Goal: Task Accomplishment & Management: Manage account settings

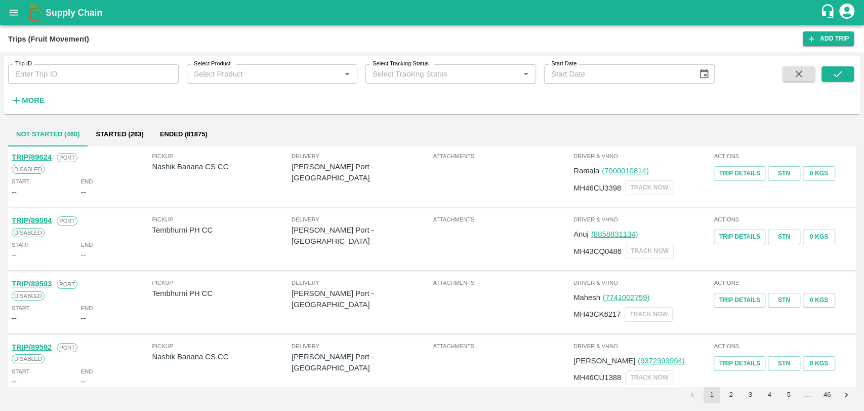
click at [30, 95] on h6 "More" at bounding box center [33, 100] width 23 height 13
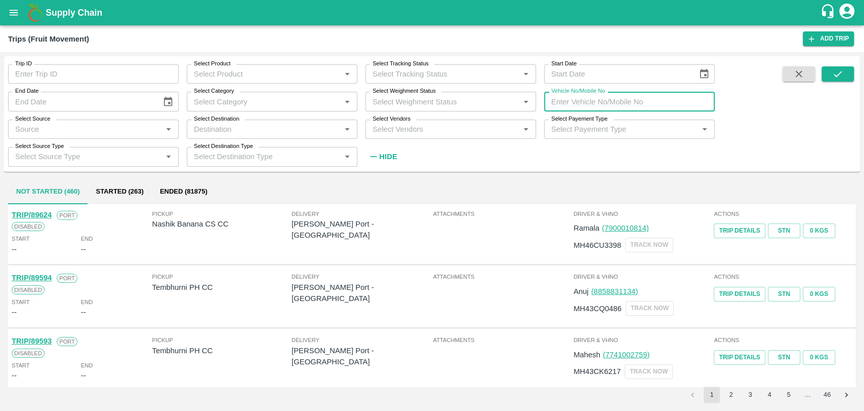
click at [617, 94] on input "Vehicle No/Mobile No" at bounding box center [629, 101] width 171 height 19
paste input "MH19CY7751"
type input "MH19CY7751"
click at [833, 78] on icon "submit" at bounding box center [837, 73] width 11 height 11
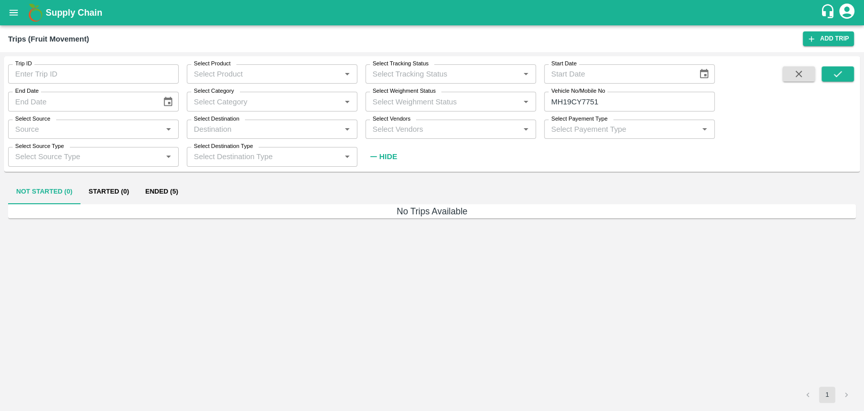
click at [174, 190] on button "Ended (5)" at bounding box center [161, 192] width 49 height 24
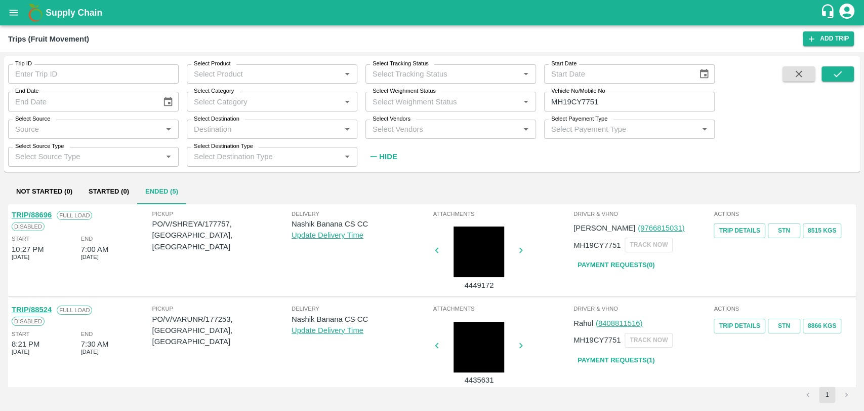
click at [37, 214] on link "TRIP/88696" at bounding box center [32, 215] width 40 height 8
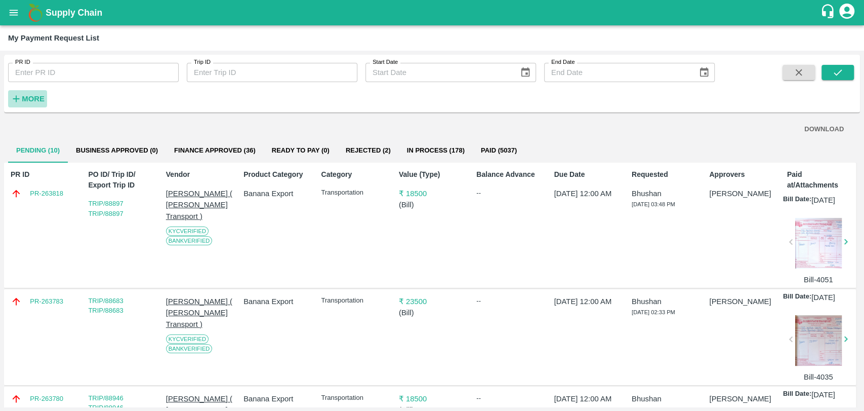
click at [29, 97] on strong "More" at bounding box center [33, 99] width 23 height 8
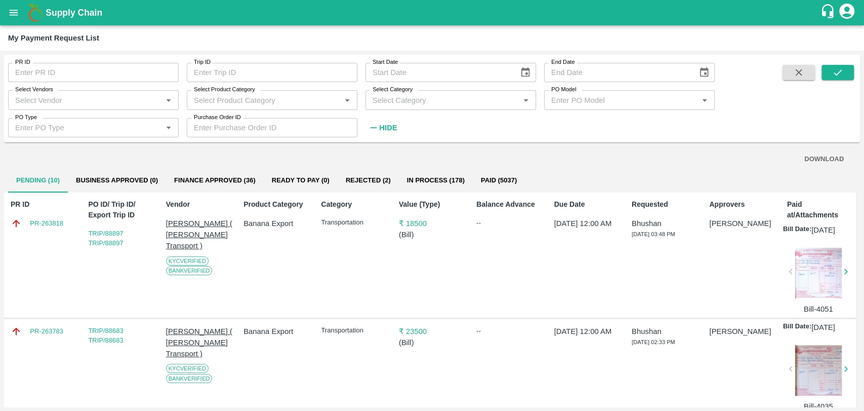
click at [86, 107] on div "Select Vendors   *" at bounding box center [93, 99] width 171 height 19
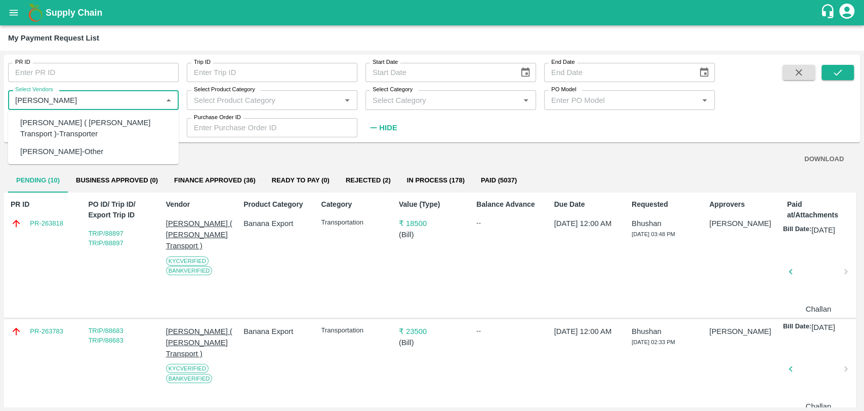
click at [87, 131] on div "Nitin Rasal ( Bhairavnath Transport )-Transporter" at bounding box center [95, 128] width 150 height 23
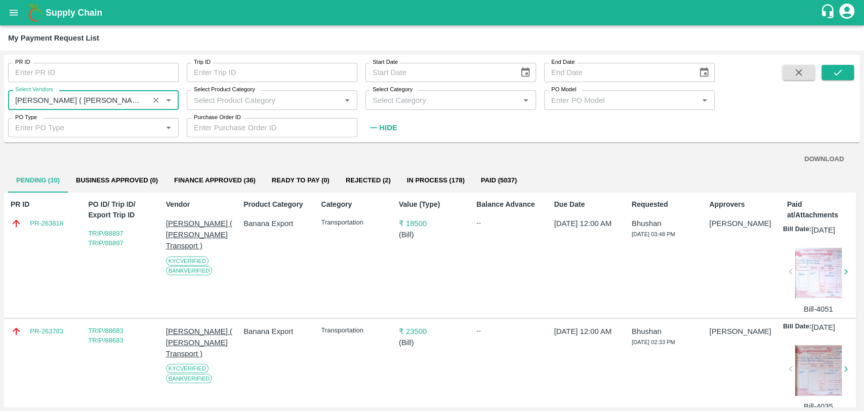
type input "Nitin Rasal ( Bhairavnath Transport )-Transporter"
click at [844, 82] on span at bounding box center [838, 100] width 32 height 71
click at [842, 75] on icon "submit" at bounding box center [837, 72] width 11 height 11
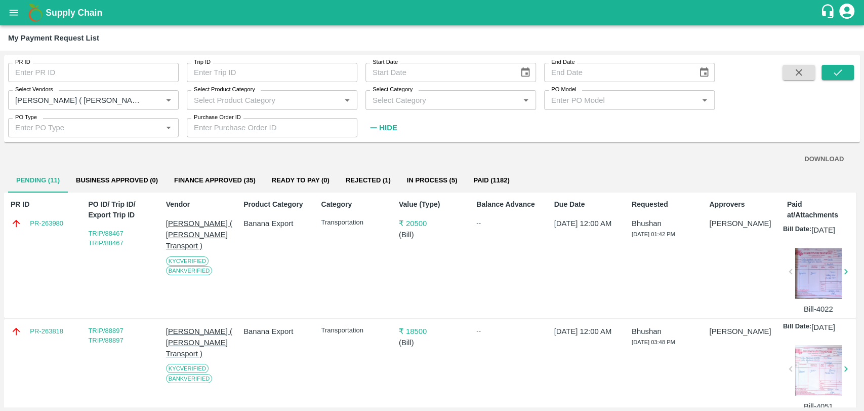
click at [231, 186] on button "Finance Approved (35)" at bounding box center [215, 180] width 98 height 24
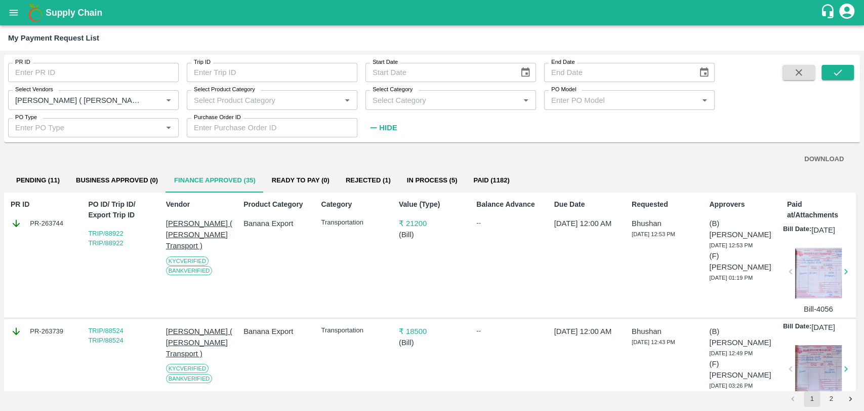
click at [311, 232] on div "PR ID PR-263744 PO ID/ Trip ID/ Export Trip ID TRIP/88922 TRIP/88922 Vendor Nit…" at bounding box center [430, 255] width 852 height 126
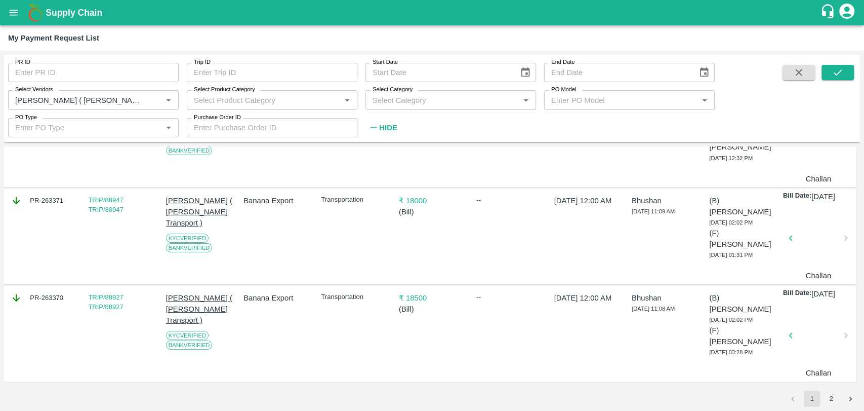
scroll to position [2556, 0]
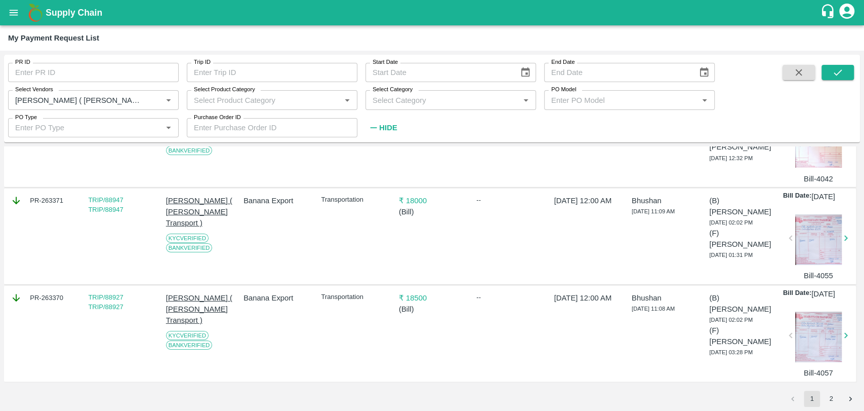
click at [832, 398] on button "2" at bounding box center [831, 398] width 16 height 16
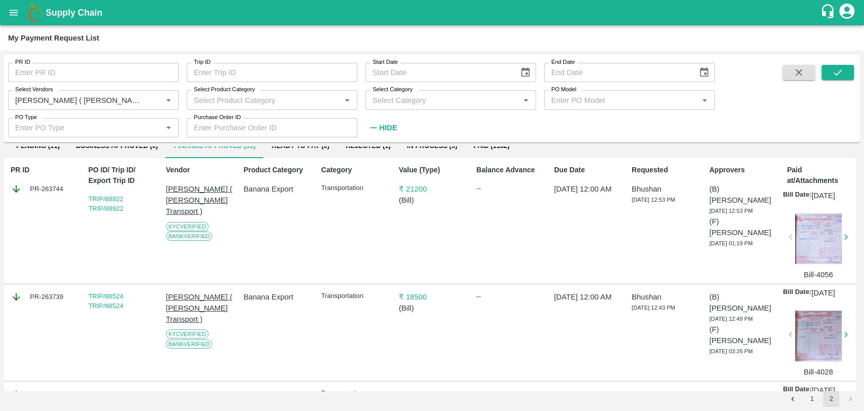
scroll to position [0, 0]
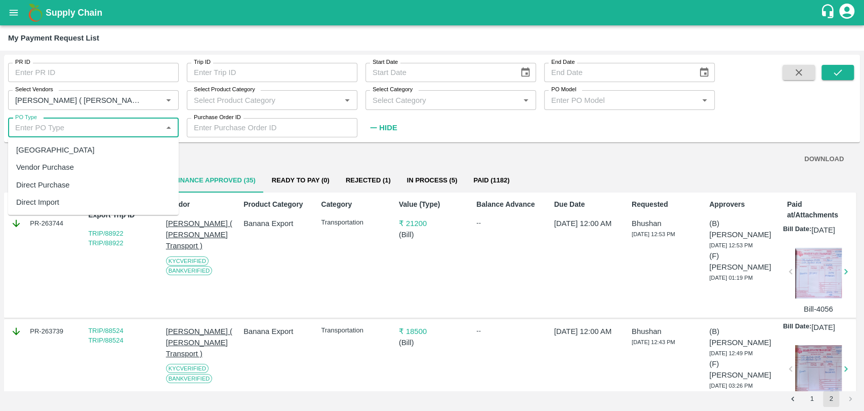
click at [56, 121] on input "PO Type" at bounding box center [85, 127] width 148 height 13
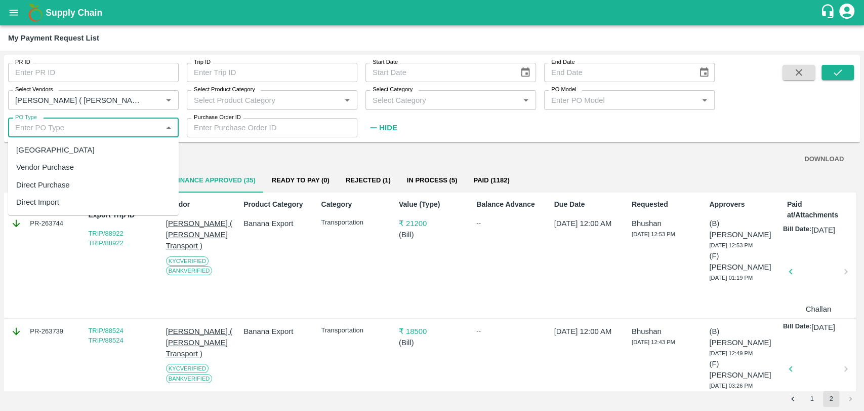
click at [198, 134] on input "Purchase Order ID" at bounding box center [272, 127] width 171 height 19
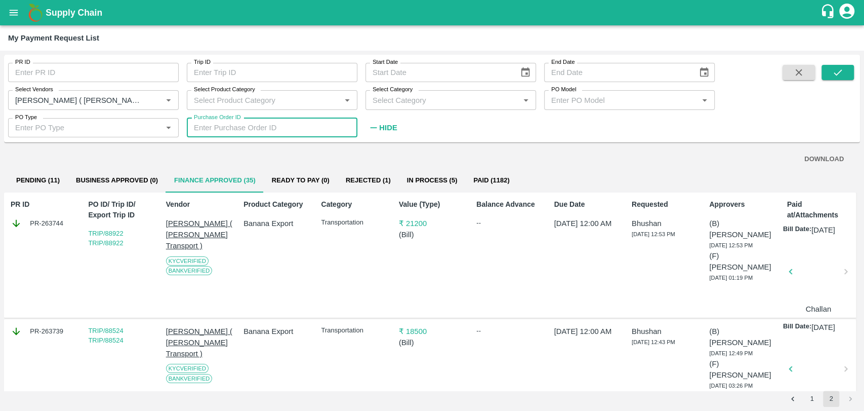
click at [243, 136] on input "Purchase Order ID" at bounding box center [272, 127] width 171 height 19
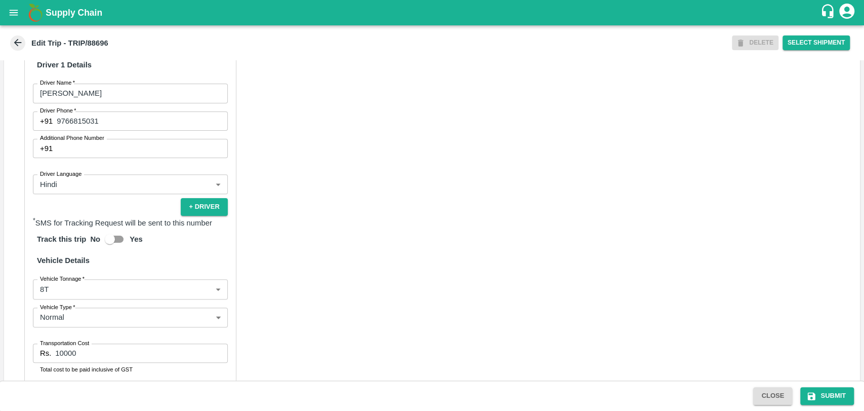
scroll to position [659, 0]
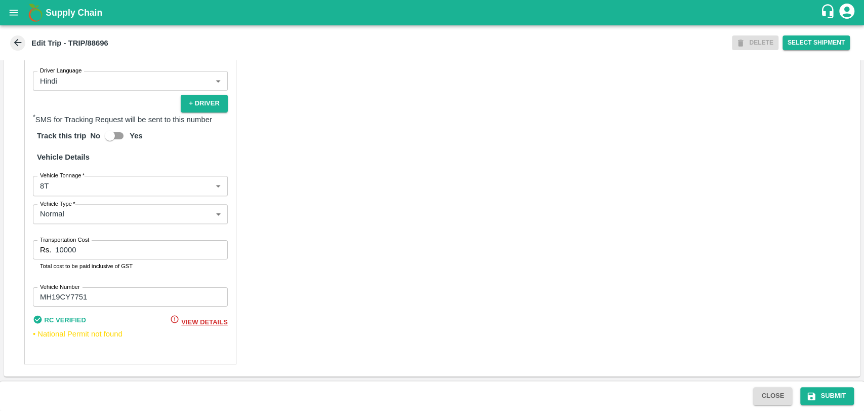
click at [78, 164] on h6 "Vehicle Details" at bounding box center [130, 156] width 195 height 21
click at [71, 192] on body "Supply Chain Edit Trip - TRIP/88696 DELETE Select Shipment Trip Details Trip Ty…" at bounding box center [432, 205] width 864 height 411
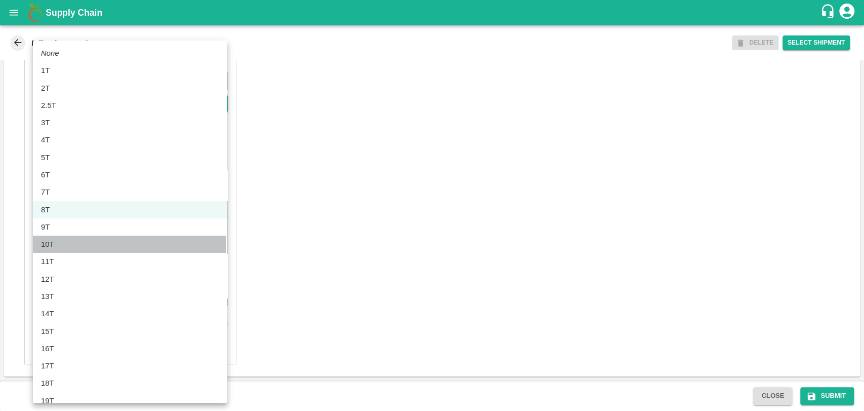
click at [71, 245] on div "10T" at bounding box center [130, 243] width 178 height 11
type input "10000"
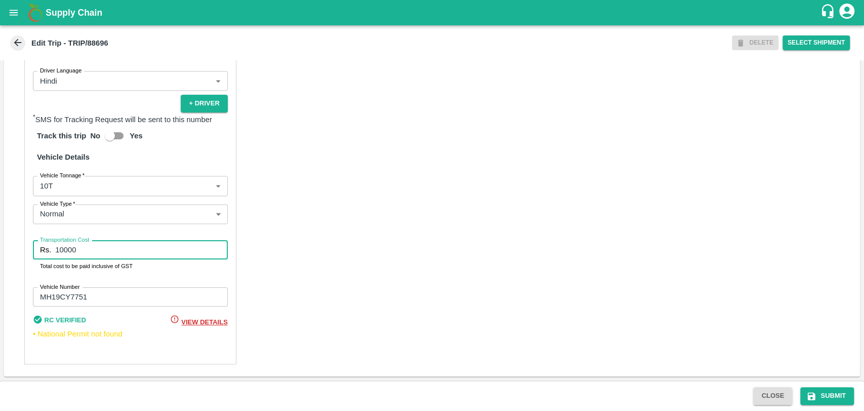
click at [82, 257] on input "10000" at bounding box center [141, 249] width 172 height 19
click at [62, 248] on input "10000" at bounding box center [141, 249] width 172 height 19
type input "19000"
click at [816, 400] on button "Submit" at bounding box center [827, 396] width 54 height 18
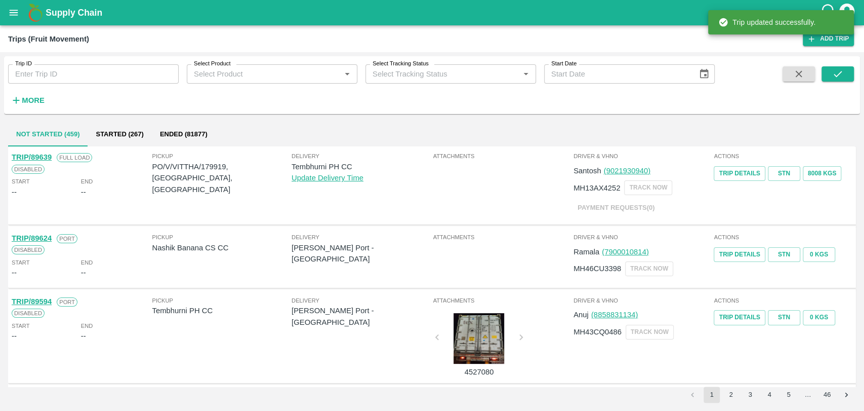
click at [26, 86] on div "More" at bounding box center [23, 96] width 47 height 25
click at [26, 96] on strong "More" at bounding box center [33, 100] width 23 height 8
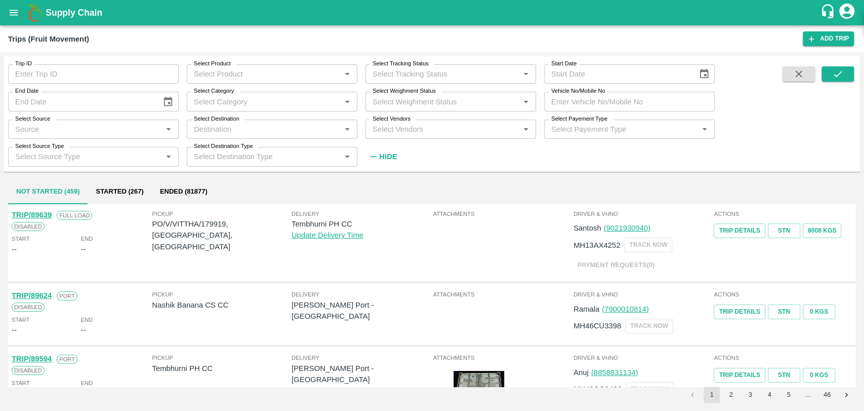
click at [617, 102] on input "Vehicle No/Mobile No" at bounding box center [629, 101] width 171 height 19
paste input "MH19CY9039"
type input "MH19CY9039"
click at [843, 74] on button "submit" at bounding box center [838, 73] width 32 height 15
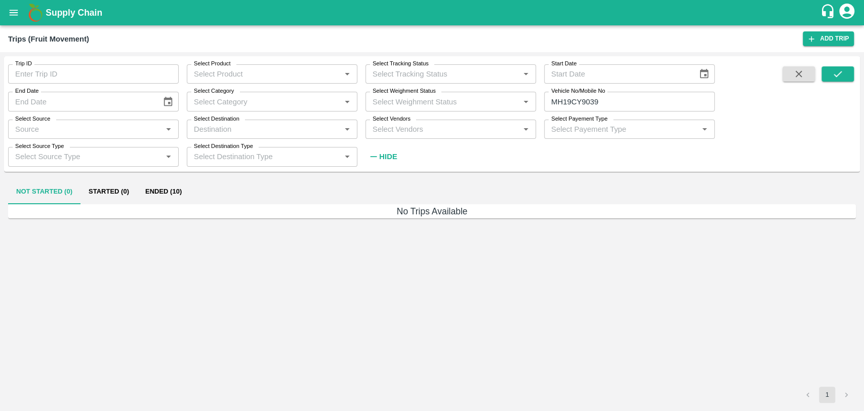
click at [143, 196] on button "Ended (10)" at bounding box center [163, 192] width 53 height 24
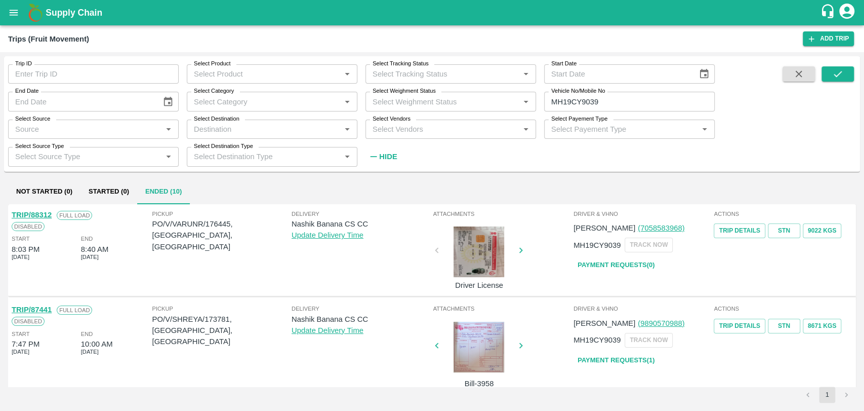
click at [48, 213] on link "TRIP/88312" at bounding box center [32, 215] width 40 height 8
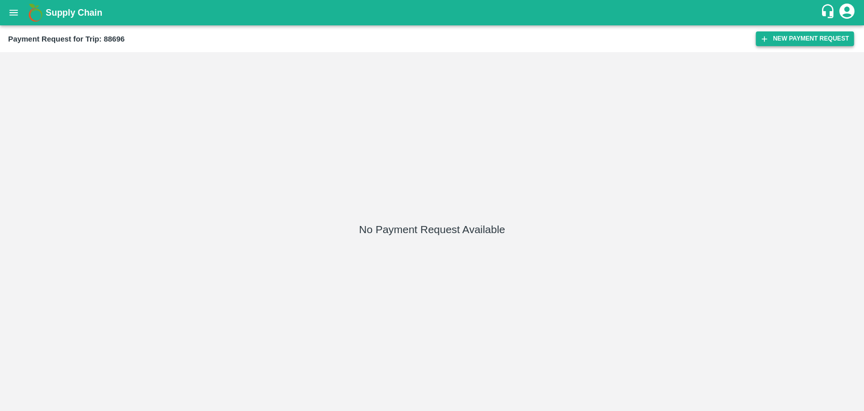
click at [815, 34] on button "New Payment Request" at bounding box center [805, 38] width 98 height 15
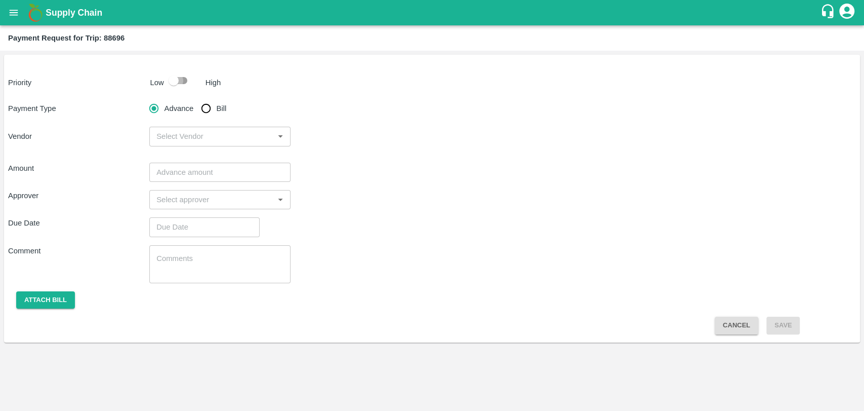
click at [174, 78] on input "checkbox" at bounding box center [174, 80] width 58 height 19
checkbox input "true"
click at [212, 108] on input "Bill" at bounding box center [206, 108] width 20 height 20
radio input "true"
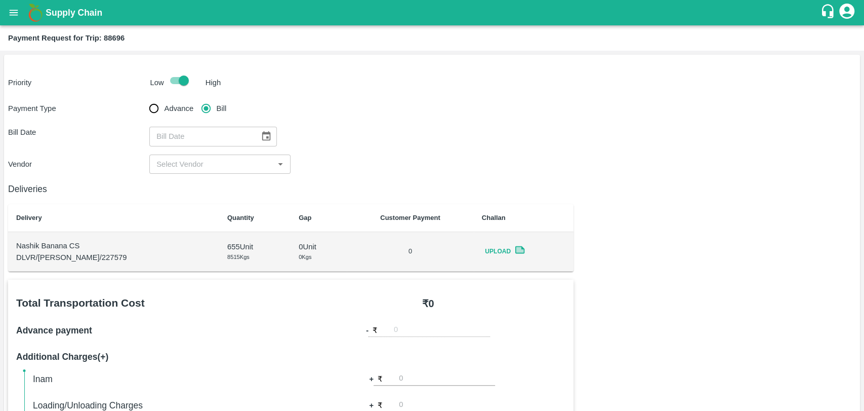
click at [262, 132] on icon "Choose date" at bounding box center [266, 136] width 9 height 10
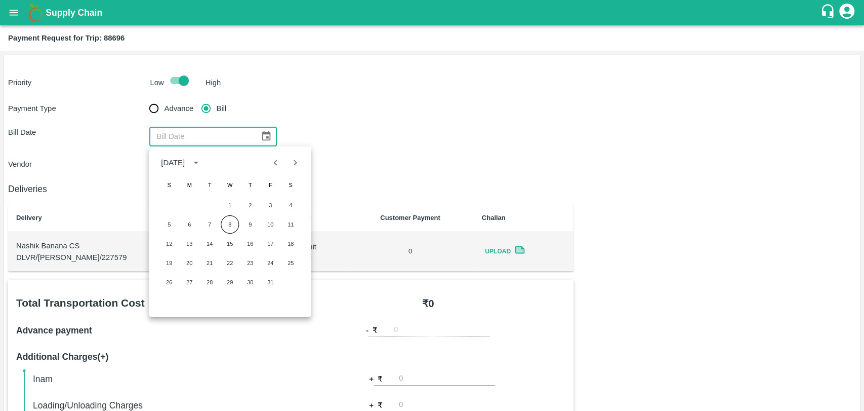
click at [277, 163] on icon "Previous month" at bounding box center [275, 162] width 11 height 11
click at [294, 245] on button "20" at bounding box center [290, 243] width 18 height 18
type input "20/09/2025"
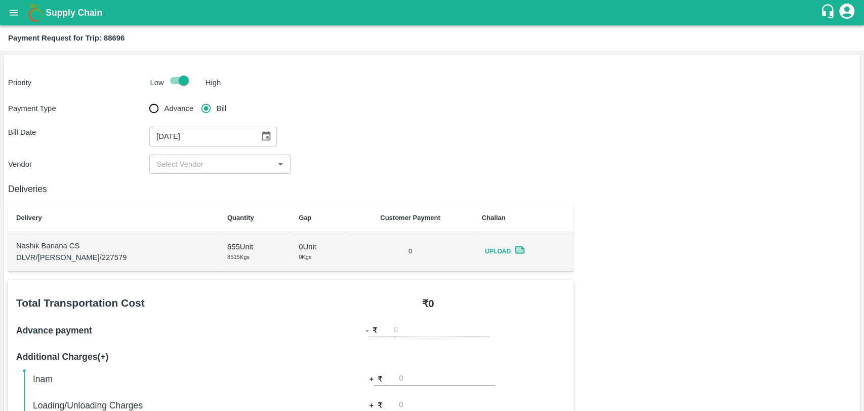
click at [196, 163] on input "input" at bounding box center [211, 163] width 118 height 13
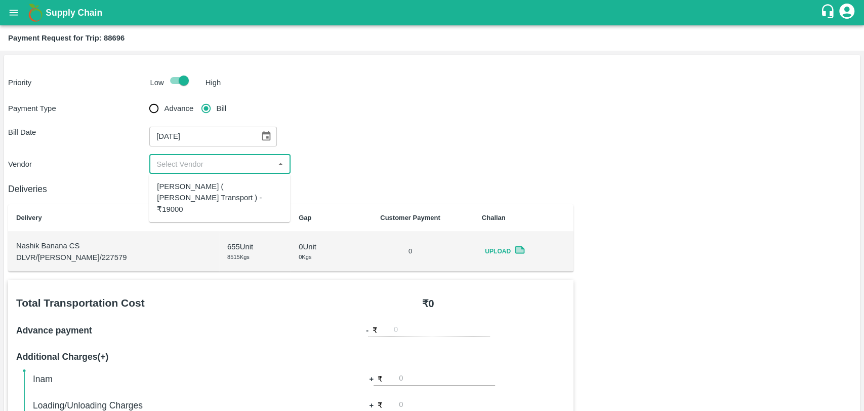
click at [198, 187] on div "Nitin Rasal ( Bhairavnath Transport ) - ₹19000" at bounding box center [219, 198] width 125 height 34
type input "Nitin Rasal ( Bhairavnath Transport ) - ₹19000"
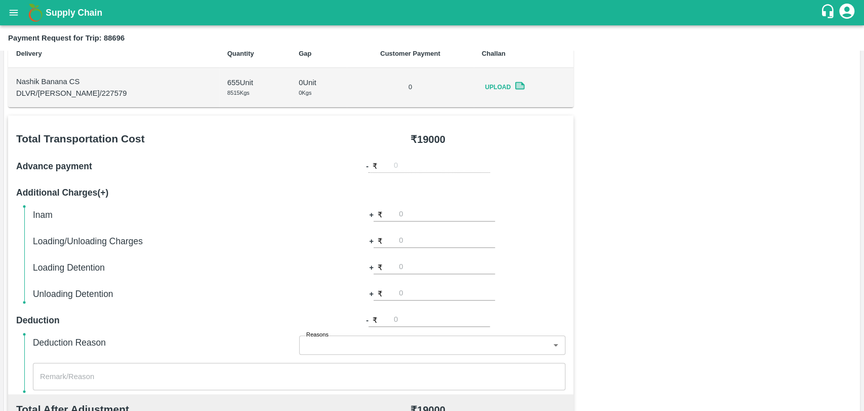
scroll to position [169, 0]
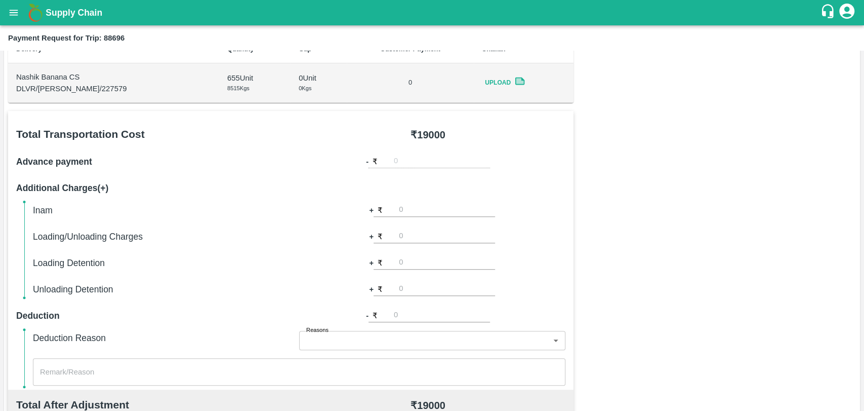
click at [422, 249] on div "Inam + ₹ Loading/Unloading Charges + ₹ Loading Detention + ₹ Unloading Detentio…" at bounding box center [299, 249] width 533 height 93
click at [420, 238] on input "number" at bounding box center [447, 236] width 96 height 14
type input "500"
type input "1000"
click at [592, 221] on div "Total Transportation Cost ₹ 19000 Advance payment - ₹ Additional Charges(+) Ina…" at bounding box center [432, 356] width 848 height 490
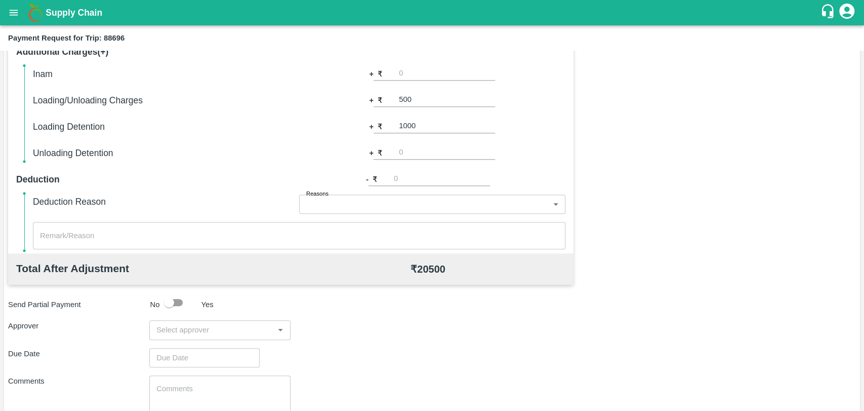
scroll to position [337, 0]
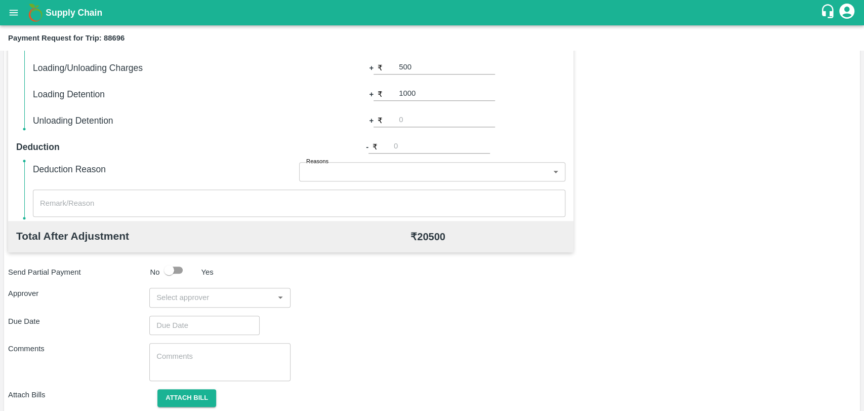
click at [233, 305] on div "​" at bounding box center [219, 297] width 141 height 19
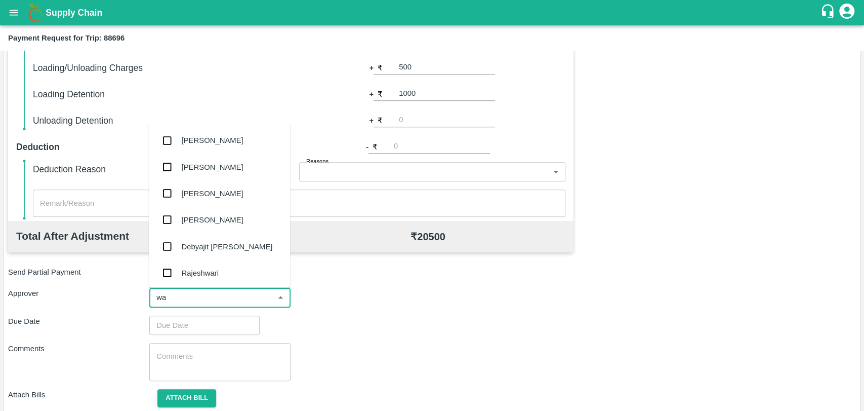
type input "wag"
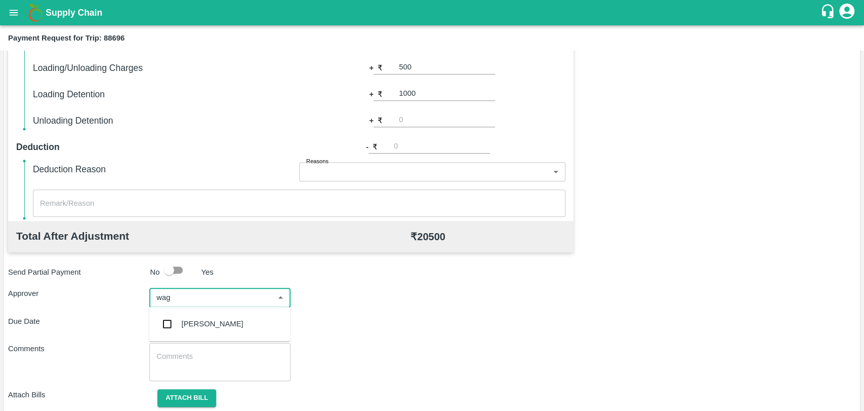
click at [220, 313] on div "Prasad Waghade" at bounding box center [219, 323] width 141 height 26
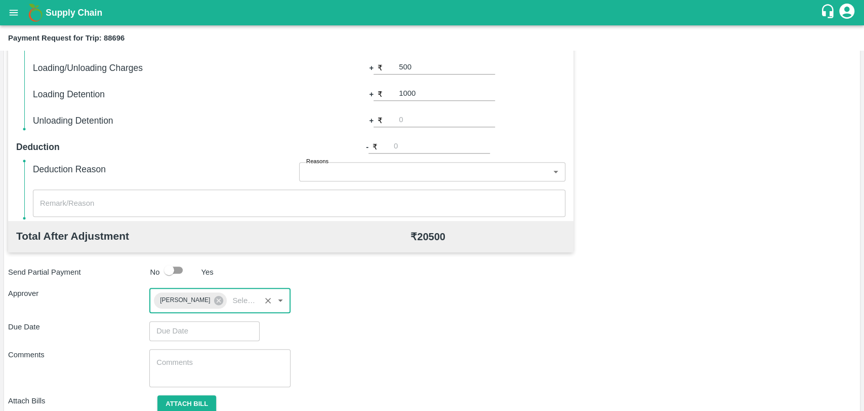
type input "DD/MM/YYYY hh:mm aa"
click at [208, 330] on input "DD/MM/YYYY hh:mm aa" at bounding box center [200, 330] width 103 height 19
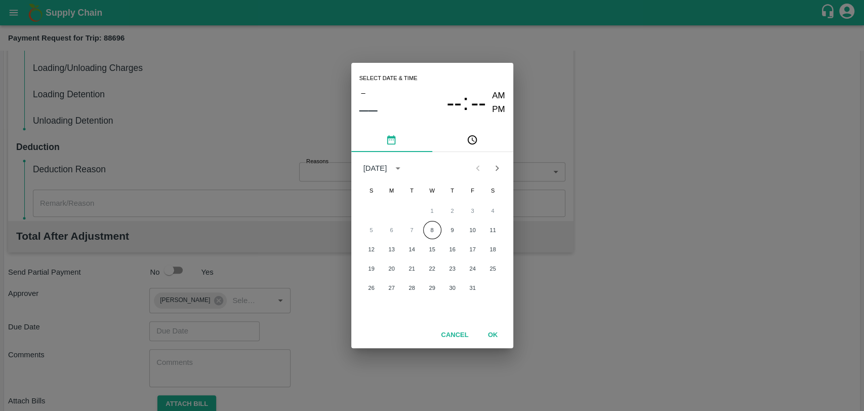
click at [423, 223] on div "5 6 7 8 9 10 11" at bounding box center [432, 230] width 162 height 18
click at [433, 228] on button "8" at bounding box center [432, 230] width 18 height 18
type input "08/10/2025 12:00 AM"
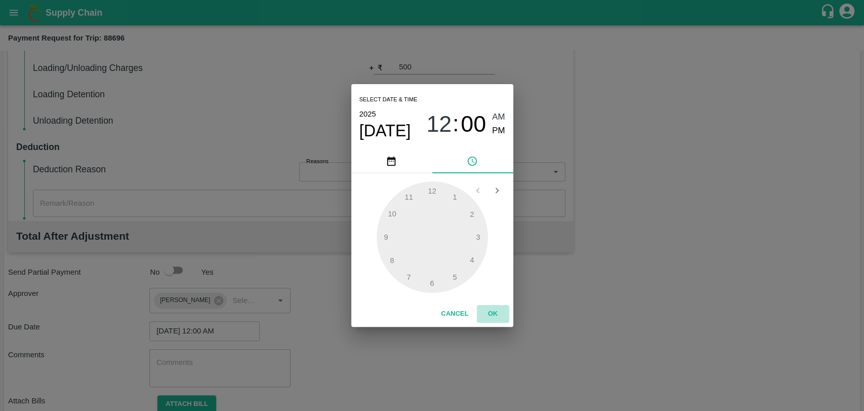
click at [499, 310] on button "OK" at bounding box center [493, 314] width 32 height 18
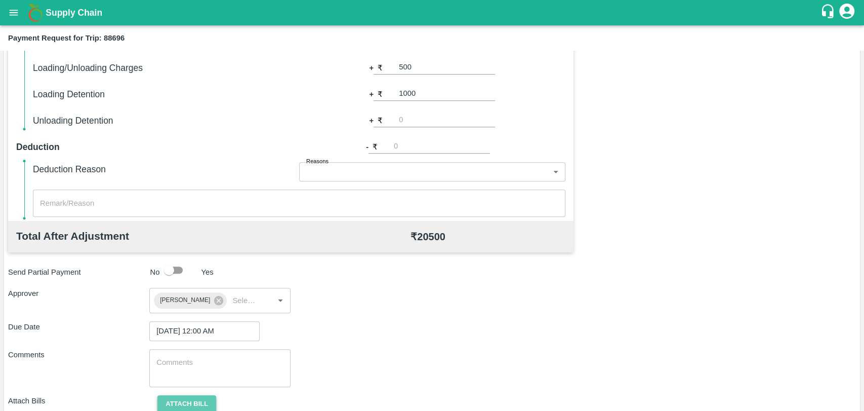
click at [199, 397] on button "Attach bill" at bounding box center [186, 404] width 59 height 18
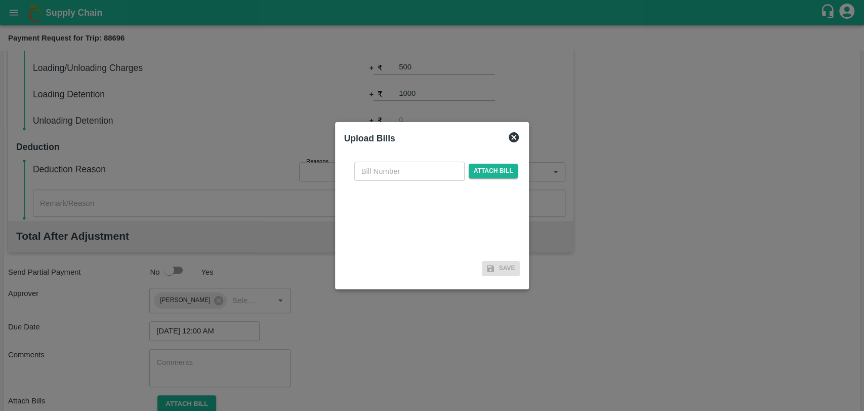
click at [374, 178] on input "text" at bounding box center [409, 171] width 110 height 19
type input "4034"
click at [484, 166] on span "Attach bill" at bounding box center [494, 171] width 50 height 15
click at [0, 0] on input "Attach bill" at bounding box center [0, 0] width 0 height 0
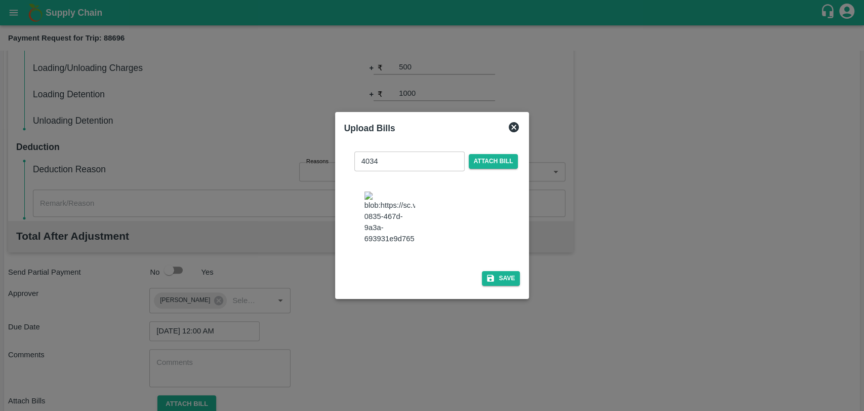
click at [506, 262] on div "4034 ​ Attach bill" at bounding box center [432, 204] width 176 height 123
click at [498, 274] on button "Save" at bounding box center [501, 278] width 38 height 15
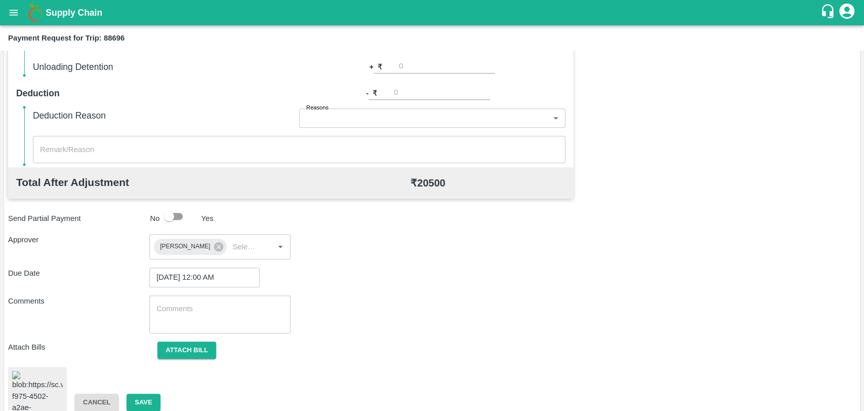
scroll to position [422, 0]
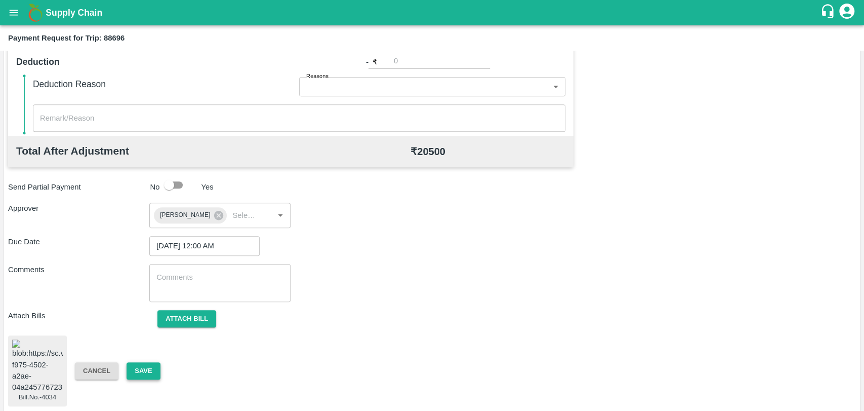
click at [150, 368] on button "Save" at bounding box center [143, 371] width 33 height 18
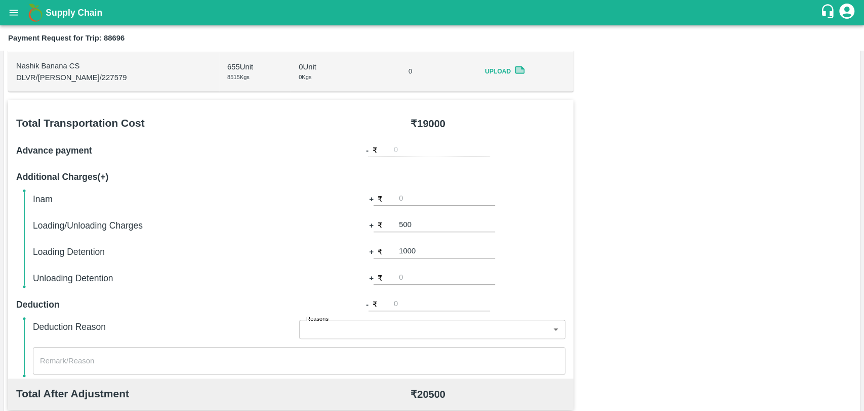
scroll to position [141, 0]
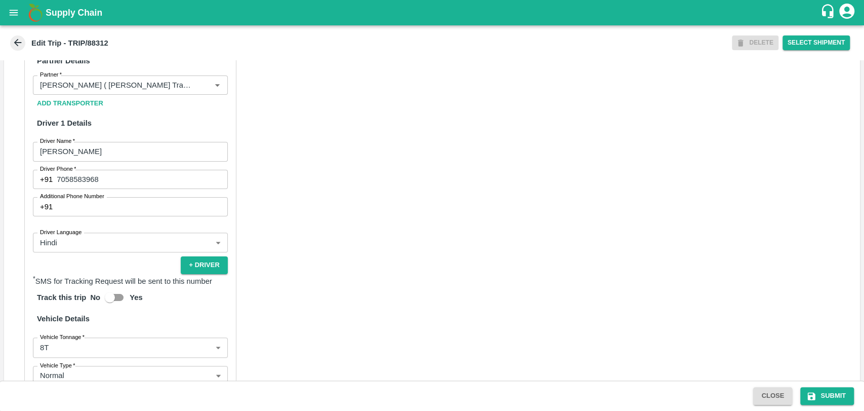
scroll to position [635, 0]
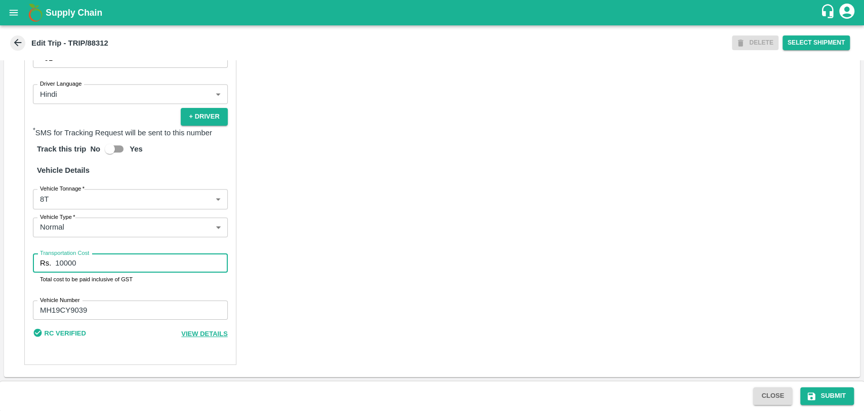
click at [61, 263] on input "10000" at bounding box center [141, 262] width 172 height 19
type input "21000"
click at [68, 213] on label "Vehicle Type   *" at bounding box center [57, 217] width 35 height 8
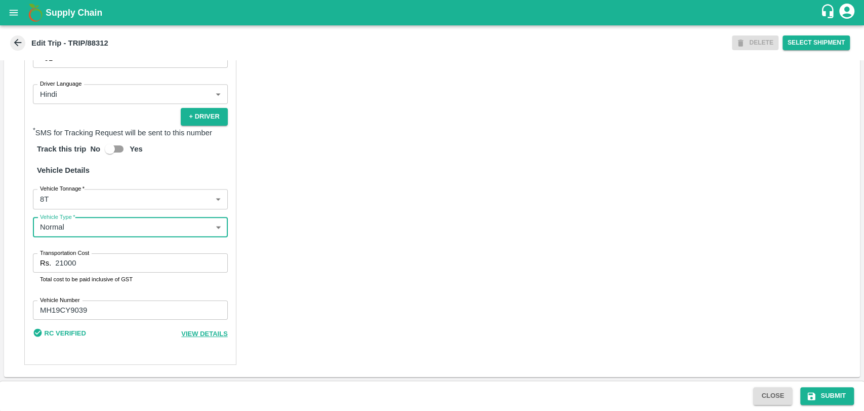
click at [63, 199] on body "Supply Chain Edit Trip - TRIP/88312 DELETE Select Shipment Trip Details Trip Ty…" at bounding box center [432, 205] width 864 height 411
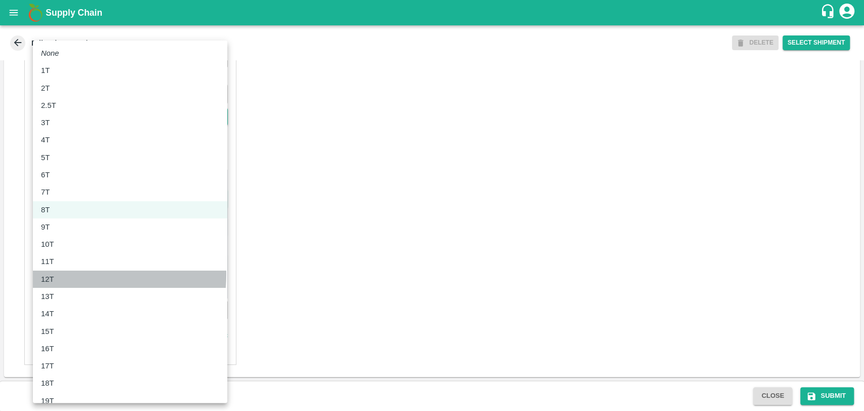
click at [52, 274] on p "12T" at bounding box center [47, 278] width 13 height 11
type input "12000"
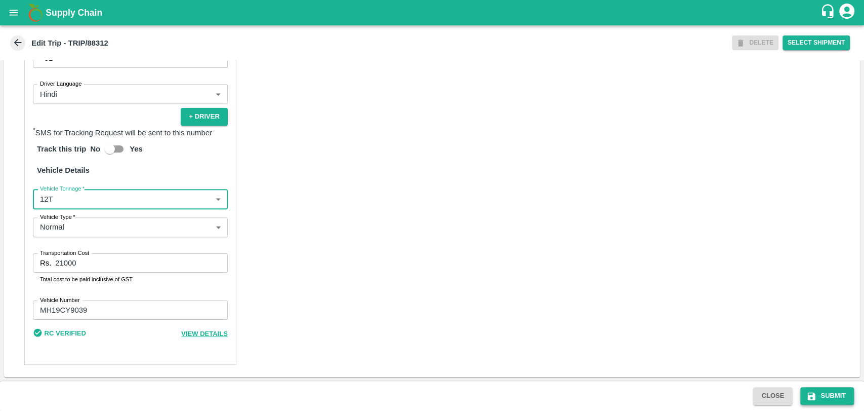
click at [828, 395] on button "Submit" at bounding box center [827, 396] width 54 height 18
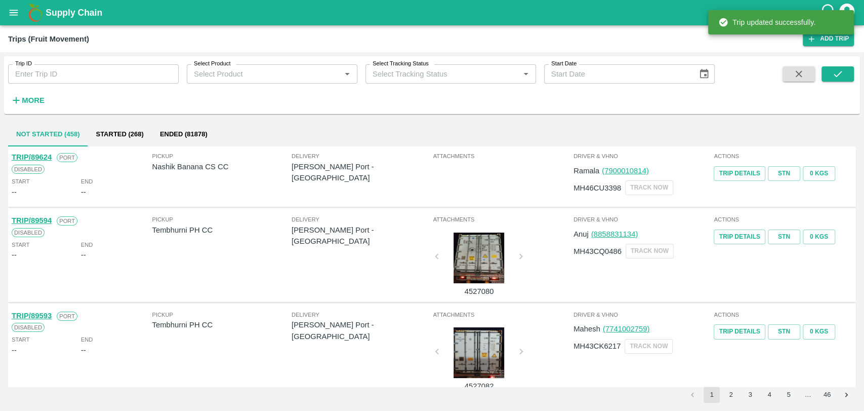
click at [26, 102] on strong "More" at bounding box center [33, 100] width 23 height 8
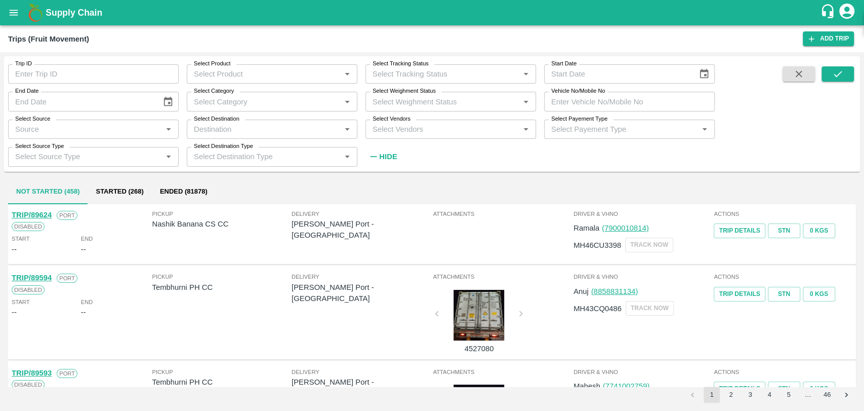
click at [697, 104] on input "Vehicle No/Mobile No" at bounding box center [629, 101] width 171 height 19
paste input "MH18BG7973"
type input "MH18BG7973"
click at [837, 75] on icon "submit" at bounding box center [838, 74] width 8 height 6
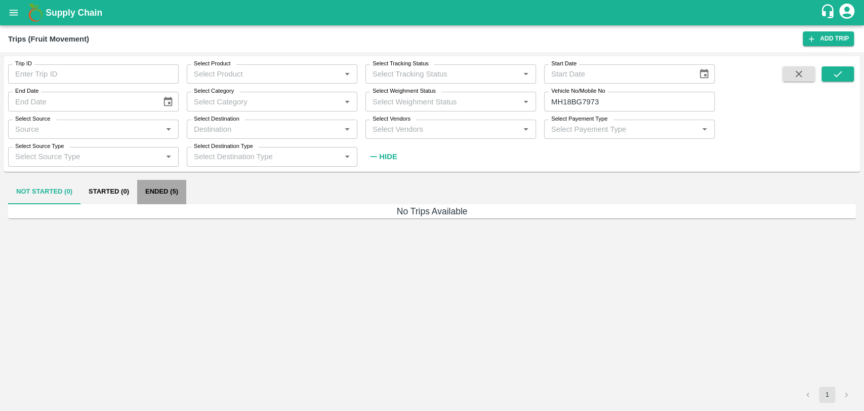
click at [168, 187] on button "Ended (5)" at bounding box center [161, 192] width 49 height 24
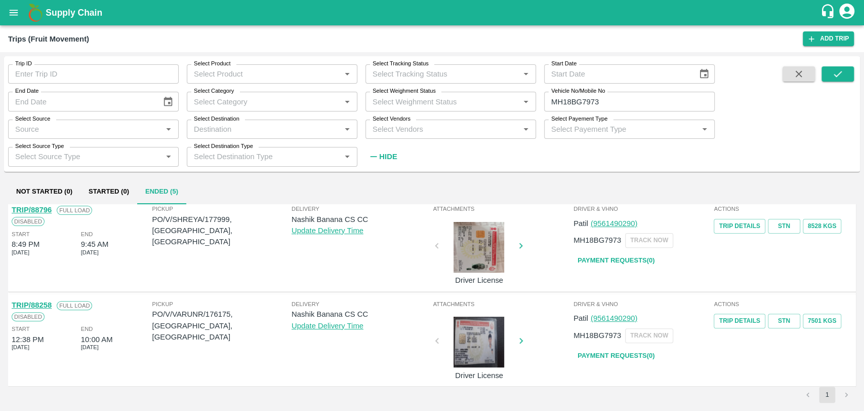
scroll to position [292, 0]
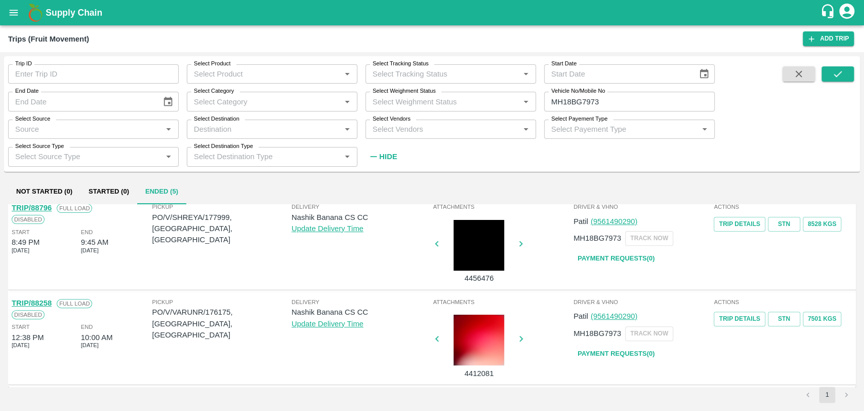
click at [46, 301] on link "TRIP/88258" at bounding box center [32, 303] width 40 height 8
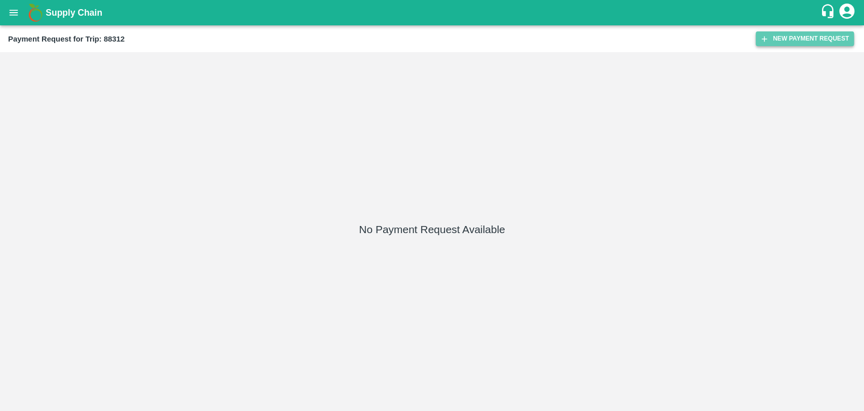
click at [821, 43] on button "New Payment Request" at bounding box center [805, 38] width 98 height 15
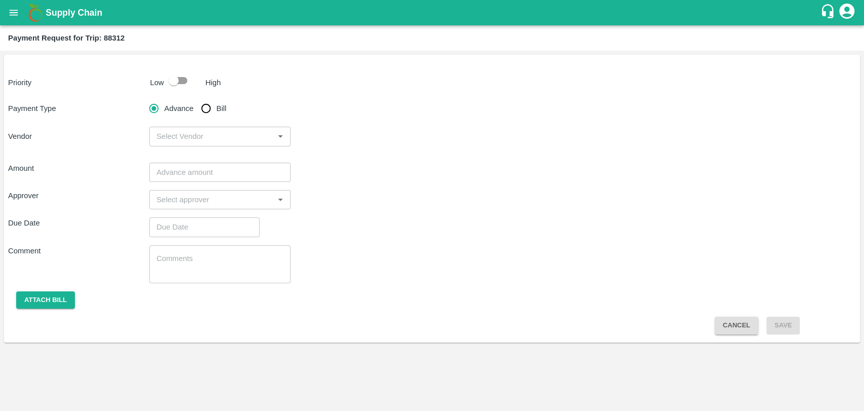
click at [162, 77] on p "Low" at bounding box center [157, 82] width 14 height 11
click at [170, 87] on input "checkbox" at bounding box center [174, 80] width 58 height 19
checkbox input "true"
click at [212, 108] on input "Bill" at bounding box center [206, 108] width 20 height 20
radio input "true"
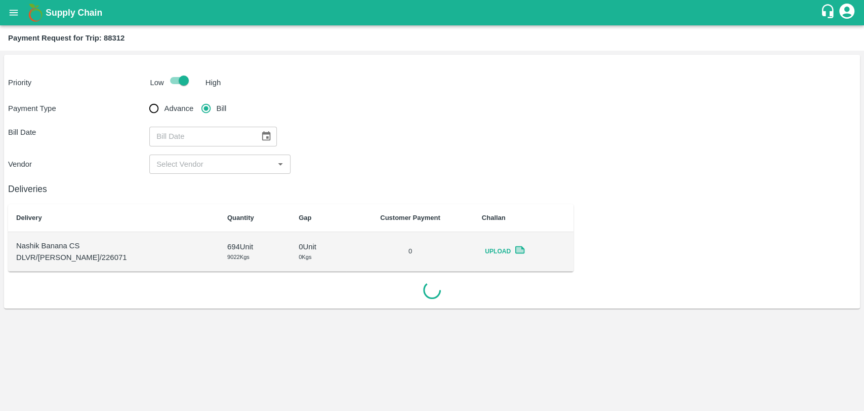
click at [261, 140] on icon "Choose date" at bounding box center [266, 136] width 11 height 11
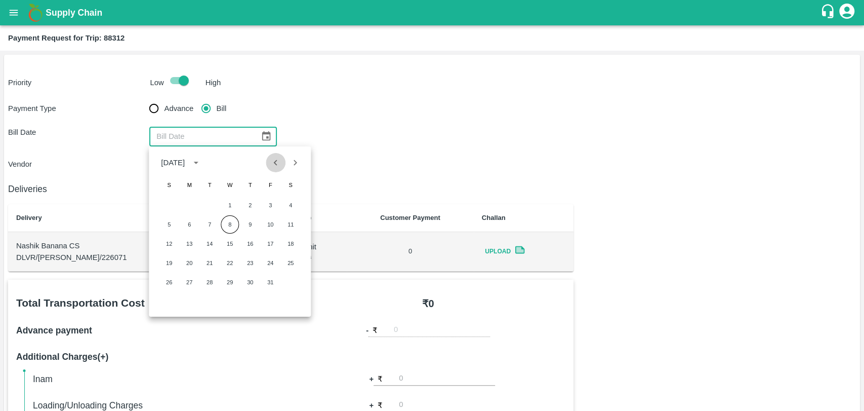
click at [268, 169] on button "Previous month" at bounding box center [275, 162] width 19 height 19
drag, startPoint x: 190, startPoint y: 241, endPoint x: 188, endPoint y: 217, distance: 24.9
click at [189, 241] on button "15" at bounding box center [189, 243] width 18 height 18
type input "15/09/2025"
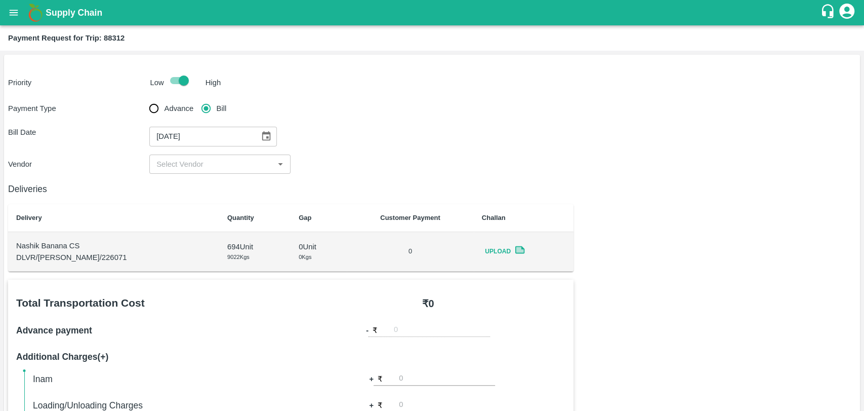
click at [179, 162] on input "input" at bounding box center [211, 163] width 118 height 13
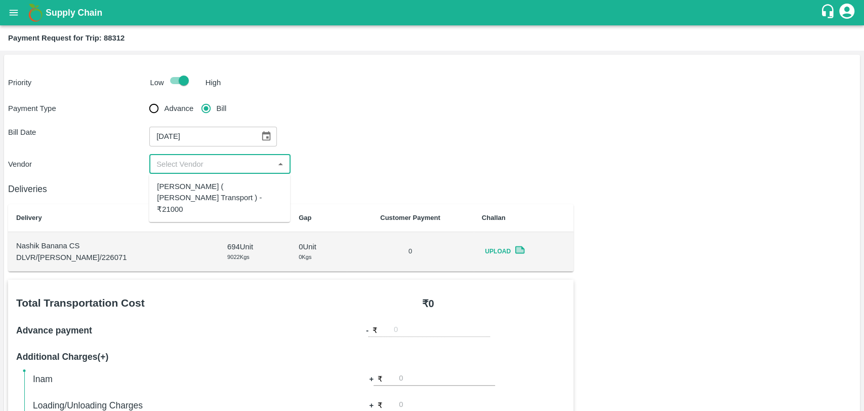
click at [181, 179] on div "Nitin Rasal ( Bhairavnath Transport ) - ₹21000" at bounding box center [219, 198] width 141 height 40
type input "Nitin Rasal ( Bhairavnath Transport ) - ₹21000"
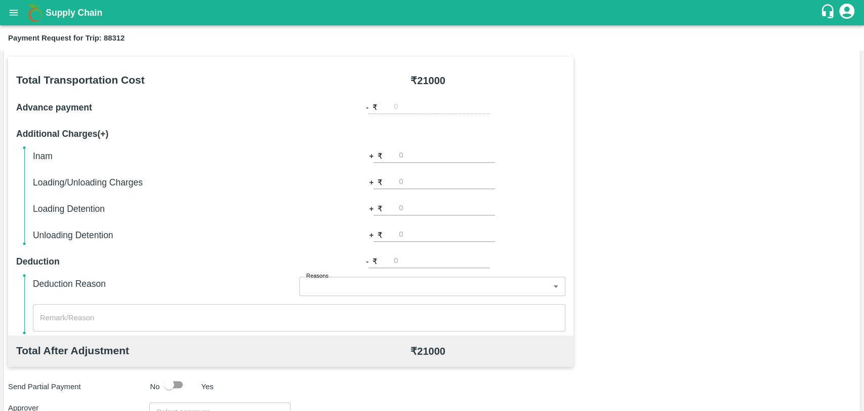
scroll to position [225, 0]
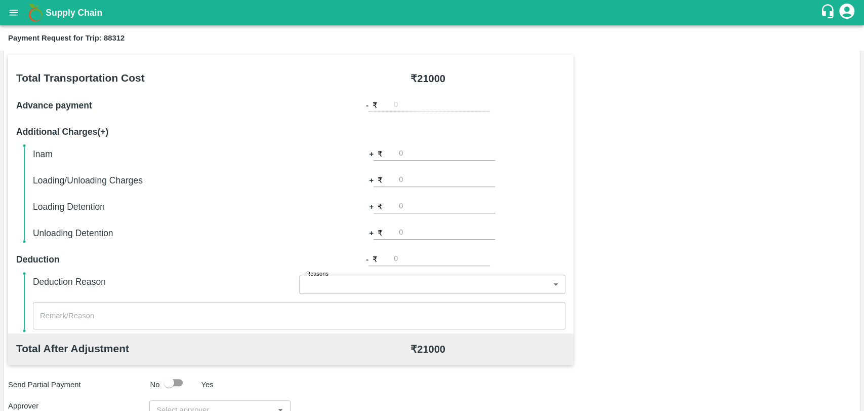
click at [418, 208] on input "number" at bounding box center [447, 206] width 96 height 14
type input "3000"
click at [543, 214] on div "Inam + ₹ Loading/Unloading Charges + ₹ Loading Detention + ₹ 3000 Unloading Det…" at bounding box center [299, 193] width 533 height 93
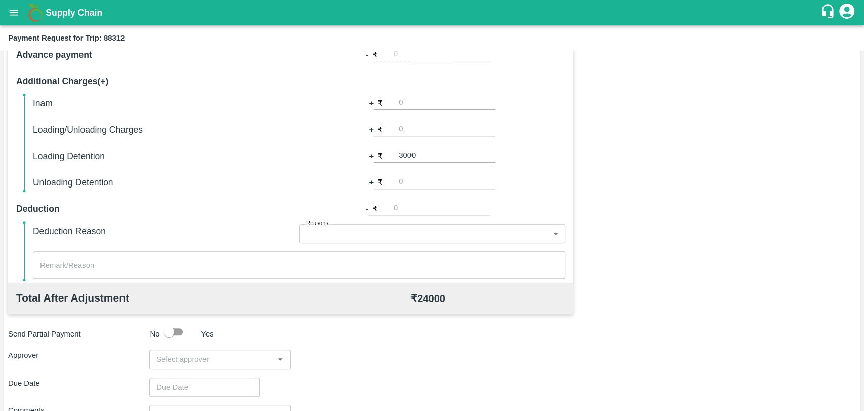
scroll to position [371, 0]
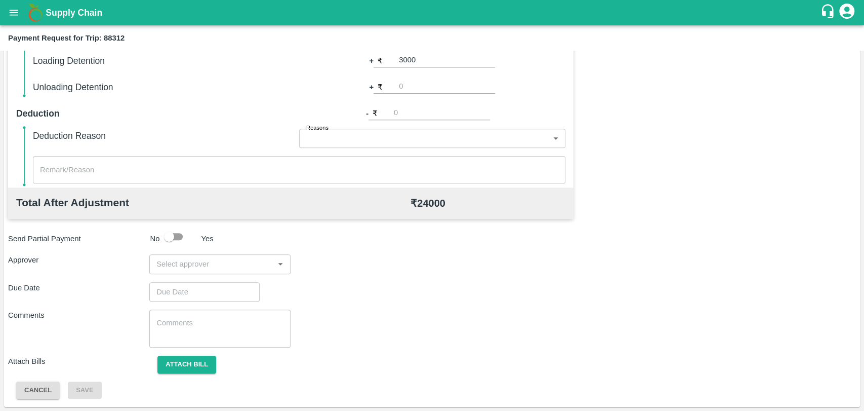
click at [165, 264] on input "input" at bounding box center [211, 263] width 118 height 13
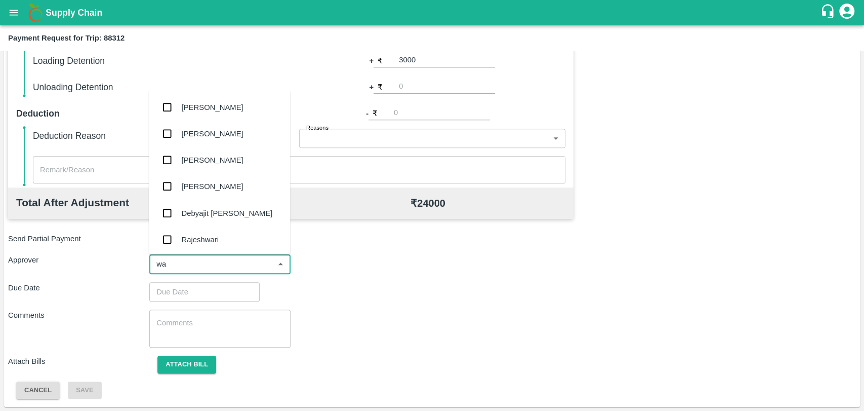
type input "wag"
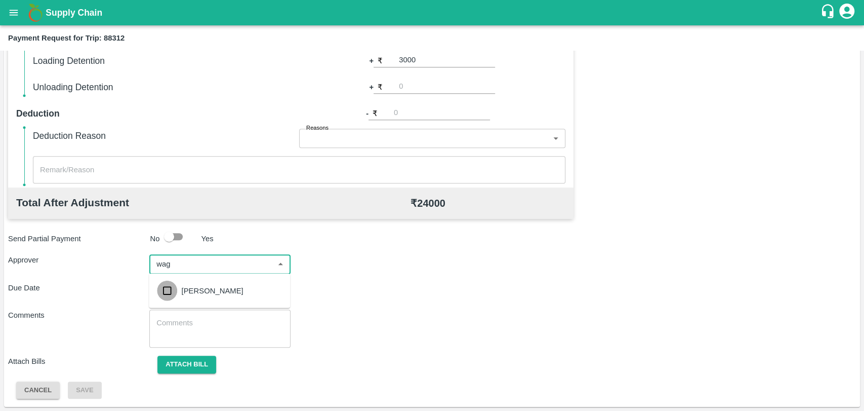
click at [165, 293] on input "checkbox" at bounding box center [167, 290] width 20 height 20
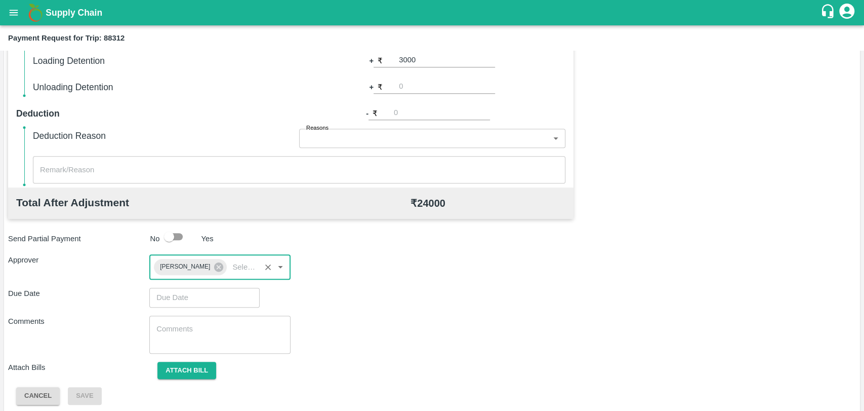
type input "DD/MM/YYYY hh:mm aa"
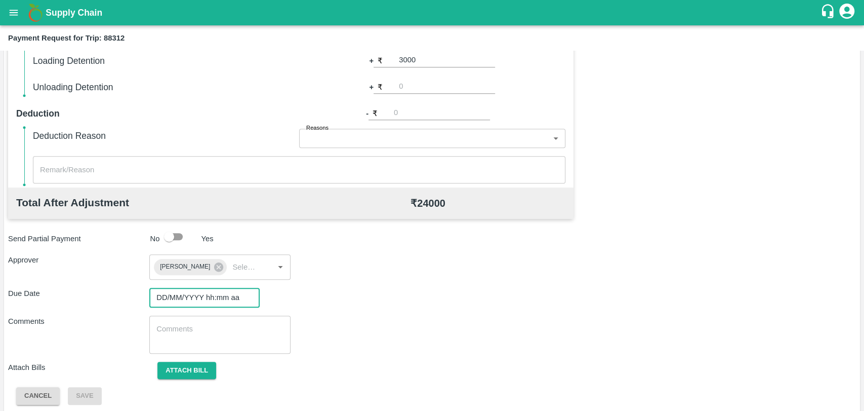
click at [177, 300] on input "DD/MM/YYYY hh:mm aa" at bounding box center [200, 297] width 103 height 19
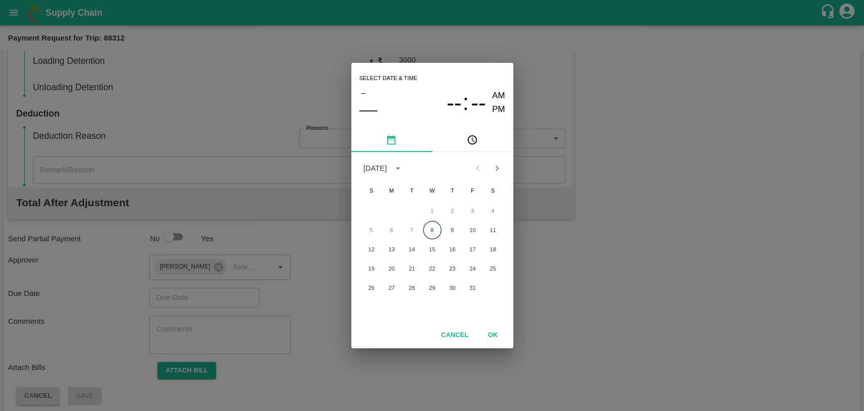
click at [430, 231] on button "8" at bounding box center [432, 230] width 18 height 18
type input "[DATE] 12:00 AM"
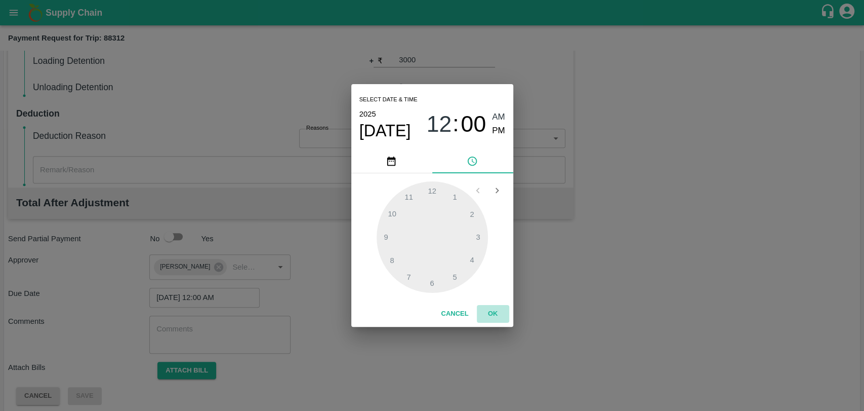
click at [496, 320] on button "OK" at bounding box center [493, 314] width 32 height 18
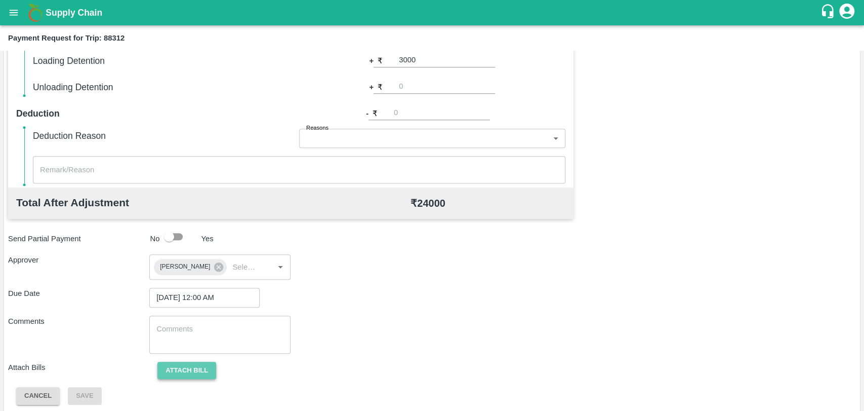
click at [198, 371] on button "Attach bill" at bounding box center [186, 370] width 59 height 18
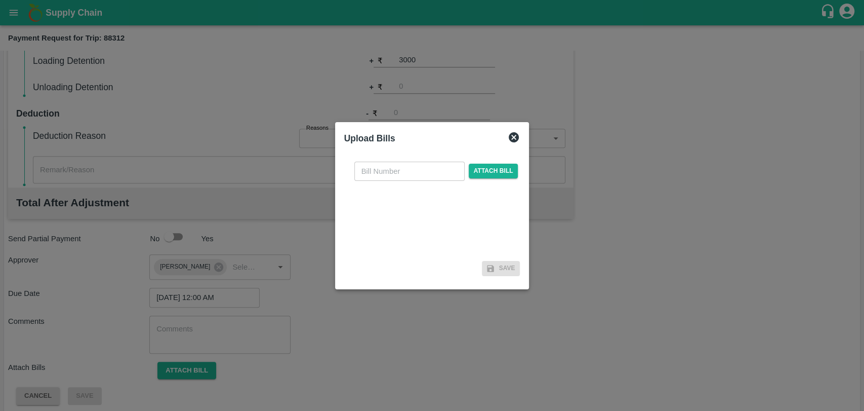
click at [409, 173] on input "text" at bounding box center [409, 171] width 110 height 19
type input "4017"
click at [482, 176] on span "Attach bill" at bounding box center [494, 171] width 50 height 15
click at [0, 0] on input "Attach bill" at bounding box center [0, 0] width 0 height 0
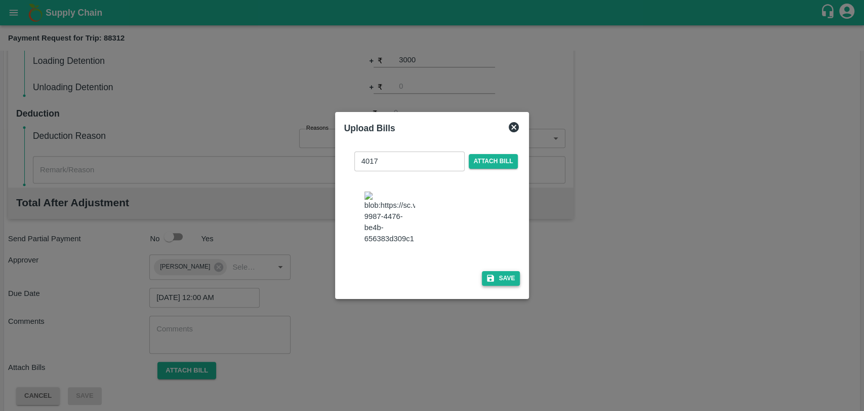
click at [498, 274] on button "Save" at bounding box center [501, 278] width 38 height 15
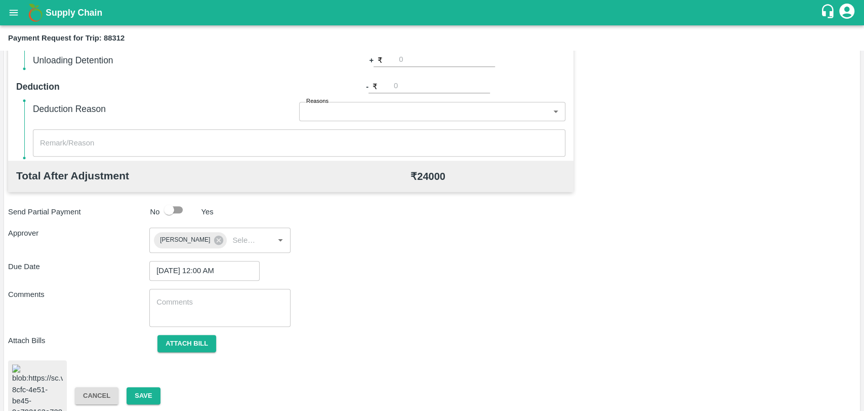
scroll to position [423, 0]
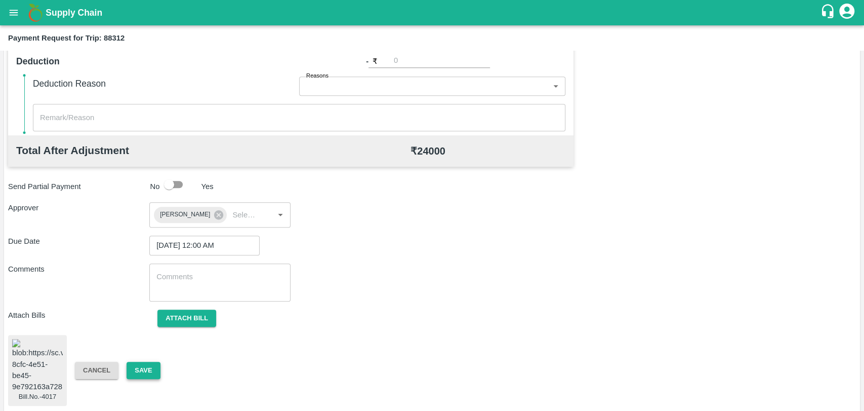
click at [147, 363] on button "Save" at bounding box center [143, 370] width 33 height 18
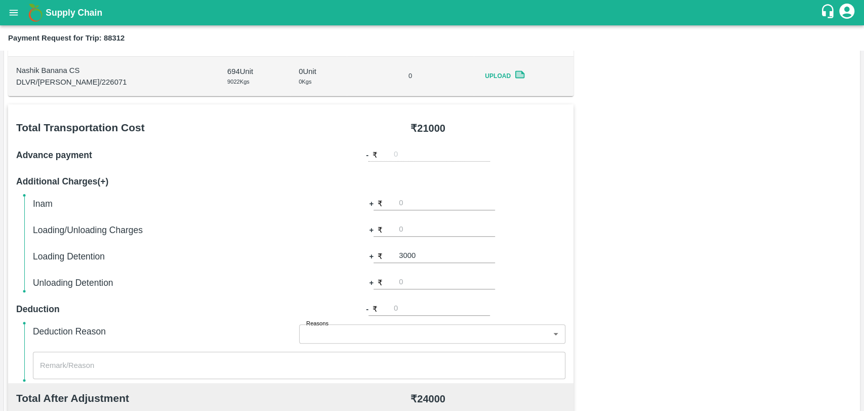
scroll to position [142, 0]
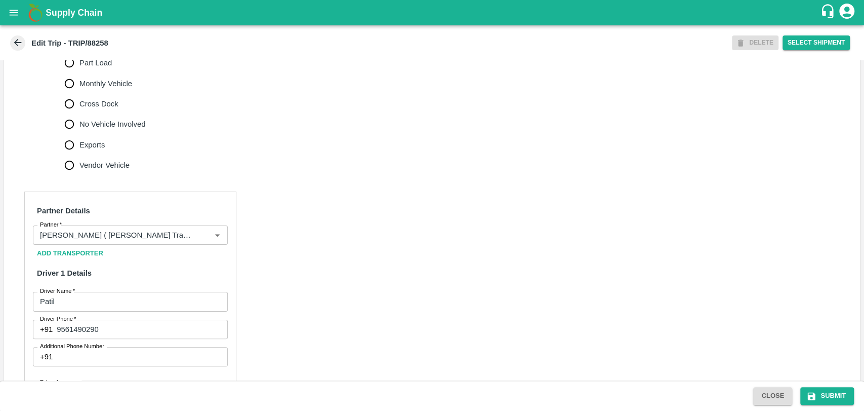
scroll to position [562, 0]
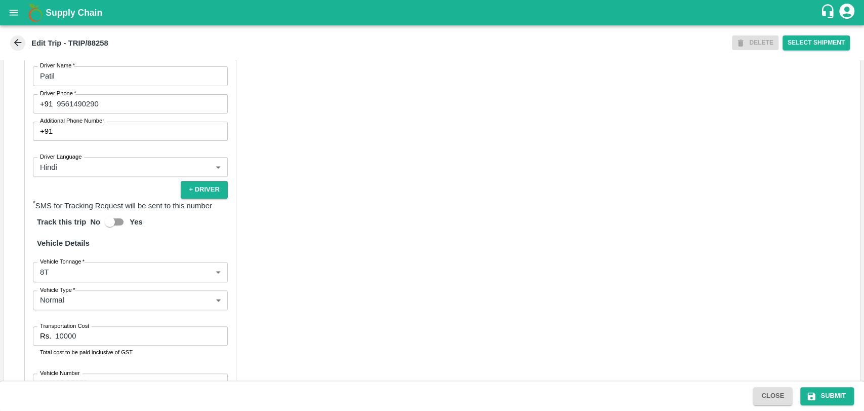
click at [100, 273] on body "Supply Chain Edit Trip - TRIP/88258 DELETE Select Shipment Trip Details Trip Ty…" at bounding box center [432, 205] width 864 height 411
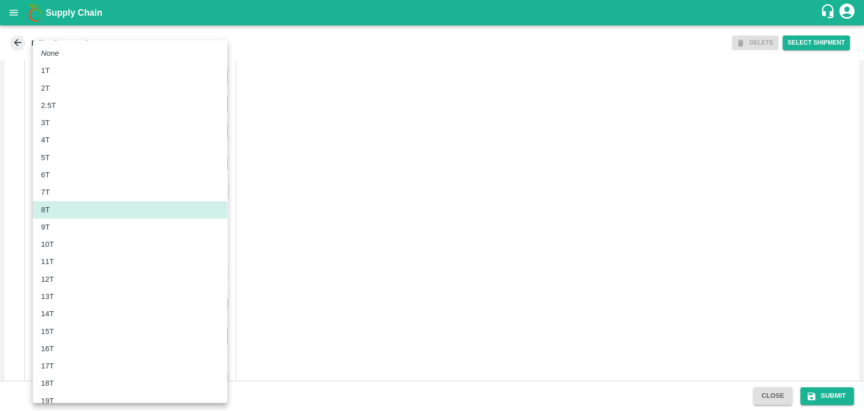
click at [74, 251] on li "10T" at bounding box center [130, 243] width 194 height 17
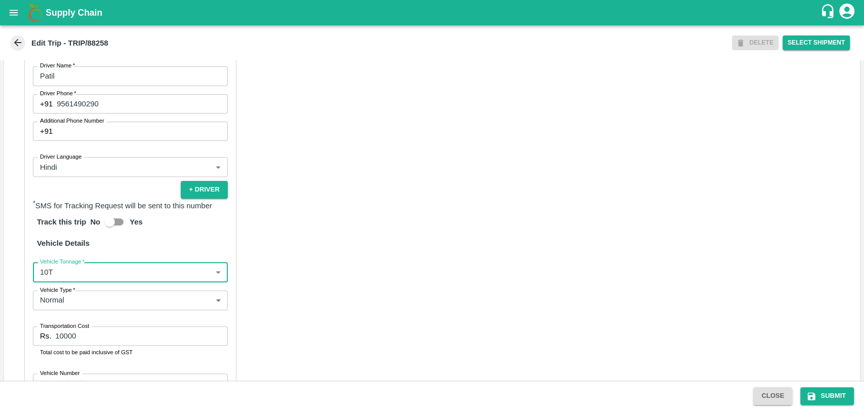
type input "10000"
click at [61, 335] on input "10000" at bounding box center [141, 335] width 172 height 19
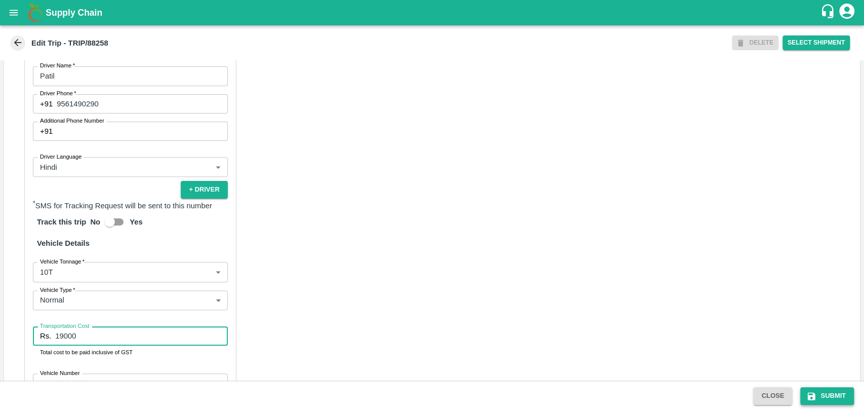
type input "19000"
click at [835, 395] on button "Submit" at bounding box center [827, 396] width 54 height 18
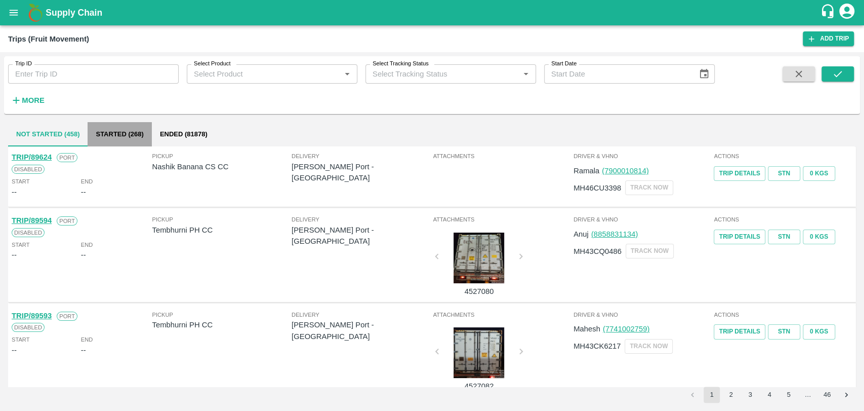
click at [150, 124] on button "Started (268)" at bounding box center [120, 134] width 64 height 24
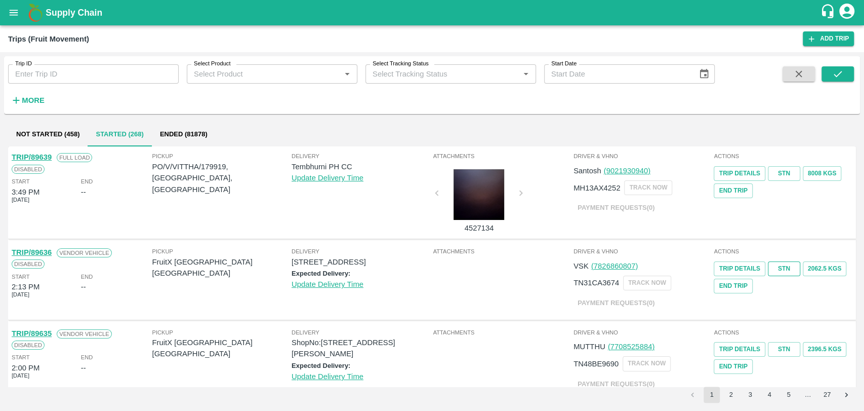
click at [781, 270] on link "STN" at bounding box center [784, 268] width 32 height 15
click at [30, 94] on h6 "More" at bounding box center [33, 100] width 23 height 13
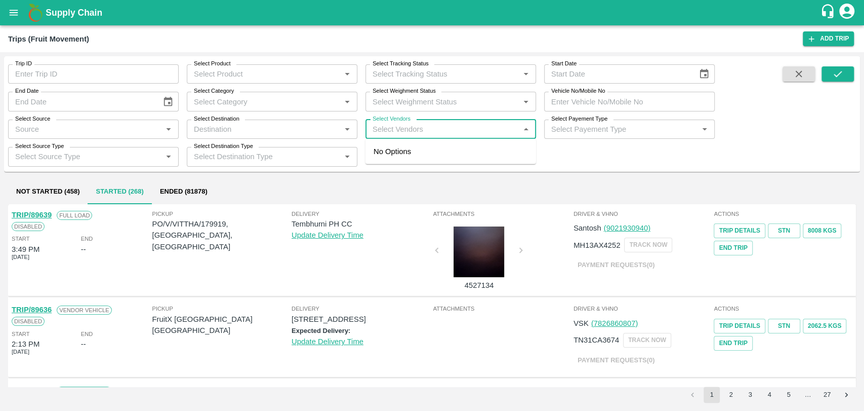
click at [450, 130] on input "Select Vendors" at bounding box center [443, 129] width 148 height 13
type input "shah"
click at [447, 131] on input "Select Vendors" at bounding box center [443, 129] width 148 height 13
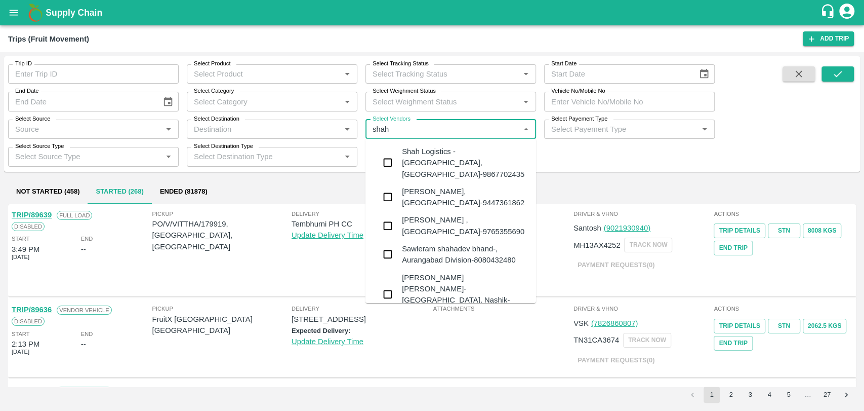
type input "shah"
click at [414, 156] on div "Shah Logistics -[GEOGRAPHIC_DATA], [GEOGRAPHIC_DATA]-9867702435" at bounding box center [465, 163] width 126 height 34
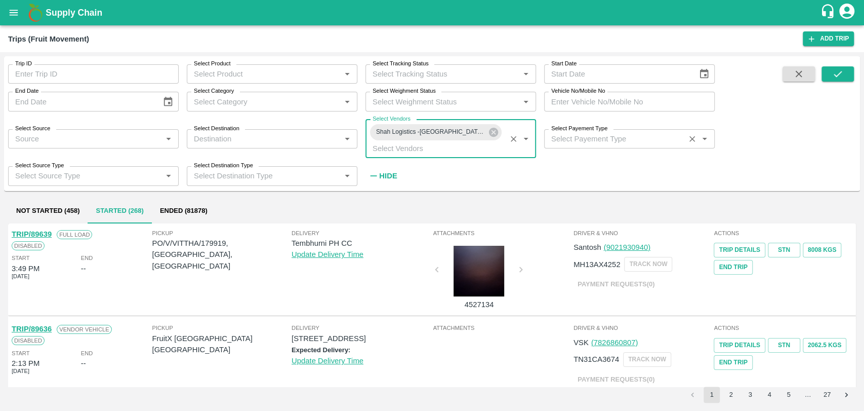
click at [575, 135] on input "Select Payement Type" at bounding box center [614, 138] width 135 height 13
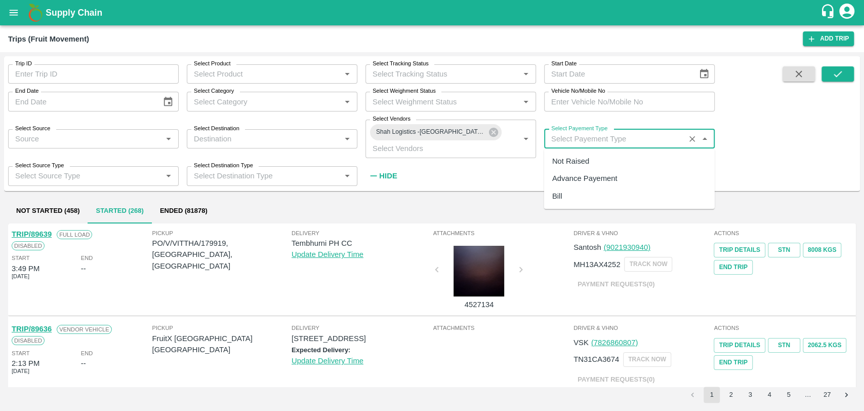
click at [595, 178] on div "Advance Payement" at bounding box center [584, 178] width 65 height 11
type input "Advance Payement"
click at [826, 79] on button "submit" at bounding box center [838, 73] width 32 height 15
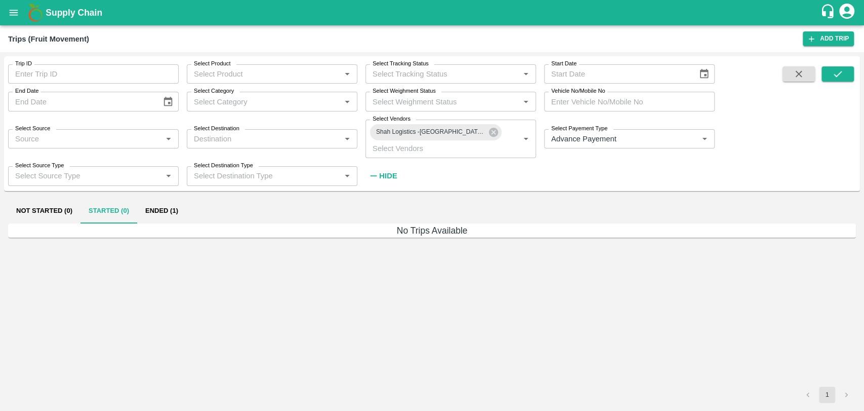
click at [156, 216] on button "Ended (1)" at bounding box center [161, 211] width 49 height 24
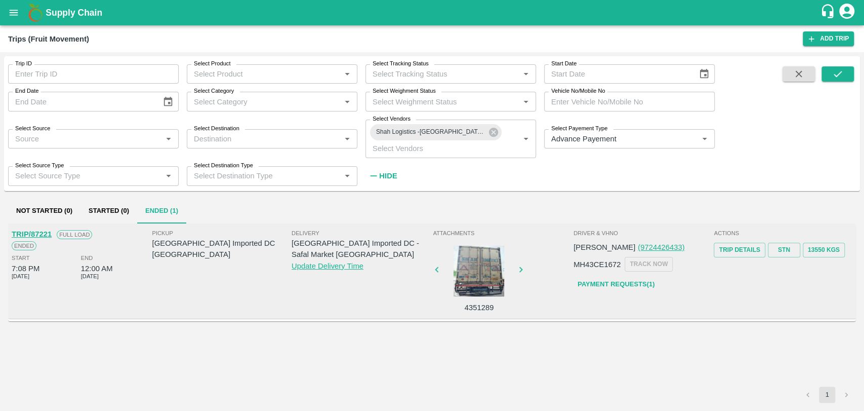
click at [778, 257] on div "STN" at bounding box center [784, 250] width 32 height 15
click at [778, 248] on link "STN" at bounding box center [784, 250] width 32 height 15
click at [616, 276] on link "Payment Requests( 1 )" at bounding box center [616, 284] width 85 height 18
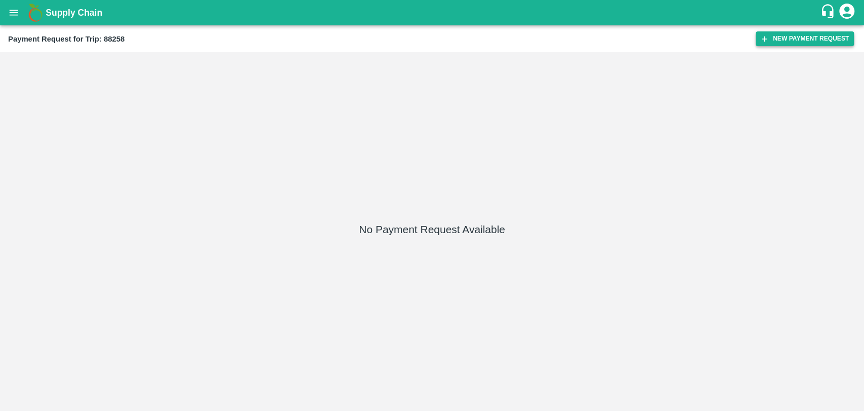
click at [762, 41] on icon "button" at bounding box center [764, 38] width 9 height 9
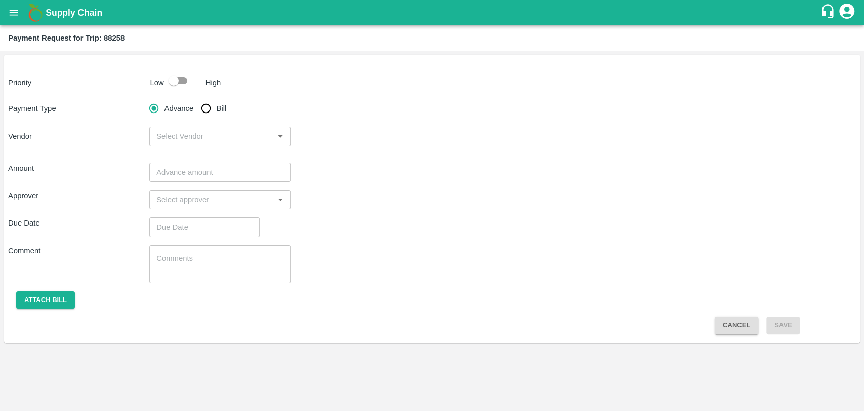
click at [169, 80] on input "checkbox" at bounding box center [174, 80] width 58 height 19
checkbox input "true"
click at [200, 110] on input "Bill" at bounding box center [206, 108] width 20 height 20
radio input "true"
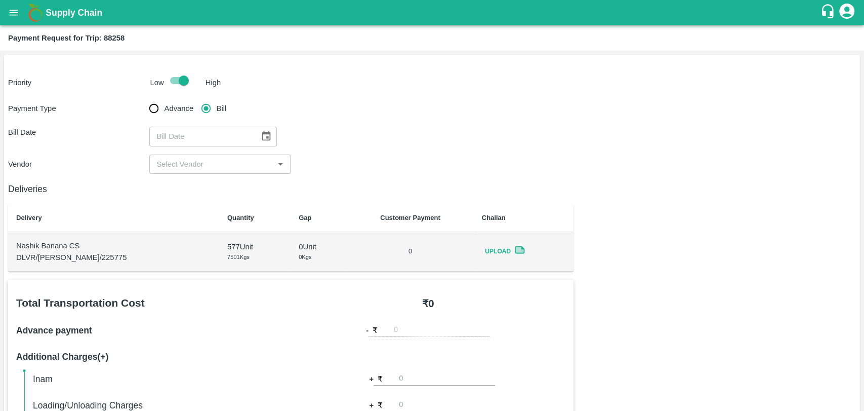
click at [262, 140] on icon "Choose date" at bounding box center [266, 136] width 11 height 11
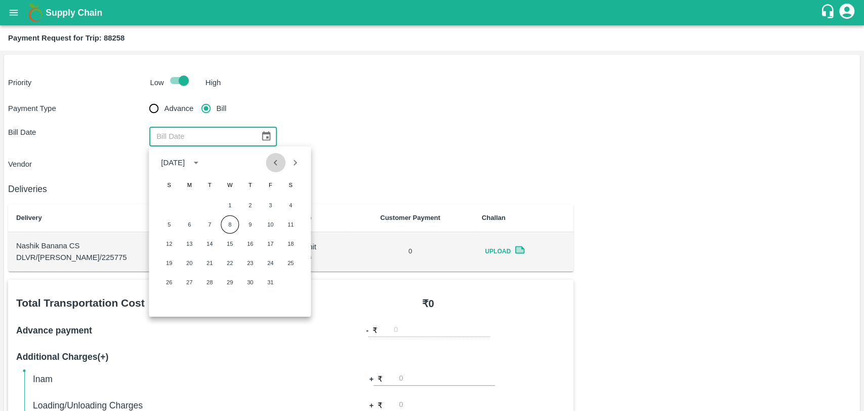
click at [268, 169] on button "Previous month" at bounding box center [275, 162] width 19 height 19
click at [192, 247] on button "15" at bounding box center [189, 243] width 18 height 18
type input "15/09/2025"
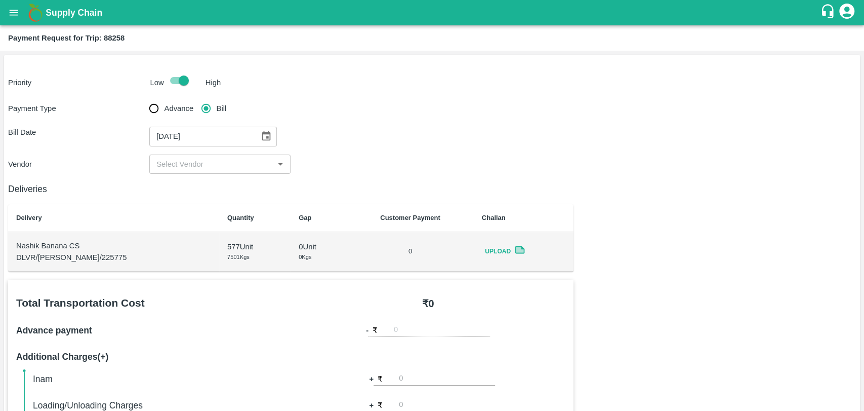
click at [190, 171] on div "​" at bounding box center [219, 163] width 141 height 19
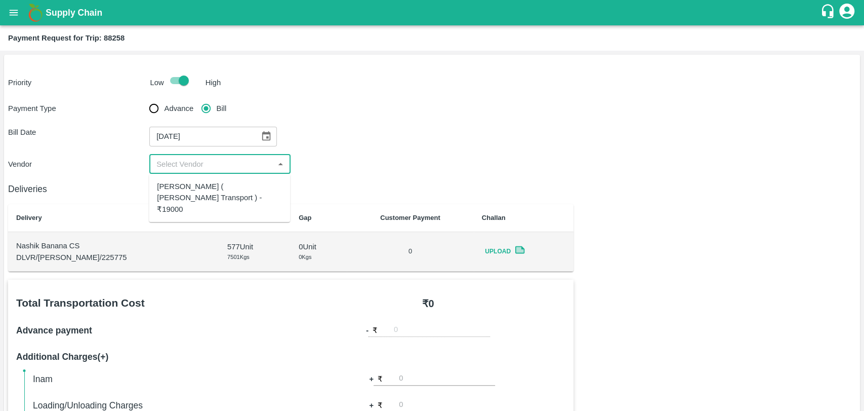
click at [188, 191] on div "Nitin Rasal ( Bhairavnath Transport ) - ₹19000" at bounding box center [219, 198] width 125 height 34
type input "Nitin Rasal ( Bhairavnath Transport ) - ₹19000"
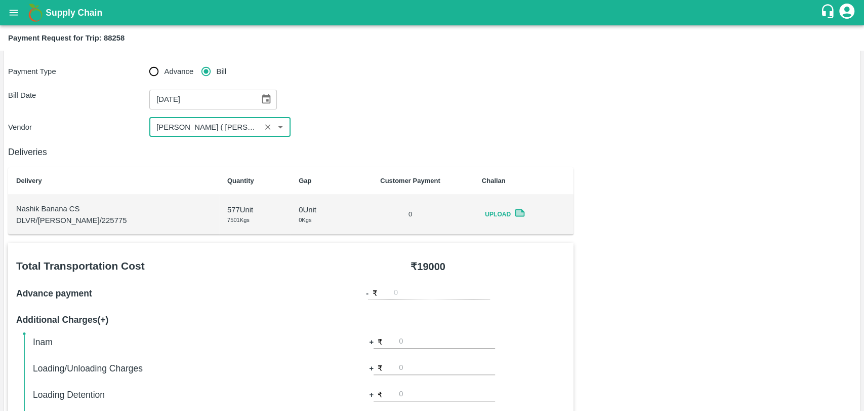
scroll to position [169, 0]
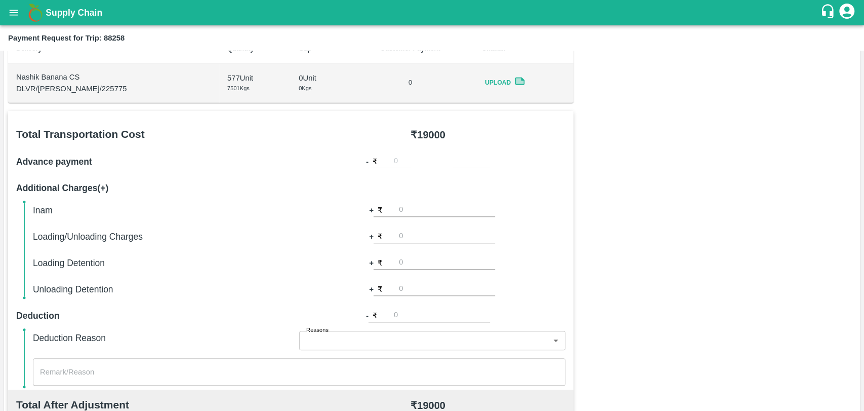
drag, startPoint x: 437, startPoint y: 225, endPoint x: 437, endPoint y: 231, distance: 5.6
click at [437, 228] on div "Inam + ₹ Loading/Unloading Charges + ₹ Loading Detention + ₹ Unloading Detentio…" at bounding box center [299, 249] width 533 height 93
click at [436, 232] on input "number" at bounding box center [447, 236] width 96 height 14
type input "500"
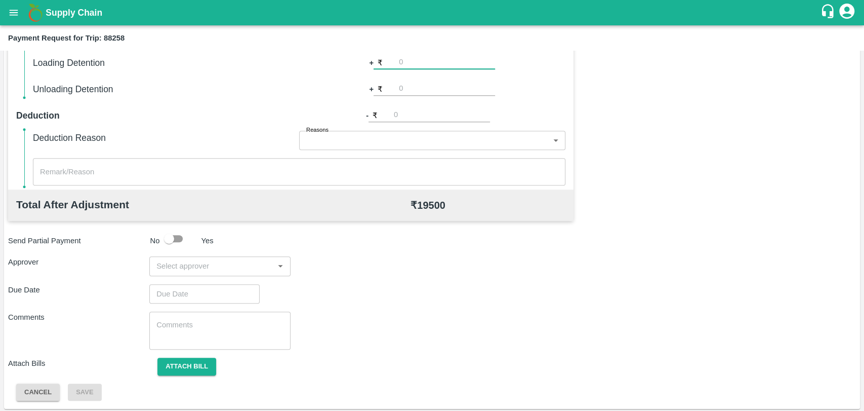
scroll to position [371, 0]
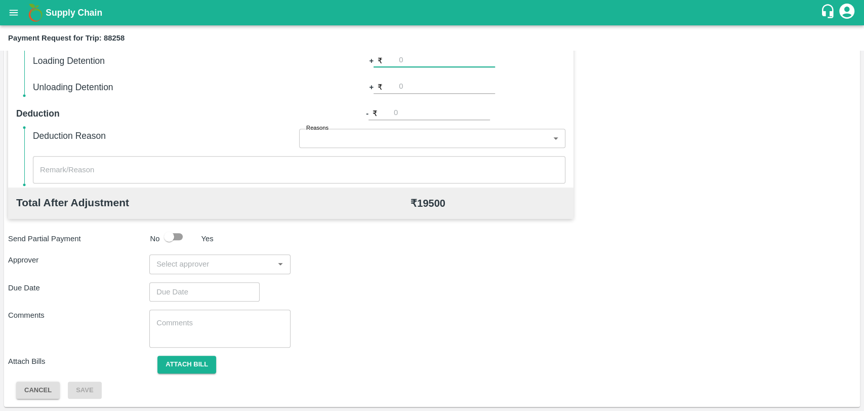
click at [182, 267] on input "input" at bounding box center [211, 263] width 118 height 13
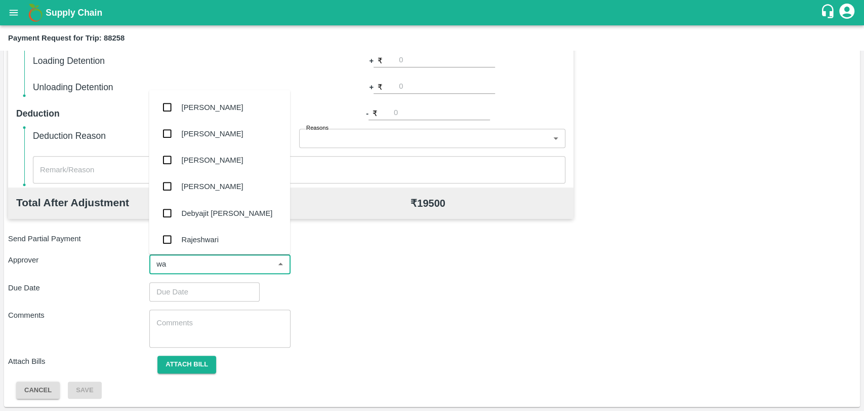
type input "wag"
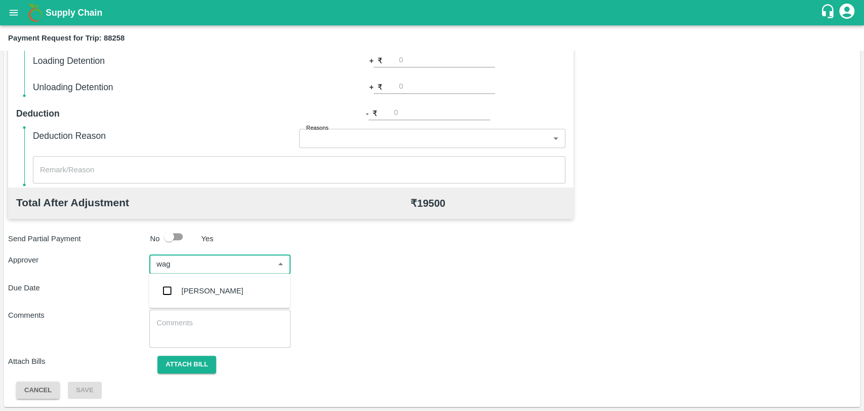
click at [182, 289] on div "[PERSON_NAME]" at bounding box center [213, 290] width 62 height 11
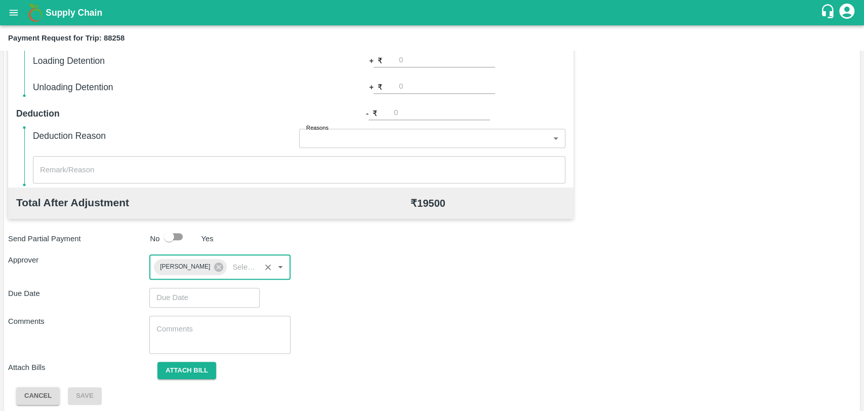
click at [182, 297] on input "Choose date" at bounding box center [200, 297] width 103 height 19
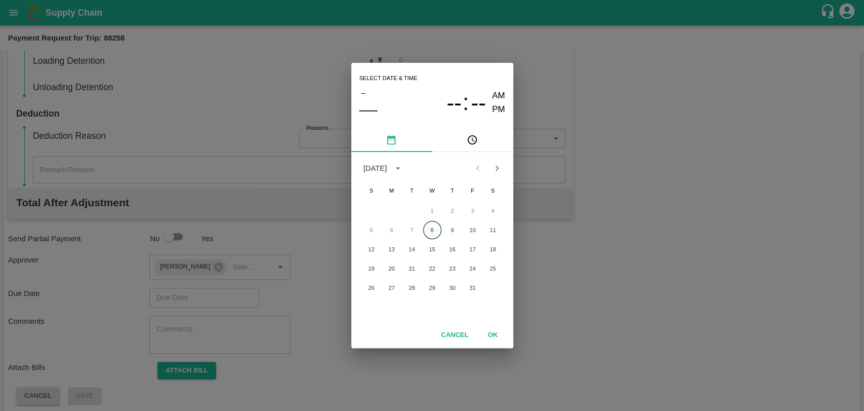
click at [430, 232] on button "8" at bounding box center [432, 230] width 18 height 18
type input "[DATE] 12:00 AM"
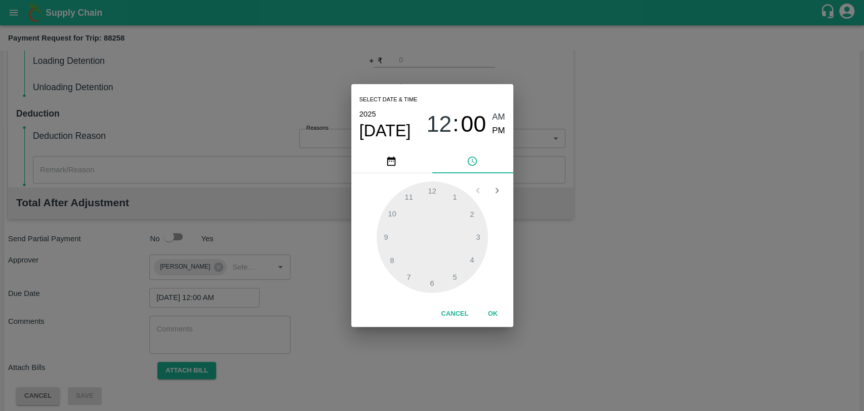
click at [484, 315] on button "OK" at bounding box center [493, 314] width 32 height 18
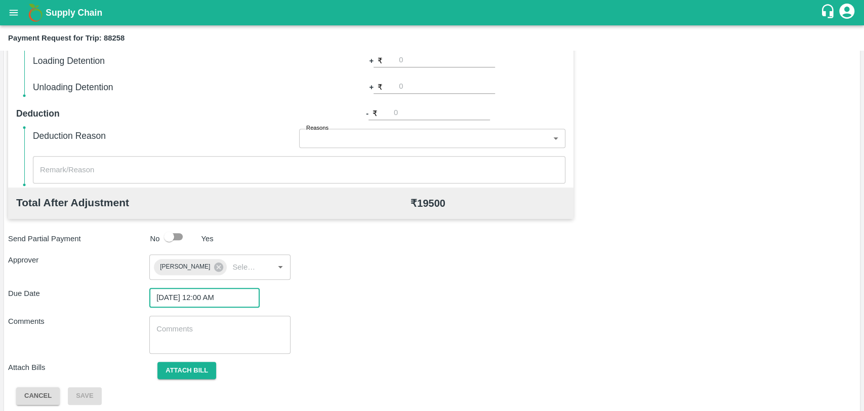
click at [222, 369] on span "Attach bill" at bounding box center [186, 370] width 75 height 8
click at [213, 368] on button "Attach bill" at bounding box center [186, 370] width 59 height 18
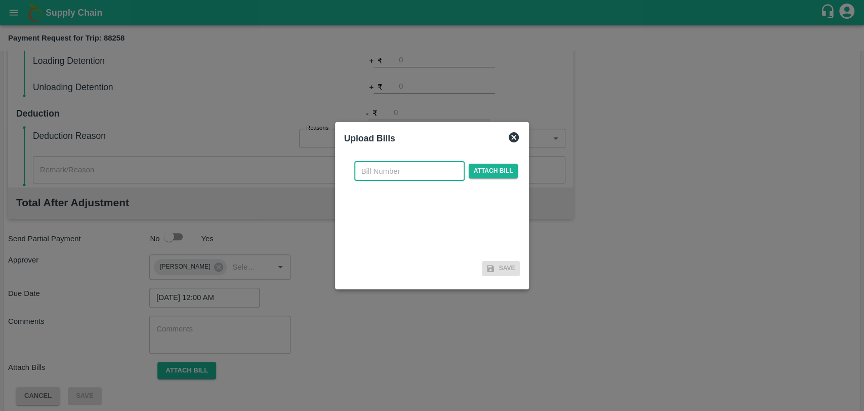
click at [372, 172] on input "text" at bounding box center [409, 171] width 110 height 19
type input "4009"
click at [473, 167] on span "Attach bill" at bounding box center [494, 171] width 50 height 15
click at [0, 0] on input "Attach bill" at bounding box center [0, 0] width 0 height 0
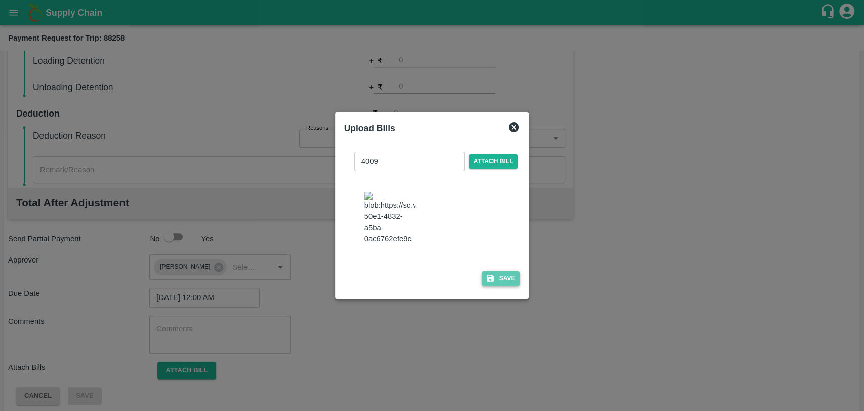
click at [489, 280] on button "Save" at bounding box center [501, 278] width 38 height 15
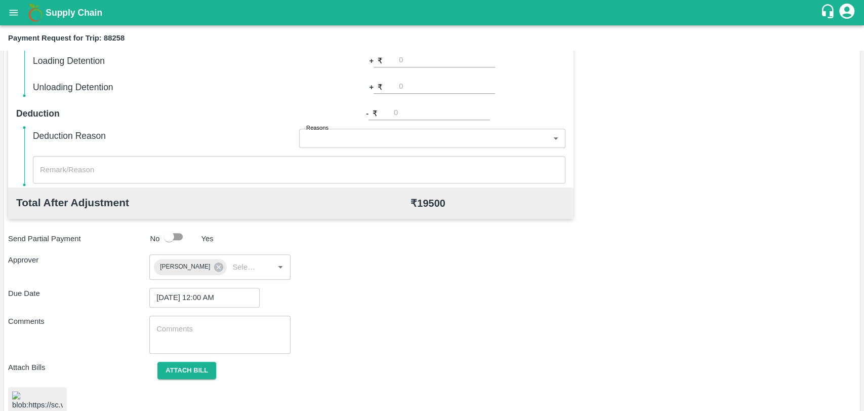
scroll to position [423, 0]
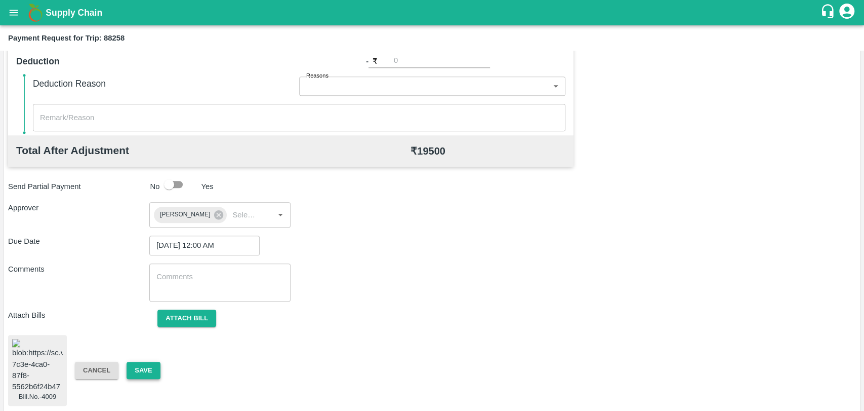
click at [134, 374] on button "Save" at bounding box center [143, 370] width 33 height 18
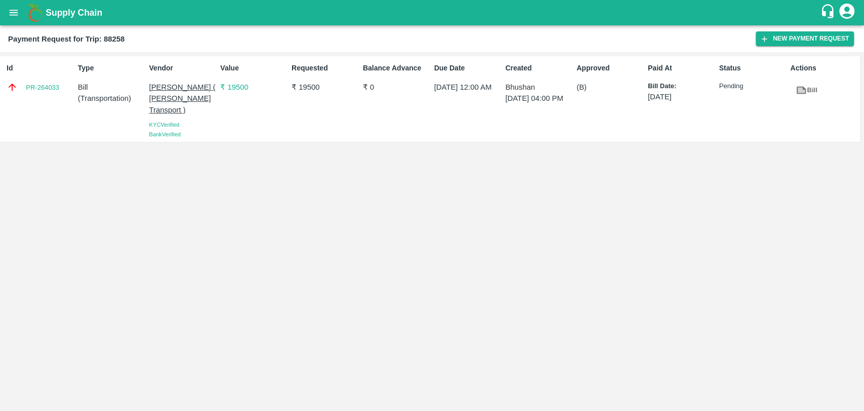
drag, startPoint x: 676, startPoint y: 158, endPoint x: 266, endPoint y: 78, distance: 417.8
click at [674, 158] on div "Id PR-264033 Type Bill ( Transportation ) Vendor Nitin Rasal ( Bhairavnath Tran…" at bounding box center [432, 231] width 864 height 358
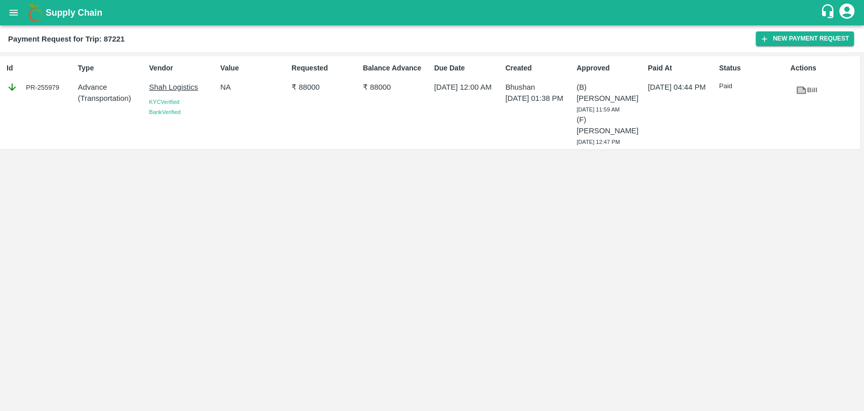
click at [806, 92] on icon at bounding box center [802, 91] width 10 height 8
click at [794, 40] on button "New Payment Request" at bounding box center [805, 38] width 98 height 15
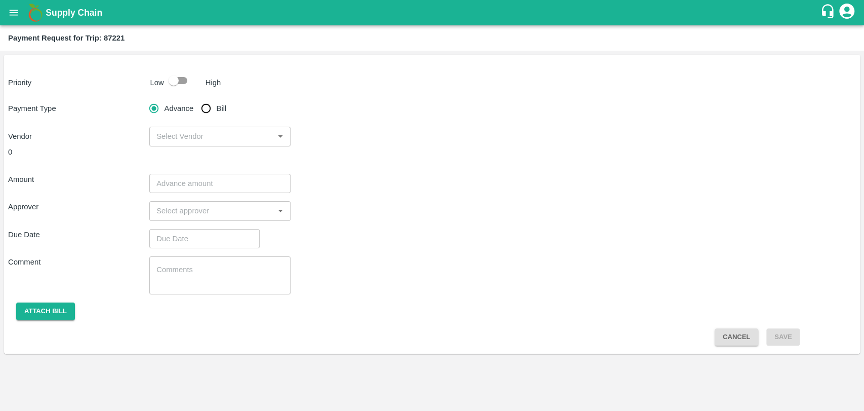
click at [178, 91] on div "Priority Low High Payment Type Advance Bill Vendor ​ 0 Amount ​ Approver ​ Due …" at bounding box center [432, 204] width 856 height 299
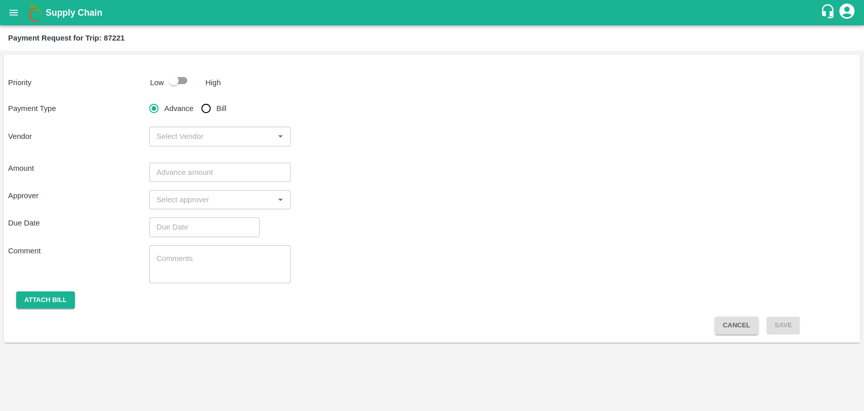
click at [178, 82] on input "checkbox" at bounding box center [174, 80] width 58 height 19
checkbox input "true"
click at [220, 110] on span "Bill" at bounding box center [222, 108] width 10 height 11
click at [216, 110] on input "Bill" at bounding box center [206, 108] width 20 height 20
radio input "true"
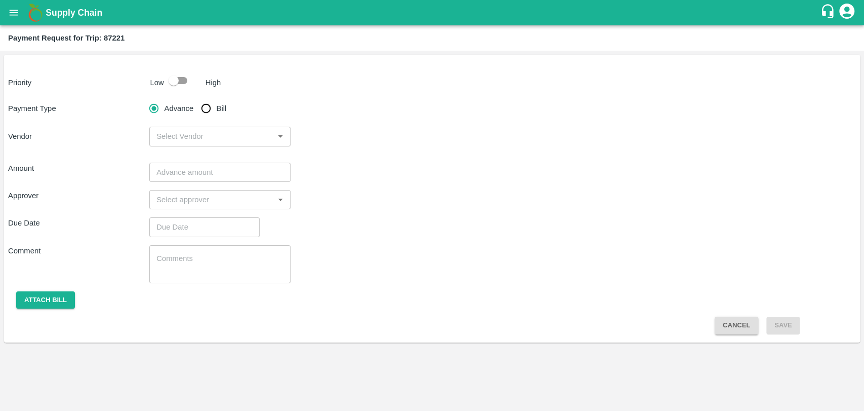
drag, startPoint x: 188, startPoint y: 81, endPoint x: 198, endPoint y: 101, distance: 22.9
click at [188, 81] on input "checkbox" at bounding box center [174, 80] width 58 height 19
checkbox input "true"
click at [209, 115] on input "Bill" at bounding box center [206, 108] width 20 height 20
radio input "true"
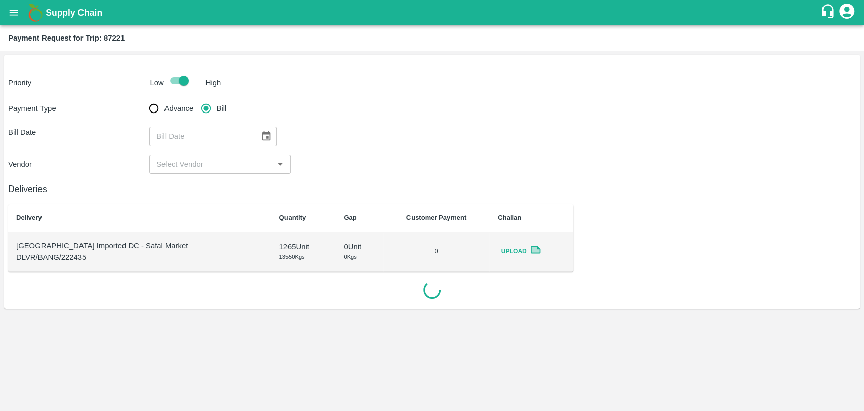
click at [261, 131] on icon "Choose date" at bounding box center [266, 136] width 11 height 11
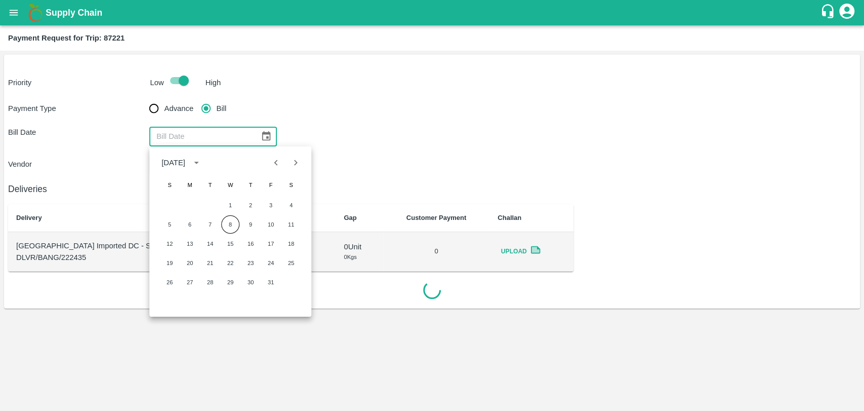
click at [284, 171] on div at bounding box center [286, 162] width 12 height 19
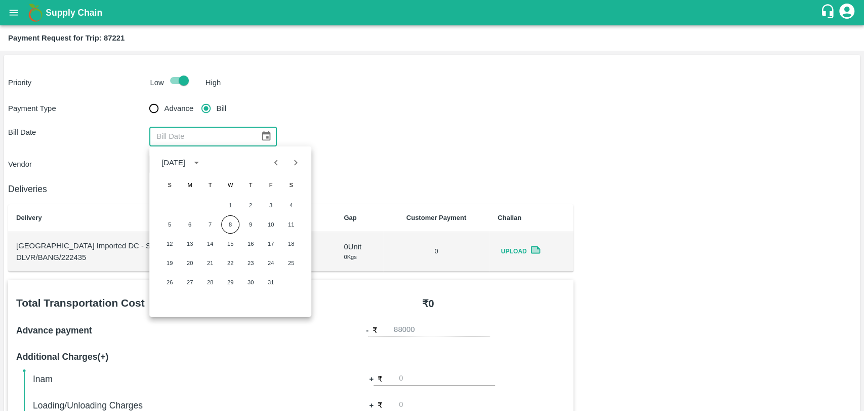
click at [280, 166] on icon "Previous month" at bounding box center [276, 162] width 11 height 11
click at [217, 228] on button "9" at bounding box center [210, 224] width 18 height 18
type input "09/09/2025"
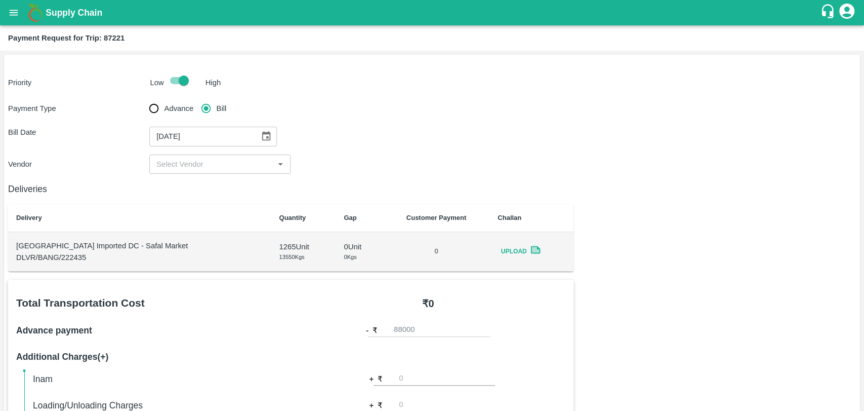
click at [182, 158] on input "input" at bounding box center [211, 163] width 118 height 13
click at [184, 175] on ul "Shah Logistics - ₹90000" at bounding box center [219, 186] width 141 height 25
click at [186, 179] on div "Shah Logistics - ₹90000" at bounding box center [219, 186] width 141 height 17
type input "Shah Logistics - ₹90000"
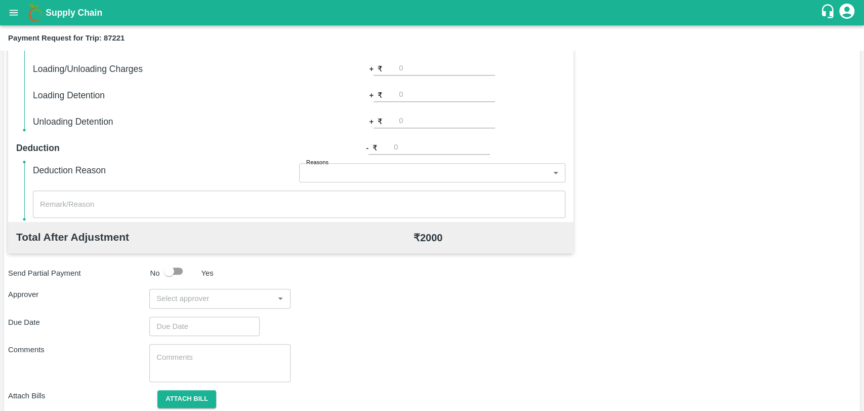
scroll to position [337, 0]
click at [203, 300] on input "input" at bounding box center [211, 297] width 118 height 13
type input "son"
click at [202, 340] on div "[PERSON_NAME]" at bounding box center [219, 350] width 141 height 26
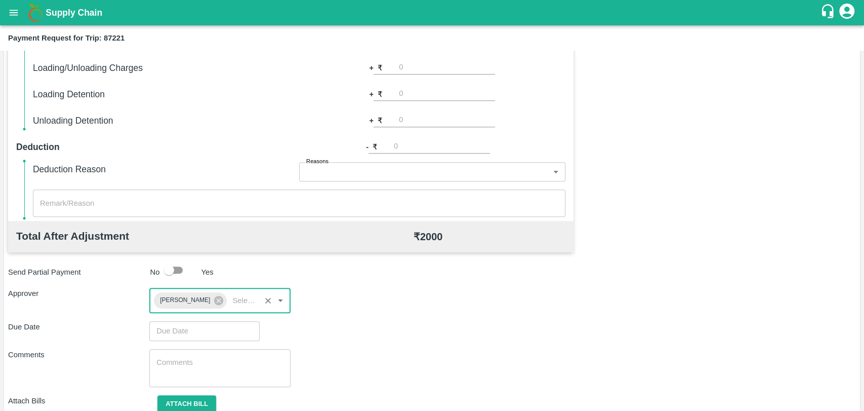
type input "DD/MM/YYYY hh:mm aa"
click at [194, 335] on input "DD/MM/YYYY hh:mm aa" at bounding box center [200, 330] width 103 height 19
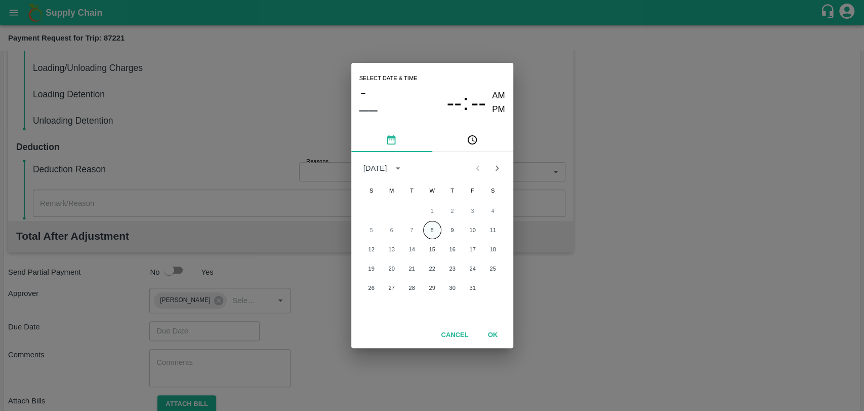
click at [430, 225] on button "8" at bounding box center [432, 230] width 18 height 18
type input "08/10/2025 12:00 AM"
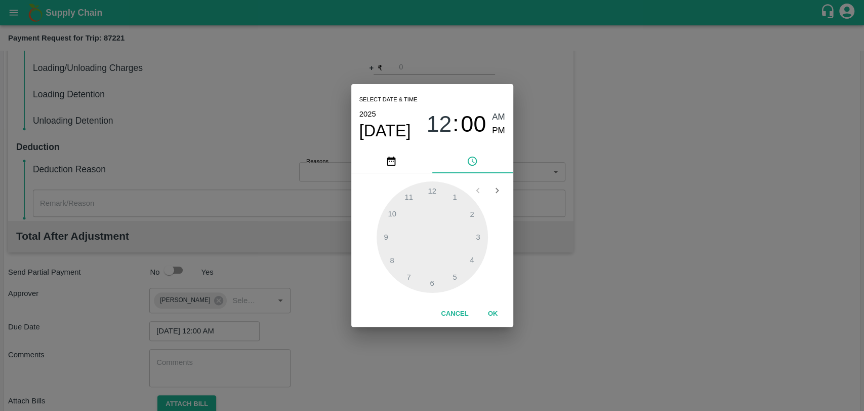
click at [484, 309] on button "OK" at bounding box center [493, 314] width 32 height 18
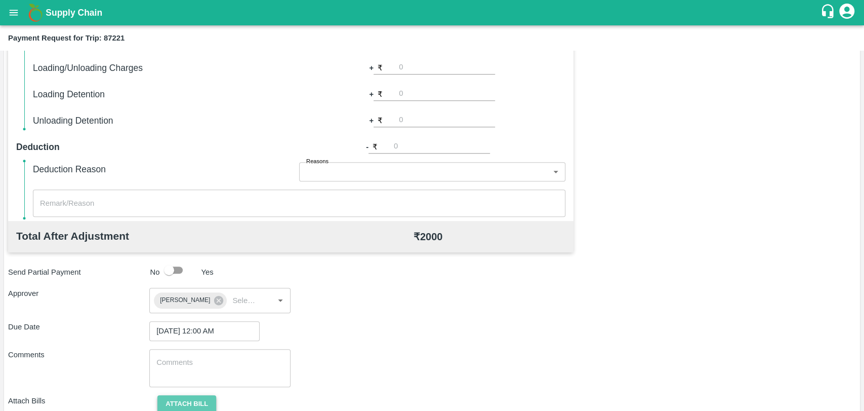
click at [203, 396] on button "Attach bill" at bounding box center [186, 404] width 59 height 18
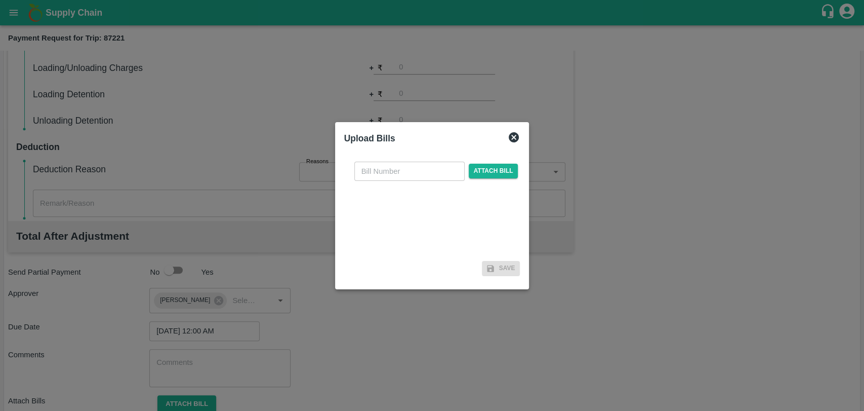
click at [377, 180] on input "text" at bounding box center [409, 171] width 110 height 19
paste input "SL/2025-26/08"
type input "SL/2025-26/08"
click at [479, 175] on span "Attach bill" at bounding box center [494, 171] width 50 height 15
click at [0, 0] on input "Attach bill" at bounding box center [0, 0] width 0 height 0
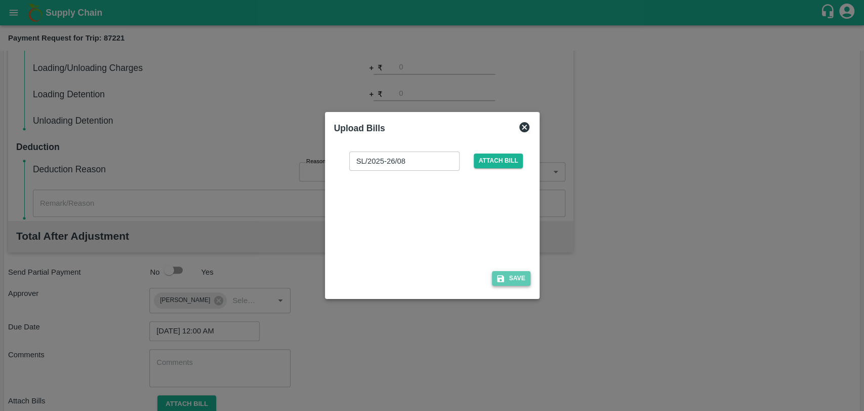
click at [528, 275] on button "Save" at bounding box center [511, 278] width 38 height 15
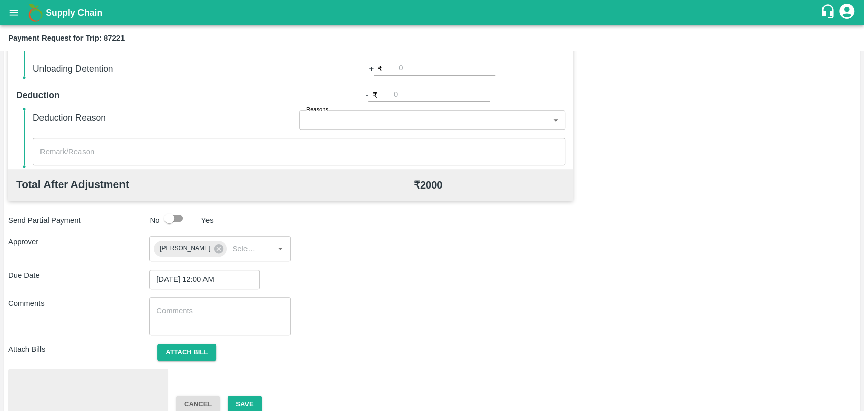
scroll to position [430, 0]
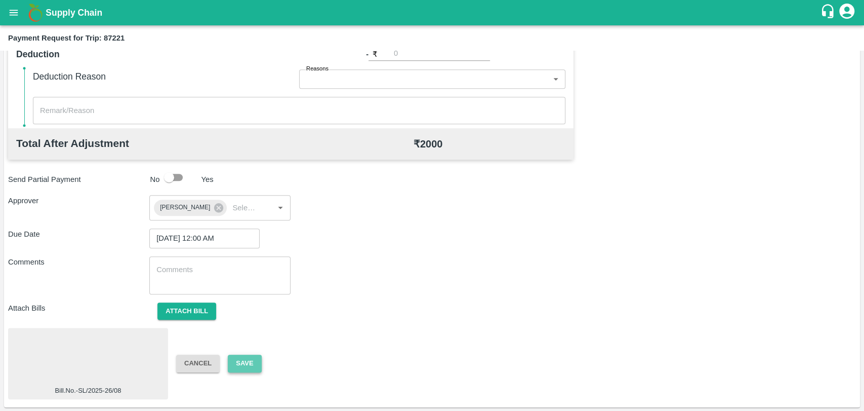
click at [236, 365] on button "Save" at bounding box center [244, 363] width 33 height 18
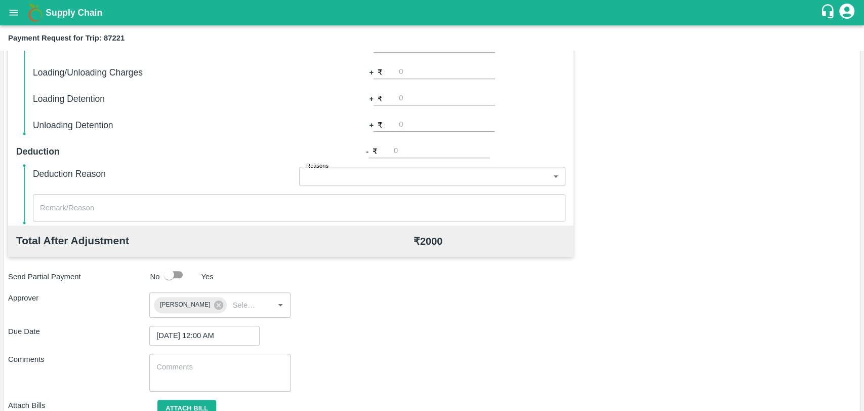
scroll to position [149, 0]
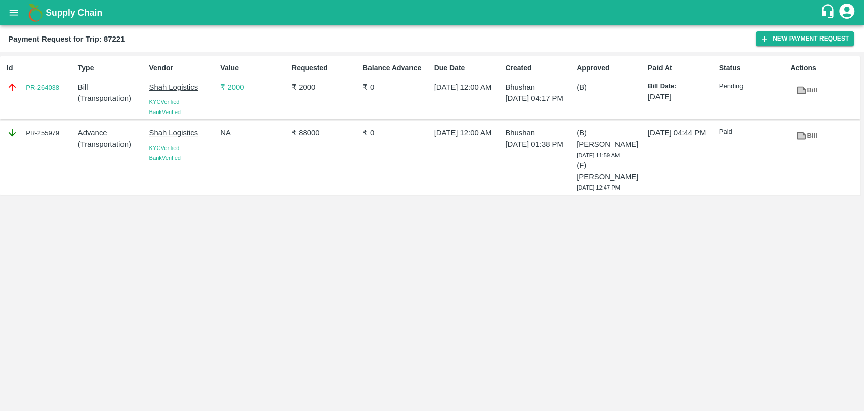
click at [20, 17] on button "open drawer" at bounding box center [13, 12] width 23 height 23
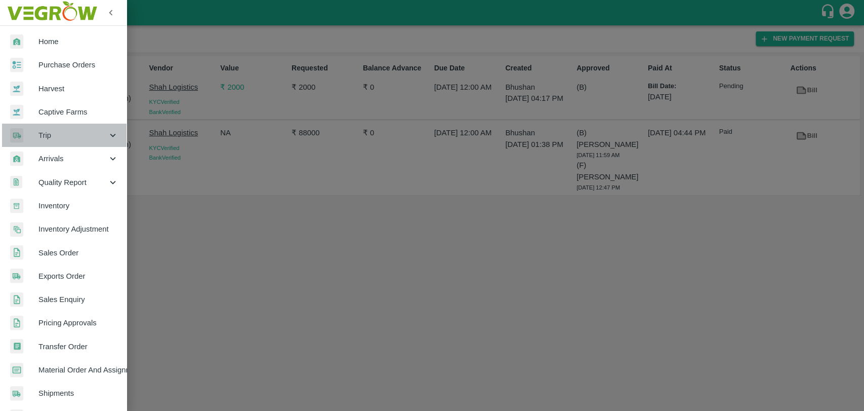
click at [65, 142] on div "Trip" at bounding box center [63, 135] width 127 height 23
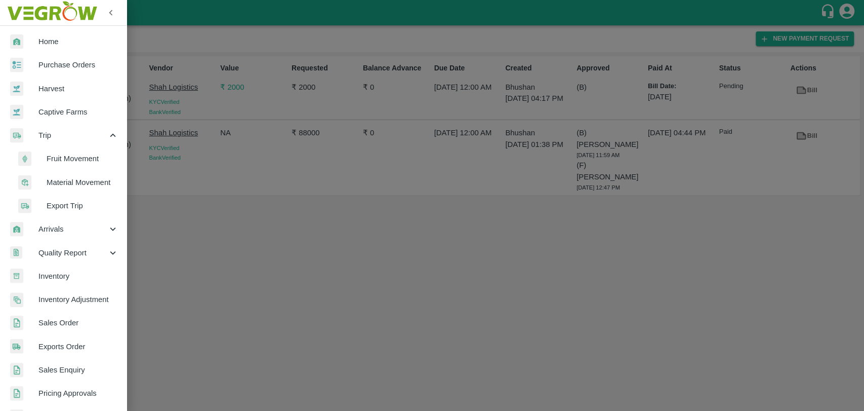
click at [66, 159] on span "Fruit Movement" at bounding box center [83, 158] width 72 height 11
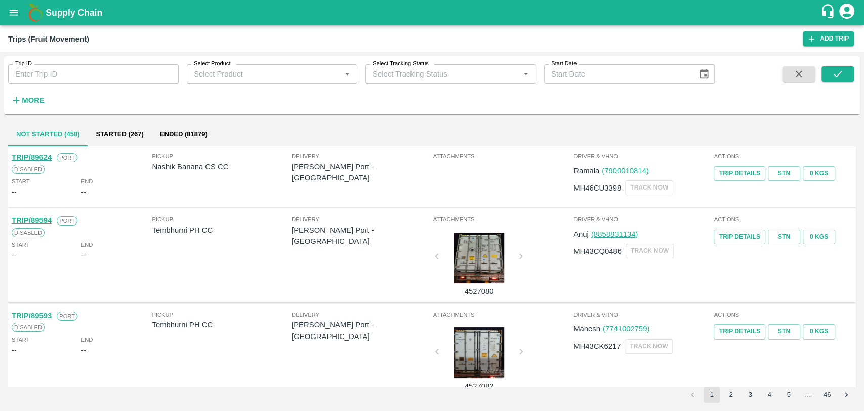
click at [51, 72] on input "Trip ID" at bounding box center [93, 73] width 171 height 19
type input "83103"
click at [840, 77] on icon "submit" at bounding box center [837, 73] width 11 height 11
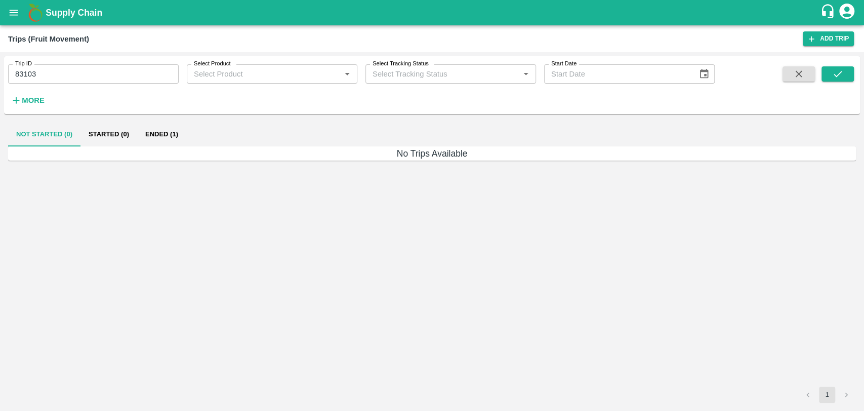
click at [160, 129] on button "Ended (1)" at bounding box center [161, 134] width 49 height 24
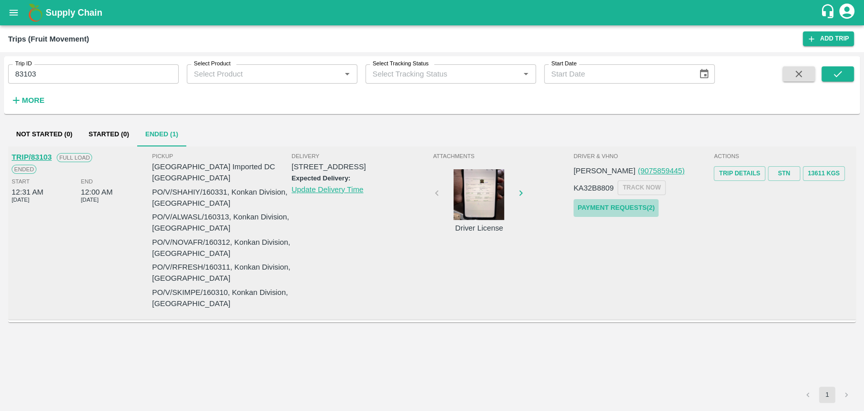
click at [639, 203] on link "Payment Requests( 2 )" at bounding box center [616, 208] width 85 height 18
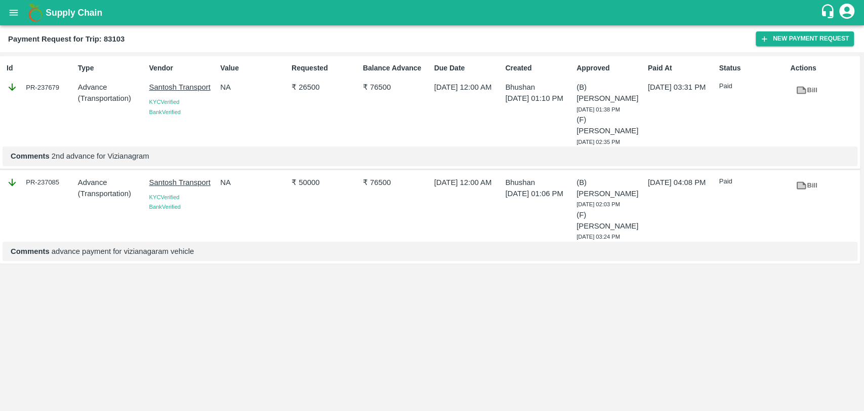
click at [803, 93] on icon at bounding box center [802, 91] width 8 height 6
click at [761, 41] on icon "button" at bounding box center [764, 38] width 9 height 9
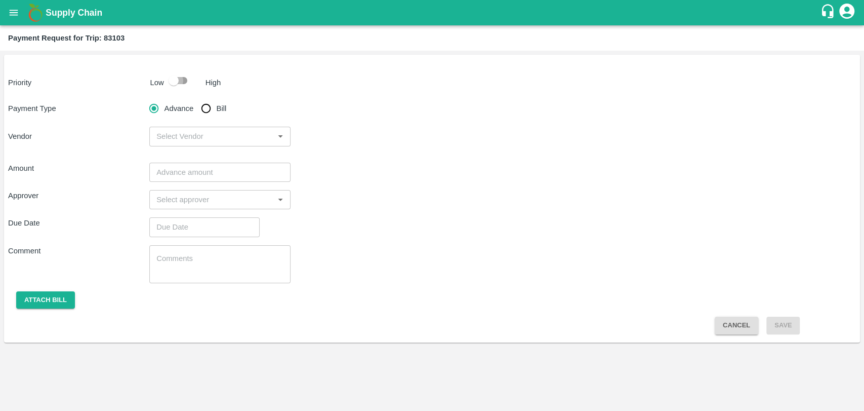
click at [173, 84] on input "checkbox" at bounding box center [174, 80] width 58 height 19
checkbox input "true"
click at [207, 110] on input "Bill" at bounding box center [206, 108] width 20 height 20
radio input "true"
click at [183, 79] on input "checkbox" at bounding box center [174, 80] width 58 height 19
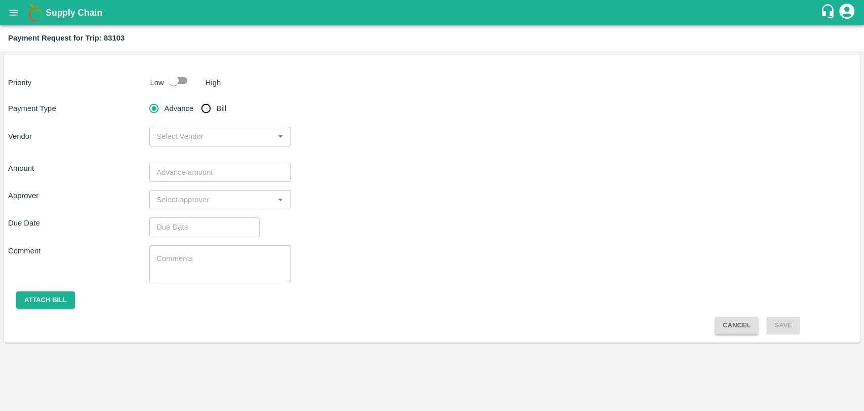
checkbox input "true"
click at [203, 111] on input "Bill" at bounding box center [206, 108] width 20 height 20
radio input "true"
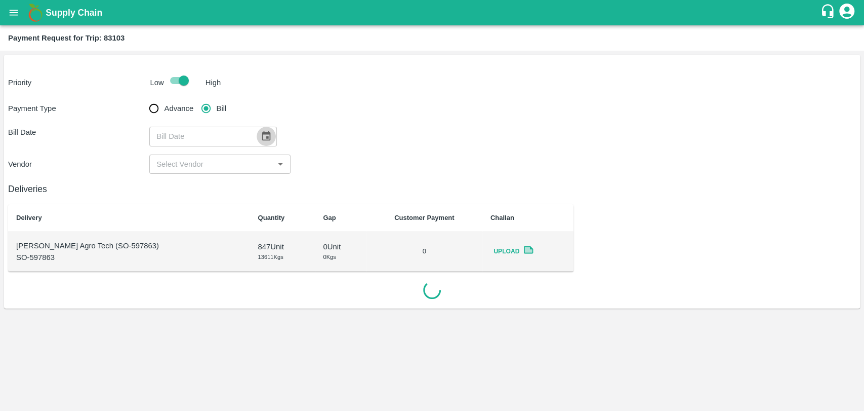
click at [262, 136] on icon "Choose date" at bounding box center [266, 136] width 11 height 11
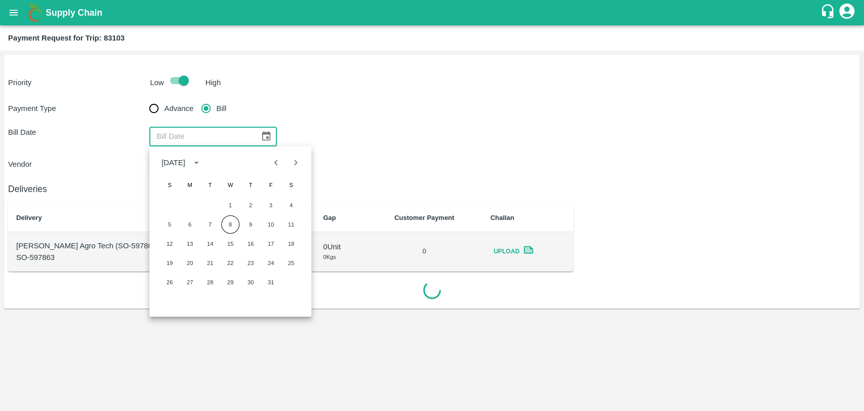
click at [279, 163] on icon "Previous month" at bounding box center [276, 162] width 11 height 11
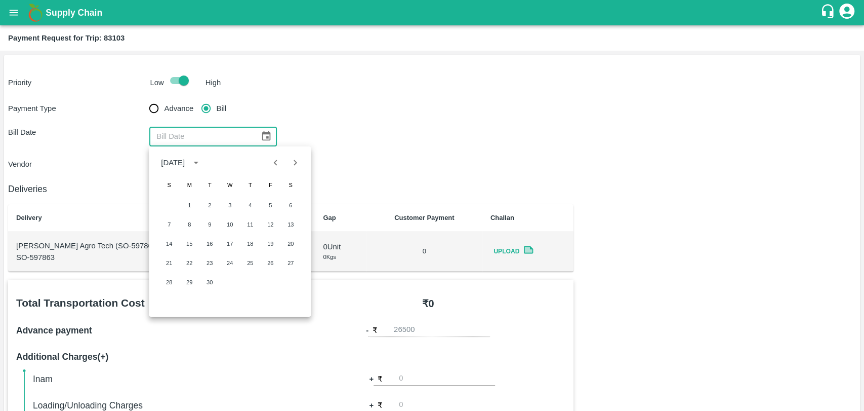
click at [278, 164] on icon "Previous month" at bounding box center [275, 162] width 11 height 11
click at [231, 244] on button "13" at bounding box center [230, 243] width 18 height 18
type input "13/08/2025"
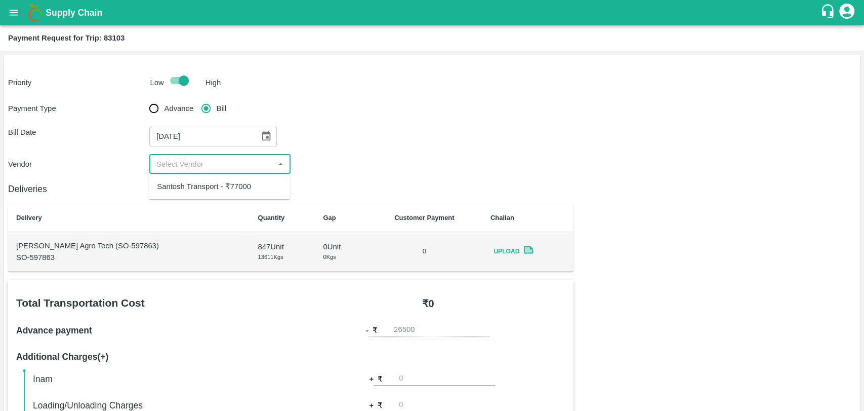
click at [207, 169] on input "input" at bounding box center [211, 163] width 118 height 13
click at [198, 195] on ul "Santosh Transport - ₹77000" at bounding box center [219, 186] width 141 height 25
click at [203, 187] on div "Santosh Transport - ₹77000" at bounding box center [204, 186] width 94 height 11
type input "Santosh Transport - ₹77000"
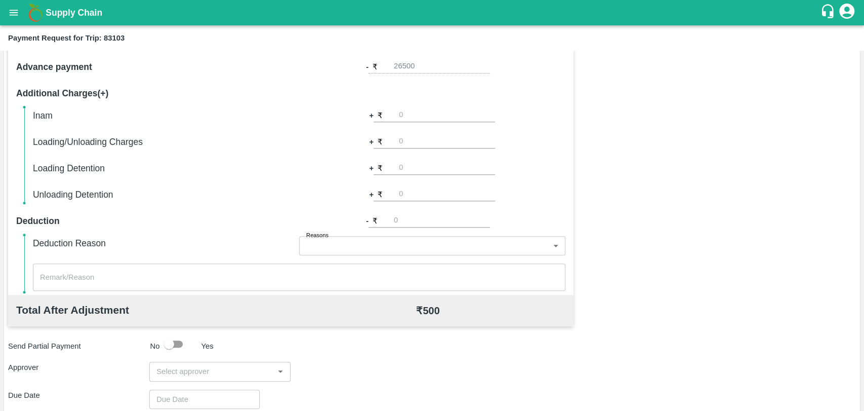
scroll to position [371, 0]
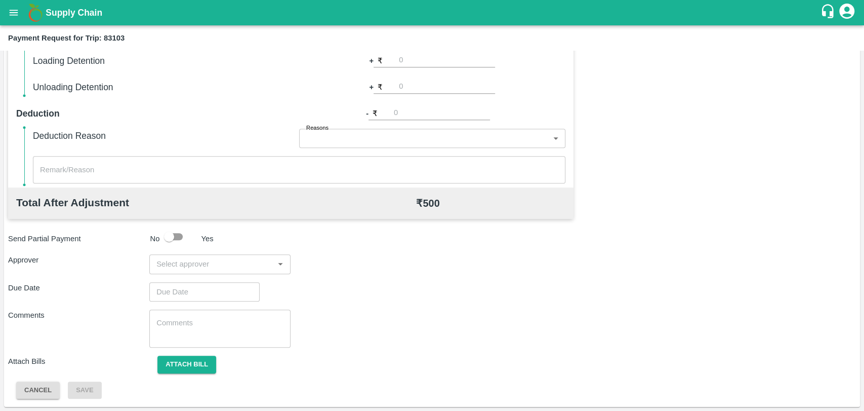
click at [236, 264] on input "input" at bounding box center [211, 263] width 118 height 13
type input "son"
click at [211, 318] on div "[PERSON_NAME]" at bounding box center [213, 316] width 62 height 11
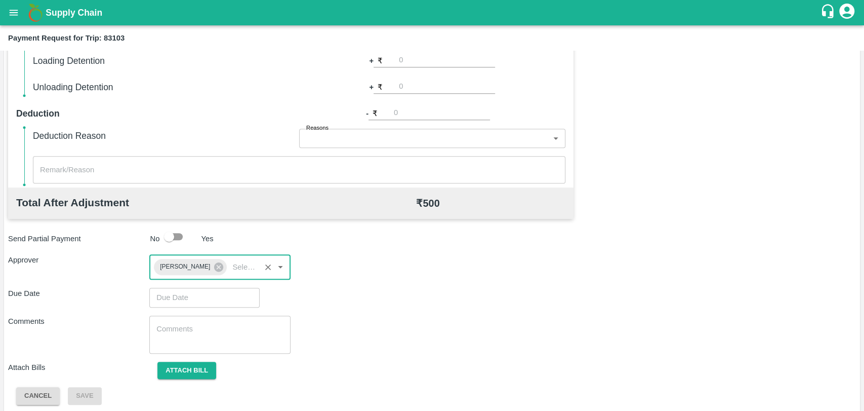
type input "DD/MM/YYYY hh:mm aa"
click at [195, 289] on input "DD/MM/YYYY hh:mm aa" at bounding box center [200, 297] width 103 height 19
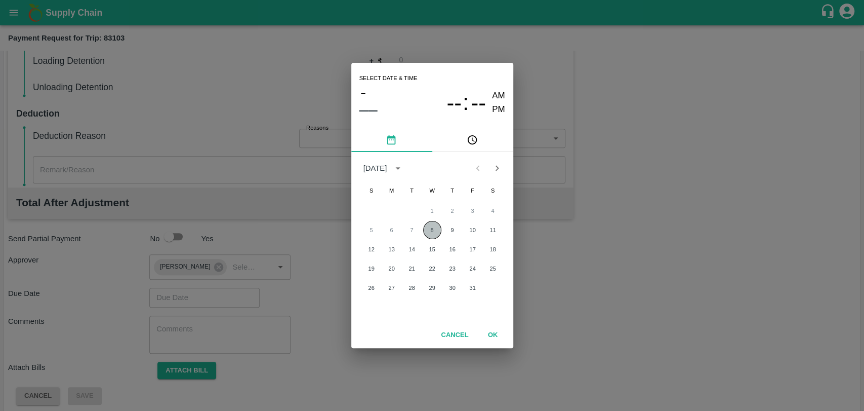
click at [434, 232] on button "8" at bounding box center [432, 230] width 18 height 18
type input "08/10/2025 12:00 AM"
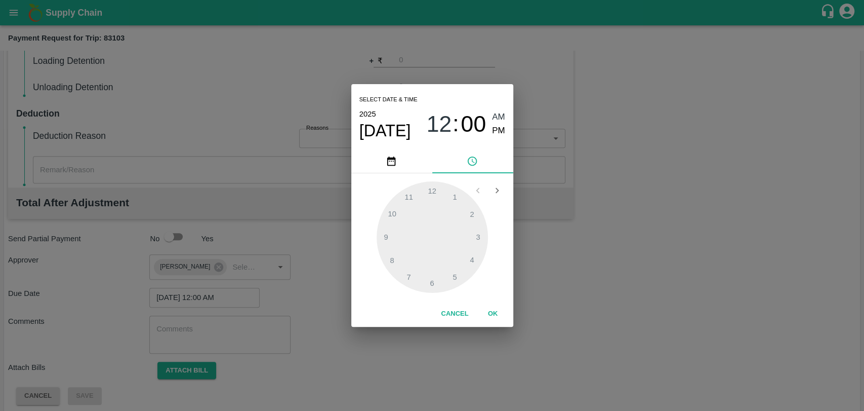
click at [486, 310] on button "OK" at bounding box center [493, 314] width 32 height 18
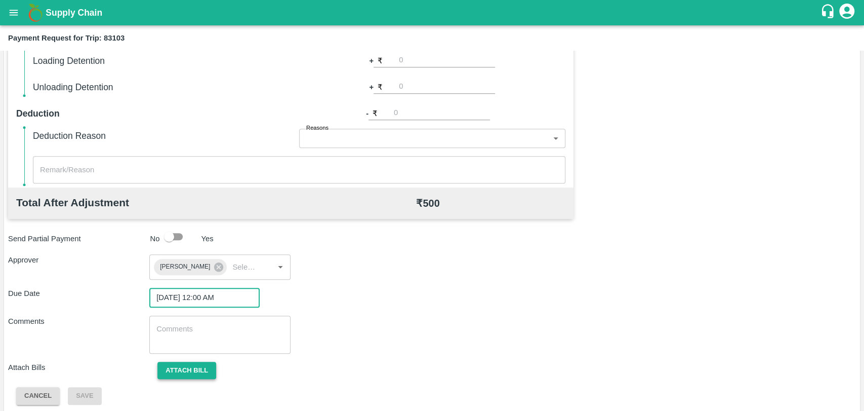
click at [182, 372] on button "Attach bill" at bounding box center [186, 370] width 59 height 18
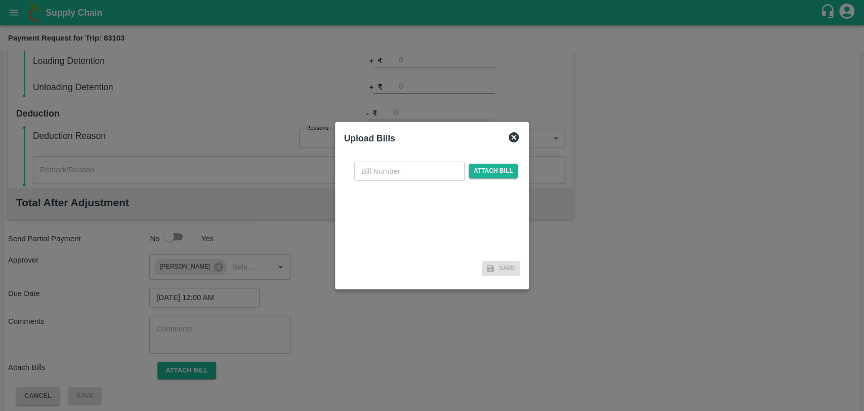
click at [389, 155] on div "​ Attach bill" at bounding box center [432, 205] width 176 height 104
click at [389, 168] on input "text" at bounding box center [409, 171] width 110 height 19
type input "110"
click at [492, 173] on span "Attach bill" at bounding box center [494, 171] width 50 height 15
click at [0, 0] on input "Attach bill" at bounding box center [0, 0] width 0 height 0
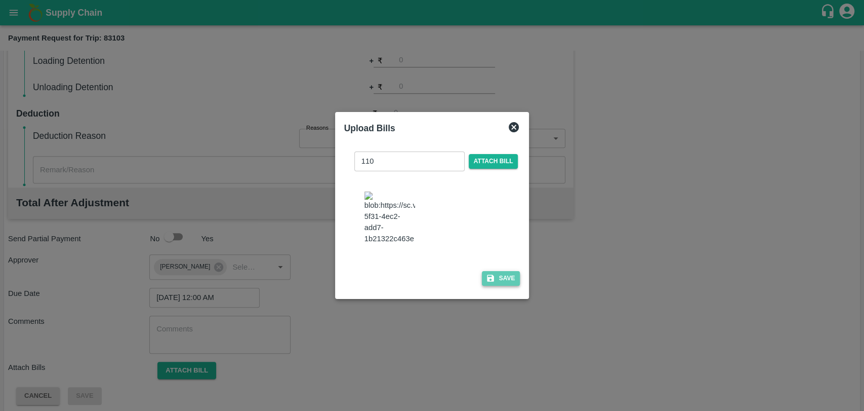
click at [487, 281] on icon "button" at bounding box center [490, 277] width 7 height 7
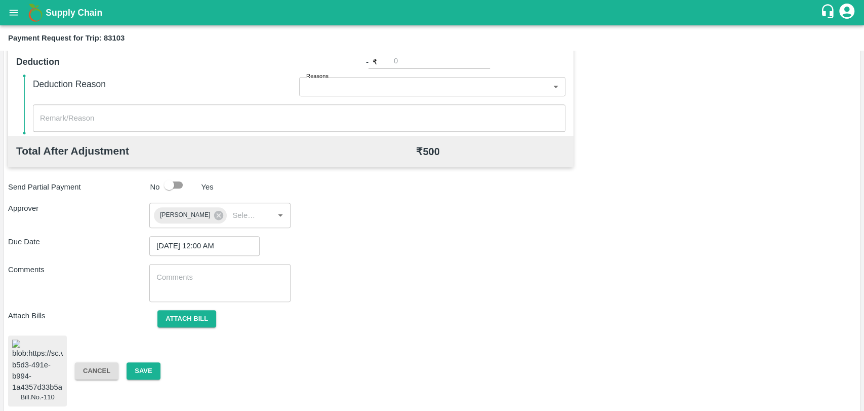
scroll to position [444, 0]
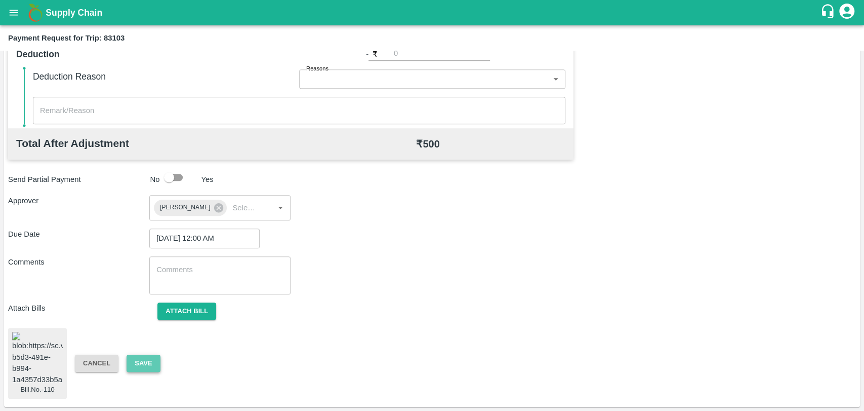
click at [139, 359] on button "Save" at bounding box center [143, 363] width 33 height 18
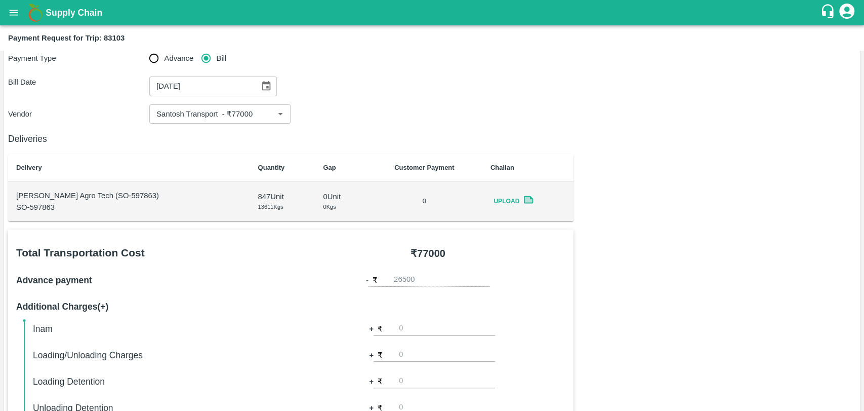
scroll to position [0, 0]
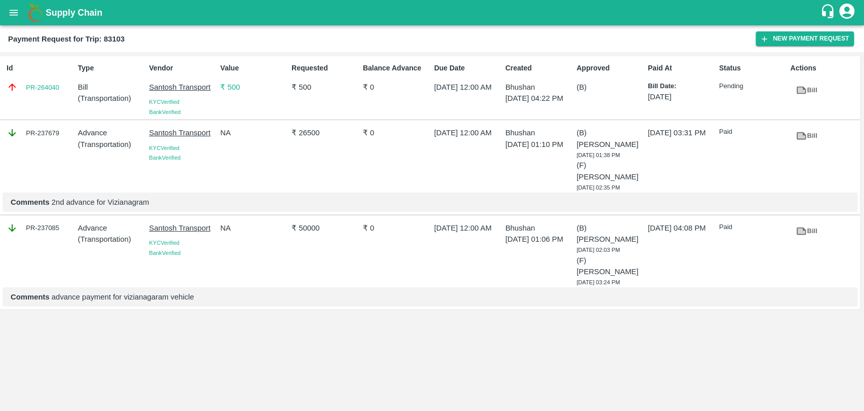
click at [231, 94] on div "Value ₹ 500" at bounding box center [251, 88] width 71 height 58
click at [231, 89] on p "₹ 500" at bounding box center [253, 87] width 67 height 11
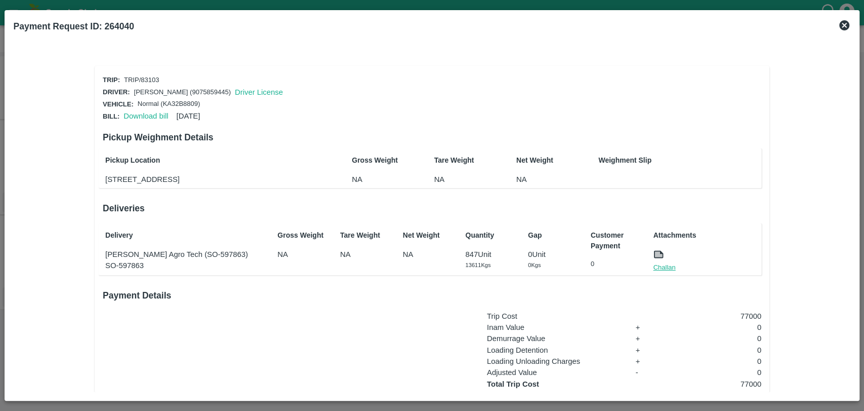
click at [670, 272] on link "Challan" at bounding box center [664, 267] width 22 height 10
click at [846, 30] on icon at bounding box center [844, 25] width 10 height 10
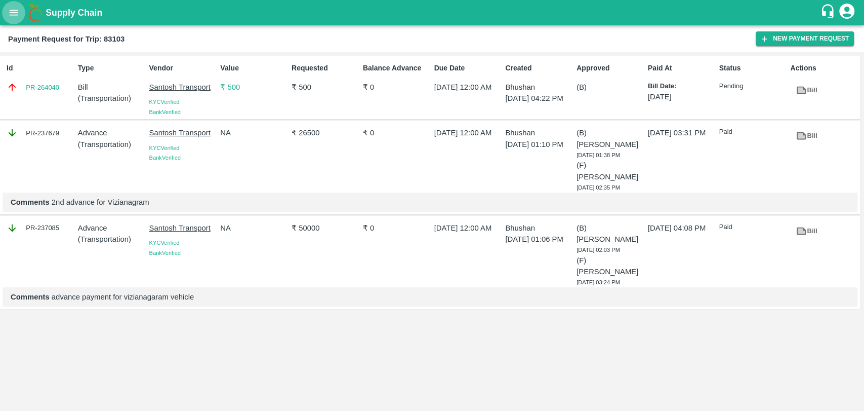
click at [18, 22] on button "open drawer" at bounding box center [13, 12] width 23 height 23
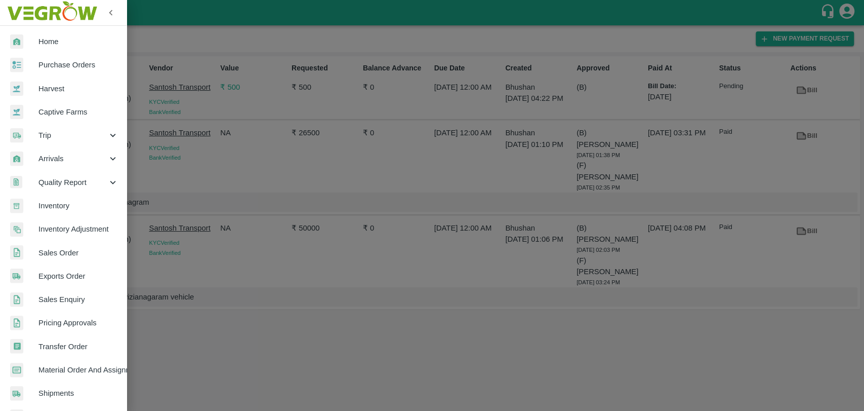
scroll to position [166, 0]
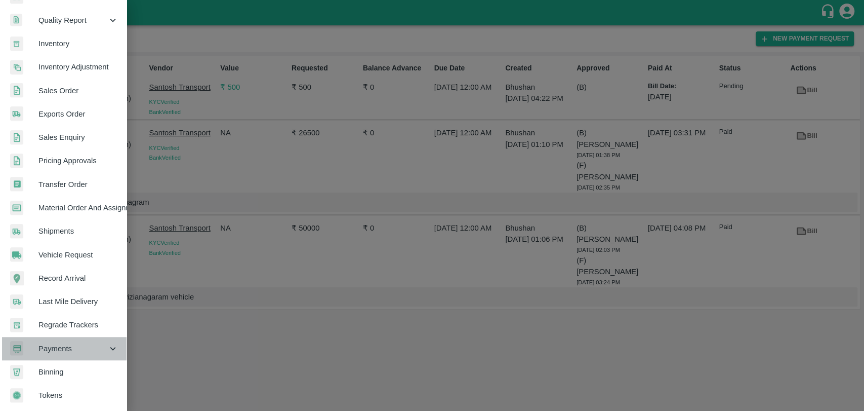
click at [75, 348] on span "Payments" at bounding box center [72, 348] width 69 height 11
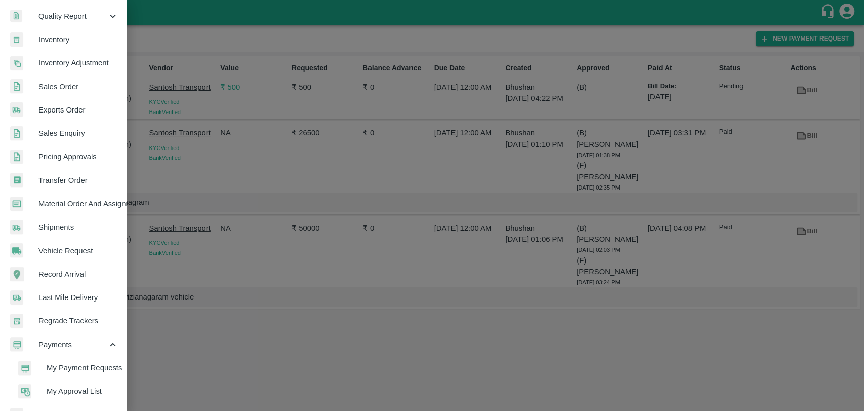
click at [77, 363] on span "My Payment Requests" at bounding box center [83, 367] width 72 height 11
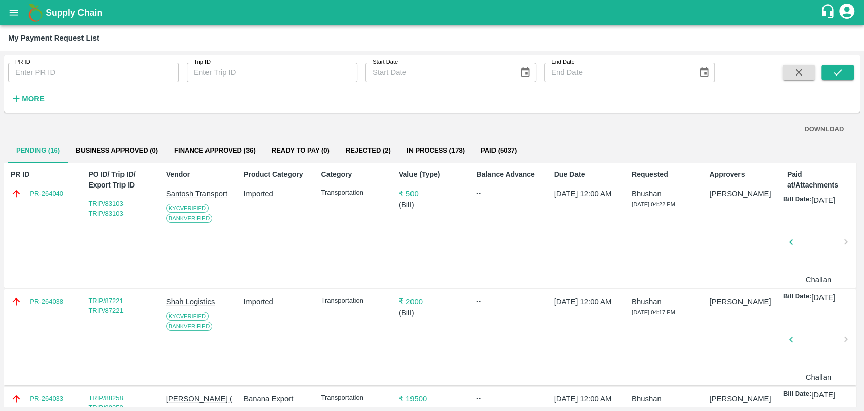
click at [12, 16] on icon "open drawer" at bounding box center [13, 12] width 11 height 11
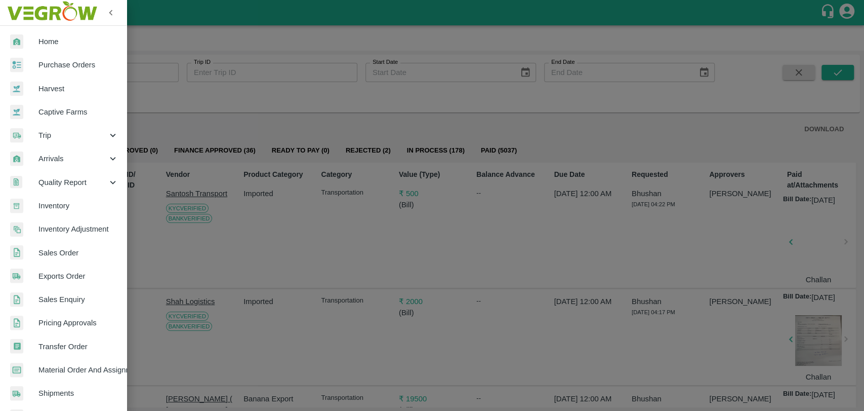
click at [53, 132] on span "Trip" at bounding box center [72, 135] width 69 height 11
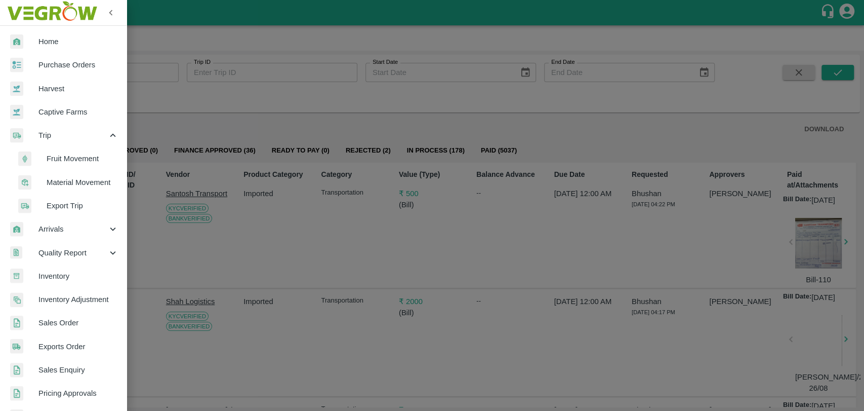
drag, startPoint x: 55, startPoint y: 153, endPoint x: 66, endPoint y: 152, distance: 10.7
click at [55, 153] on span "Fruit Movement" at bounding box center [83, 158] width 72 height 11
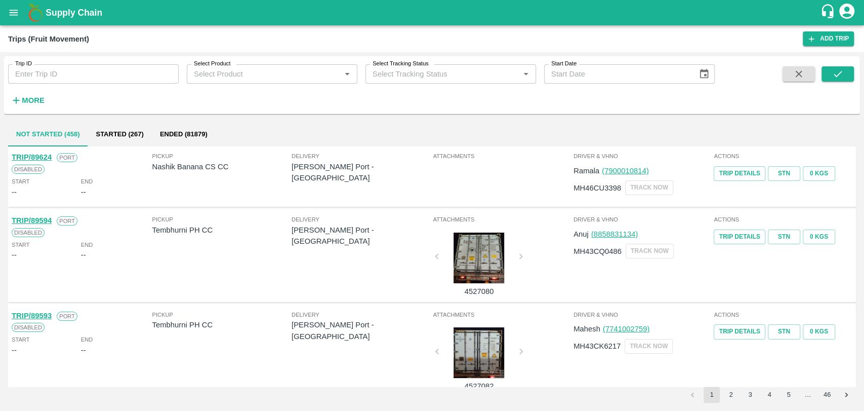
click at [36, 100] on strong "More" at bounding box center [33, 100] width 23 height 8
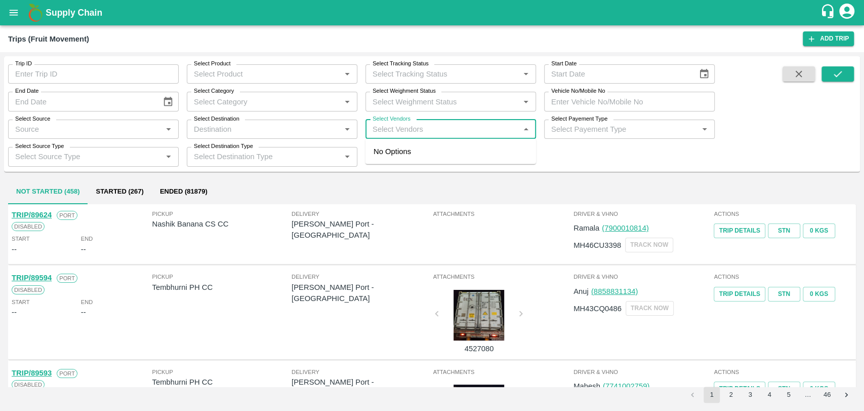
click at [448, 130] on input "Select Vendors" at bounding box center [443, 129] width 148 height 13
type input "shri s"
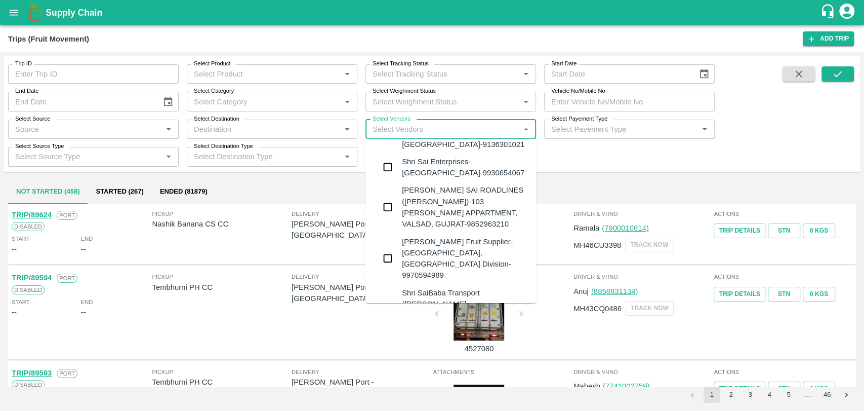
scroll to position [55, 0]
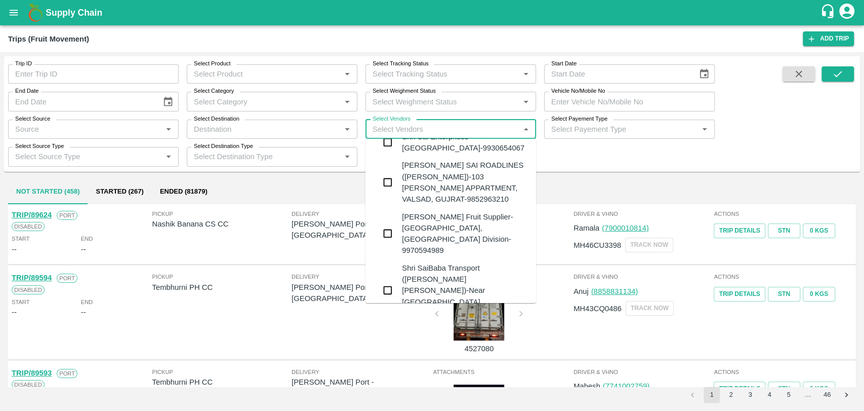
click at [421, 262] on div "Shri SaiBaba Transport (Ankush Vyankat Dongare)-Near Savita Medical, Room No-4,…" at bounding box center [465, 290] width 126 height 56
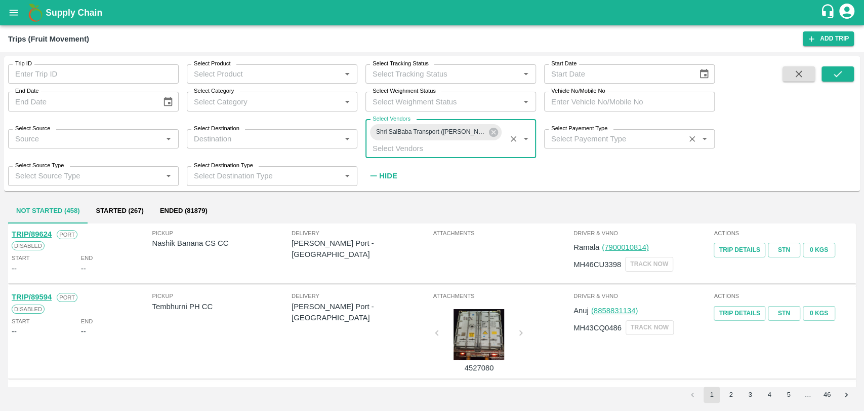
click at [609, 135] on input "Select Payement Type" at bounding box center [614, 138] width 135 height 13
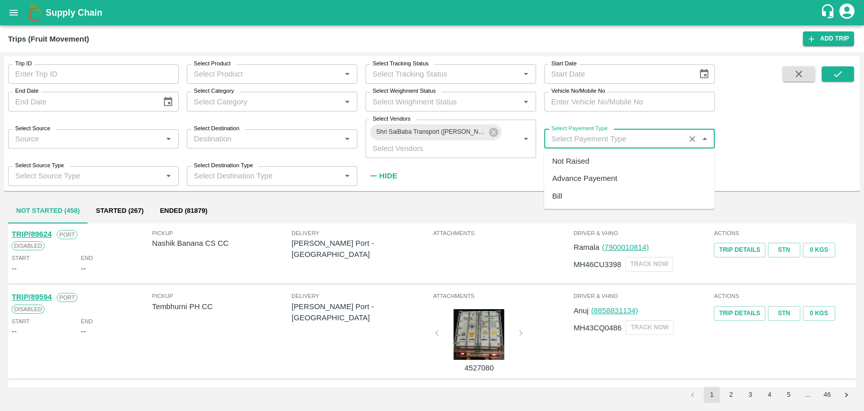
click at [596, 180] on div "Advance Payement" at bounding box center [584, 178] width 65 height 11
type input "Advance Payement"
click at [834, 79] on button "submit" at bounding box center [838, 73] width 32 height 15
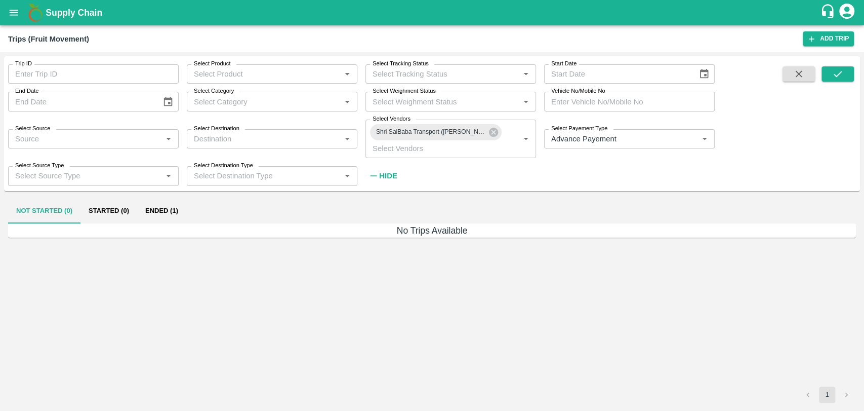
click at [177, 206] on button "Ended (1)" at bounding box center [161, 211] width 49 height 24
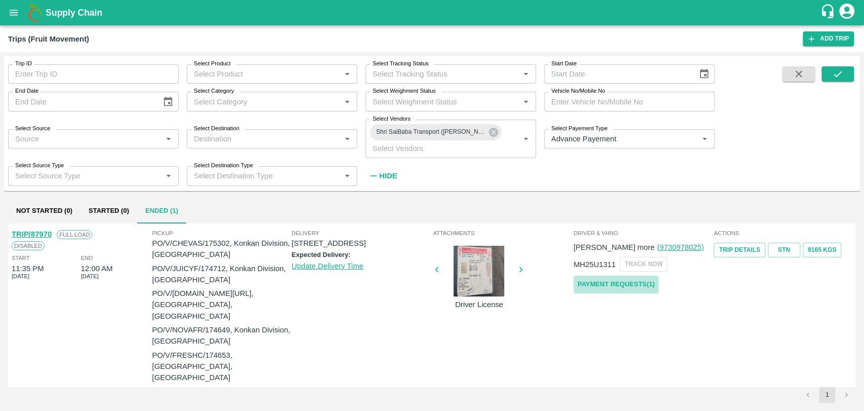
click at [628, 287] on link "Payment Requests( 1 )" at bounding box center [616, 284] width 85 height 18
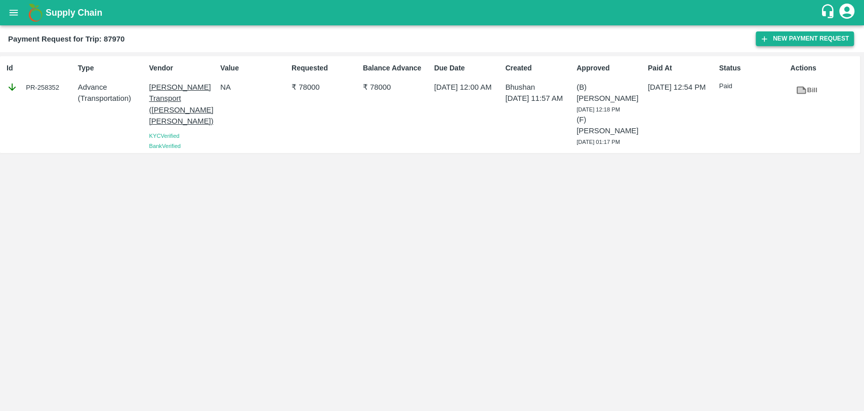
click at [799, 33] on button "New Payment Request" at bounding box center [805, 38] width 98 height 15
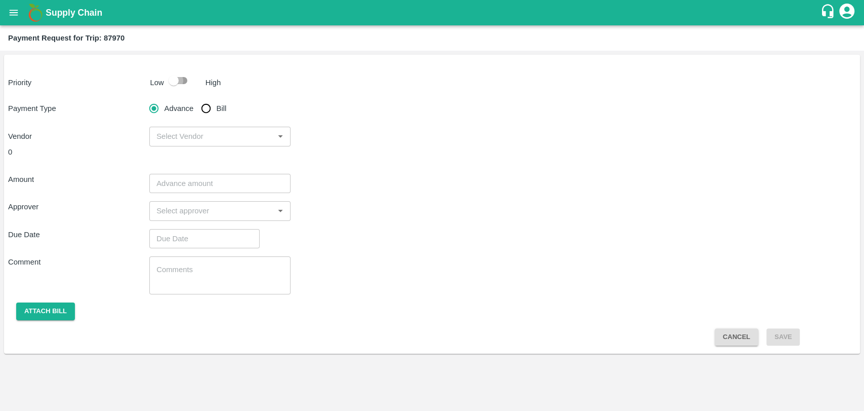
click at [183, 87] on input "checkbox" at bounding box center [174, 80] width 58 height 19
checkbox input "true"
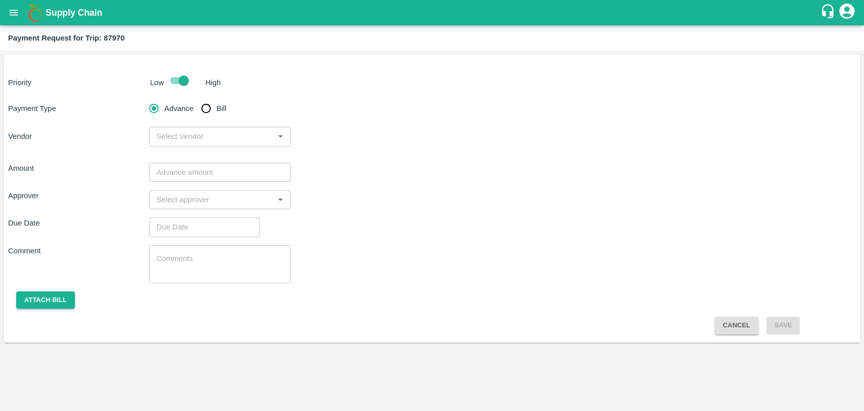
click at [206, 108] on input "Bill" at bounding box center [206, 108] width 20 height 20
radio input "true"
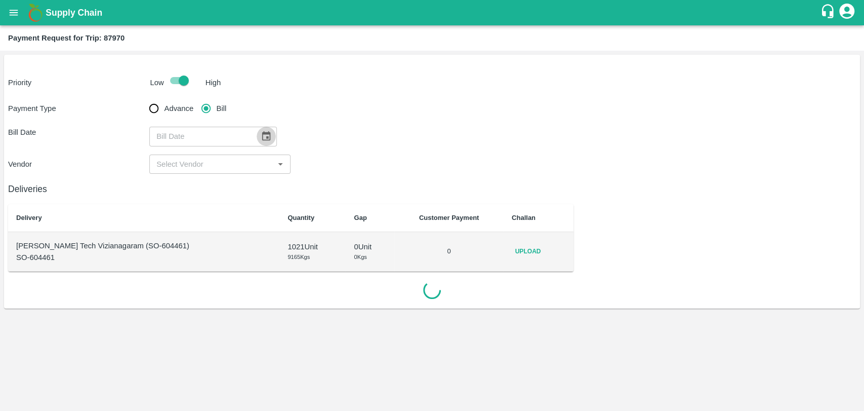
click at [265, 138] on icon "Choose date" at bounding box center [266, 136] width 9 height 10
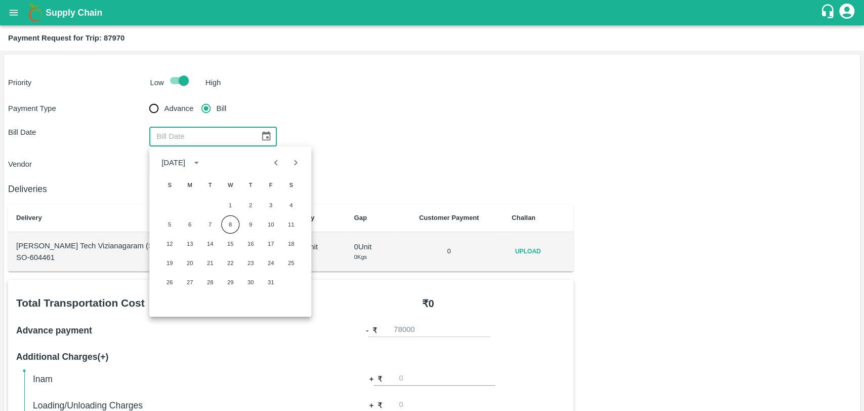
click at [264, 167] on div "[DATE]" at bounding box center [230, 162] width 162 height 20
click at [272, 165] on icon "Previous month" at bounding box center [275, 162] width 11 height 11
click at [215, 238] on button "16" at bounding box center [209, 243] width 18 height 18
type input "16/09/2025"
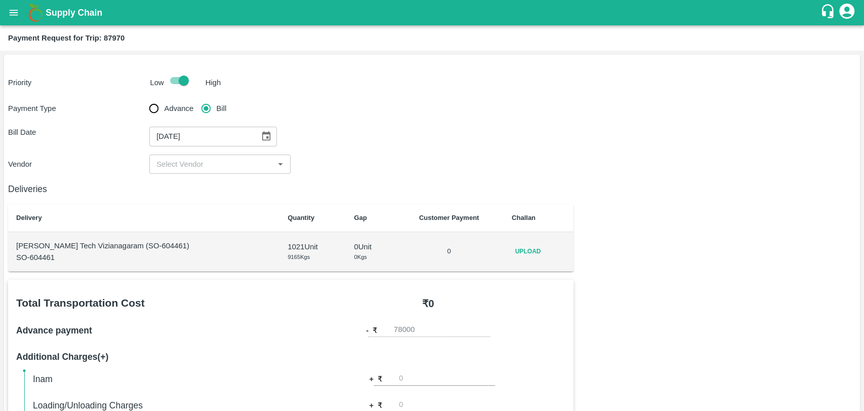
click at [210, 175] on div "Deliveries Delivery Quantity Gap Customer Payment Challan Eesha Agro Tech Vizia…" at bounding box center [291, 223] width 566 height 98
click at [210, 172] on div "​" at bounding box center [219, 163] width 141 height 19
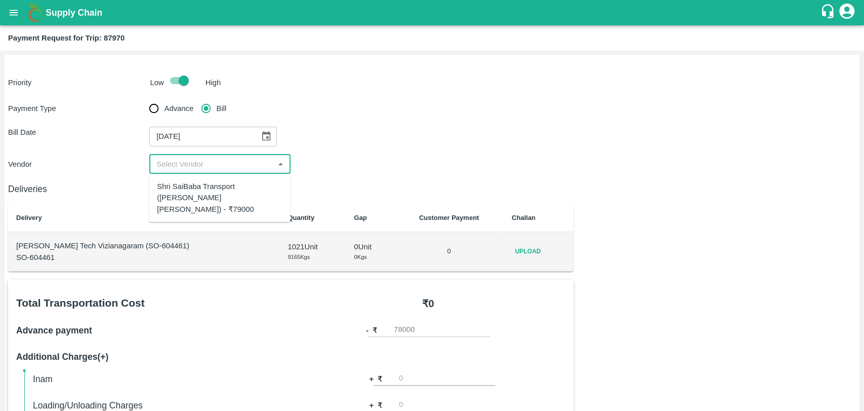
click at [209, 183] on div "Shri SaiBaba Transport (Ankush Vyankat Dongare) - ₹79000" at bounding box center [219, 198] width 125 height 34
type input "Shri SaiBaba Transport (Ankush Vyankat Dongare) - ₹79000"
